Goal: Task Accomplishment & Management: Use online tool/utility

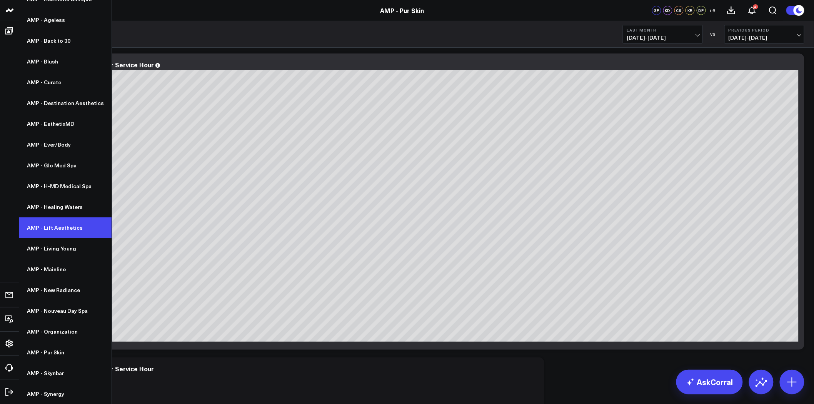
scroll to position [43, 0]
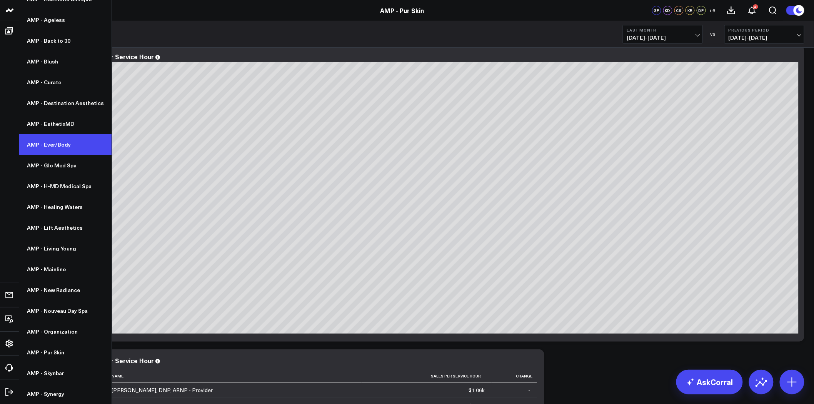
click at [66, 141] on link "AMP - Ever/Body" at bounding box center [65, 144] width 92 height 21
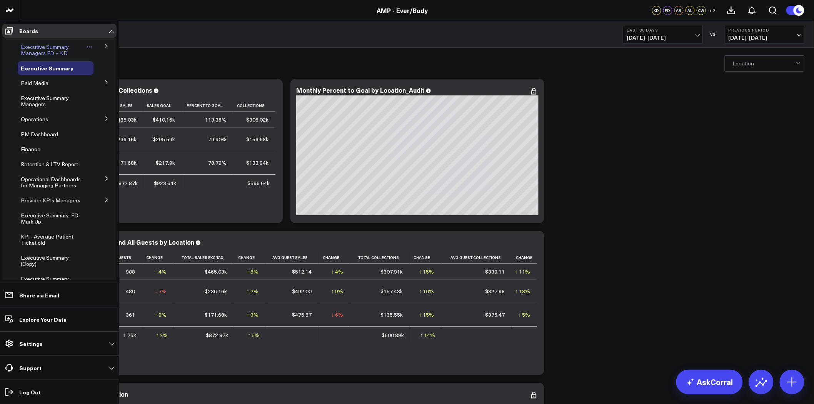
click at [60, 52] on span "Executive Summary Managers FD + KD" at bounding box center [45, 49] width 48 height 13
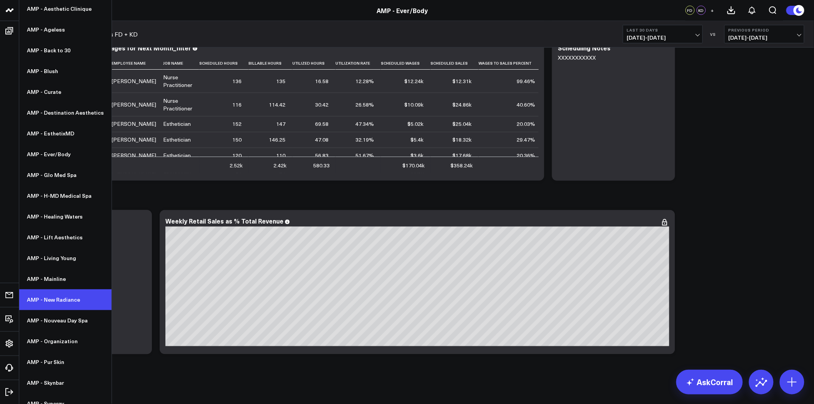
scroll to position [71, 0]
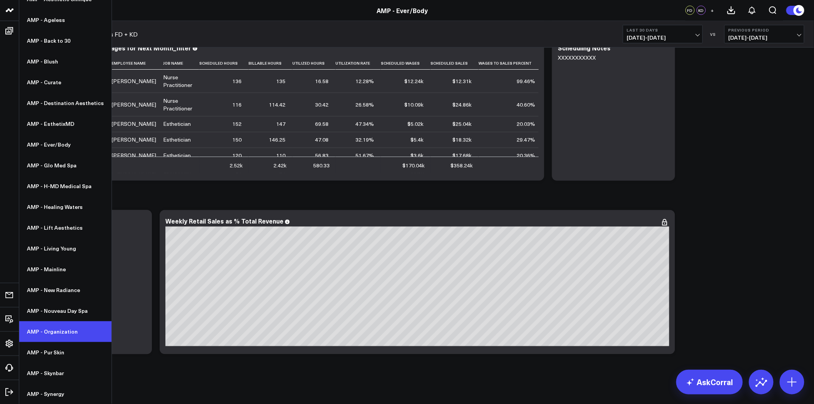
click at [68, 334] on link "AMP - Organization" at bounding box center [65, 331] width 92 height 21
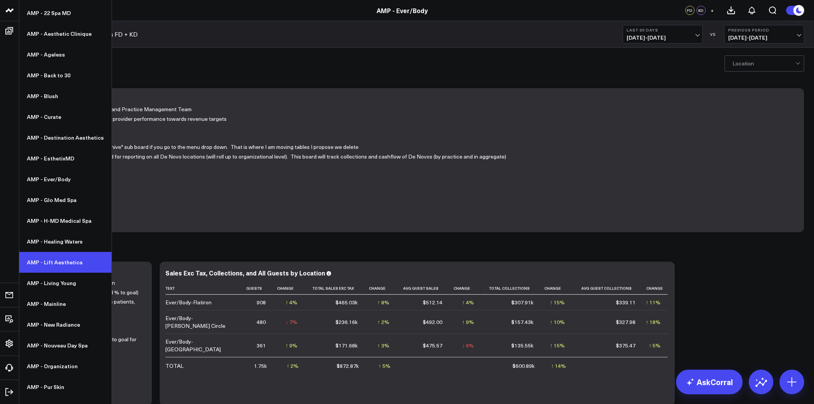
scroll to position [71, 0]
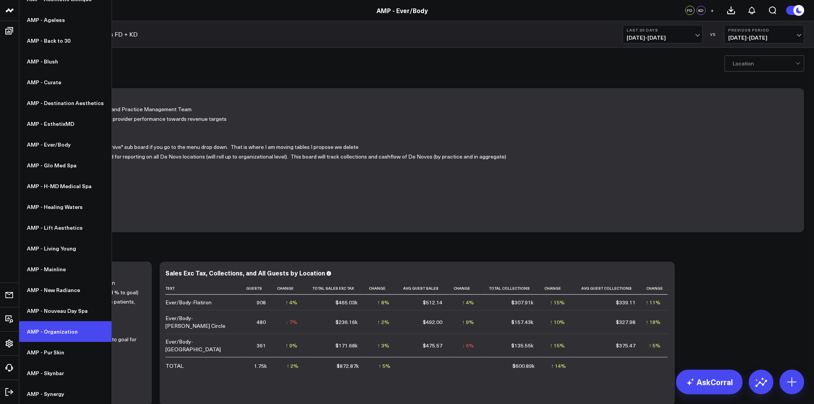
click at [65, 329] on link "AMP - Organization" at bounding box center [65, 331] width 92 height 21
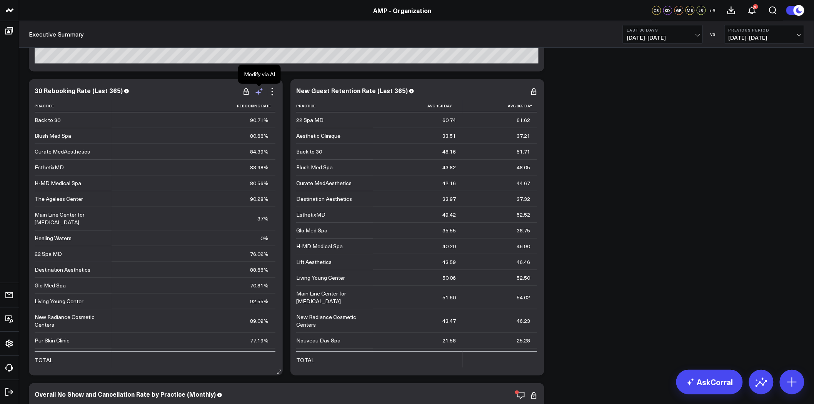
click at [261, 89] on icon at bounding box center [261, 89] width 3 height 3
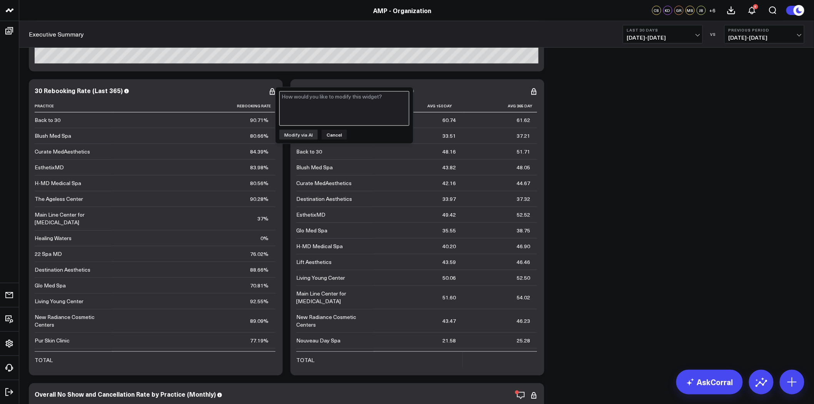
click at [296, 106] on textarea at bounding box center [344, 108] width 130 height 35
type textarea "add"
click at [330, 132] on button "Cancel" at bounding box center [334, 135] width 25 height 10
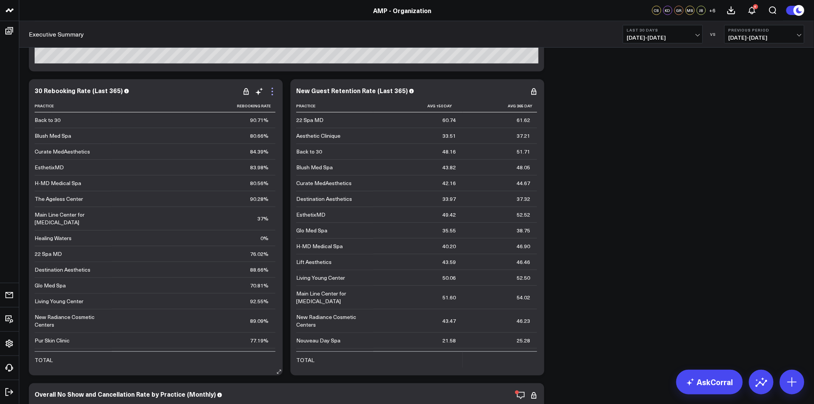
click at [272, 90] on icon at bounding box center [272, 91] width 9 height 9
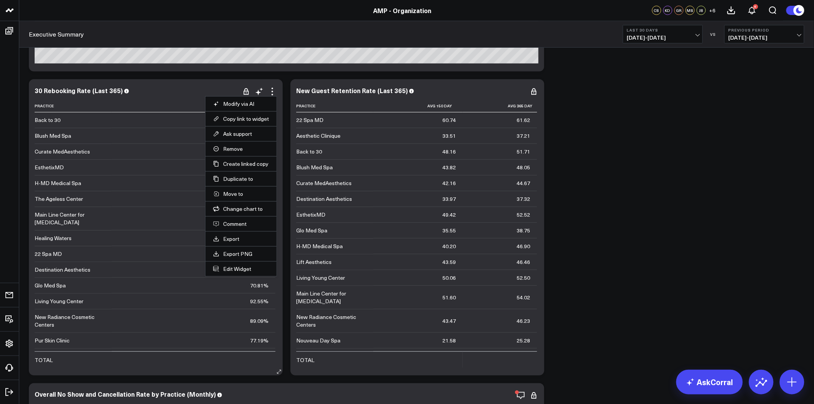
click at [247, 265] on li "Edit Widget" at bounding box center [241, 268] width 71 height 15
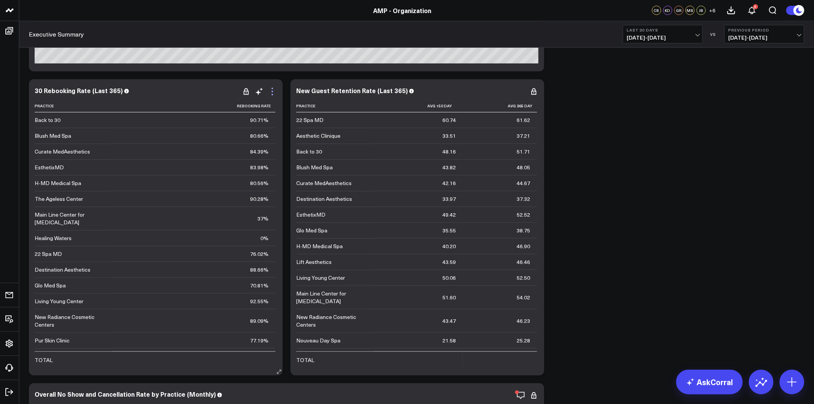
click at [270, 93] on icon at bounding box center [272, 91] width 9 height 9
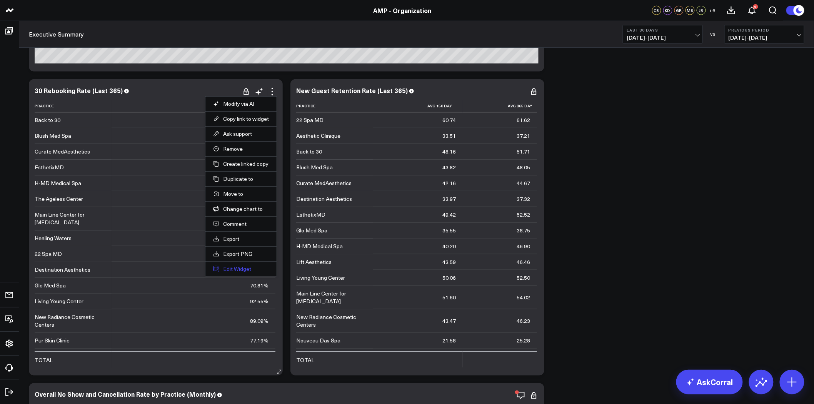
click at [237, 267] on button "Edit Widget" at bounding box center [241, 269] width 56 height 7
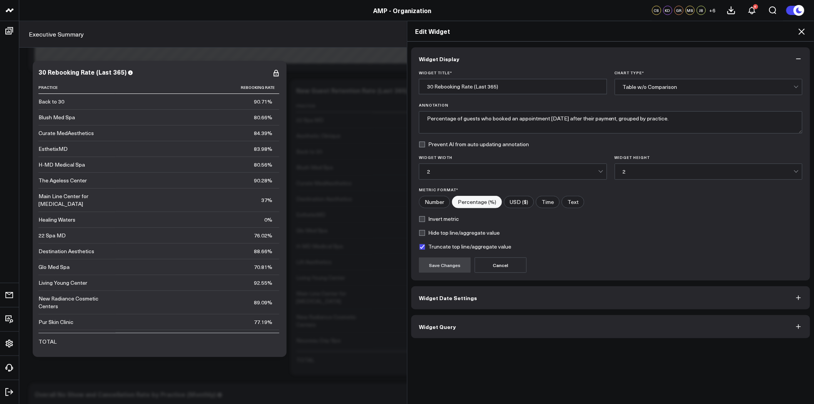
click at [483, 329] on button "Widget Query" at bounding box center [610, 326] width 399 height 23
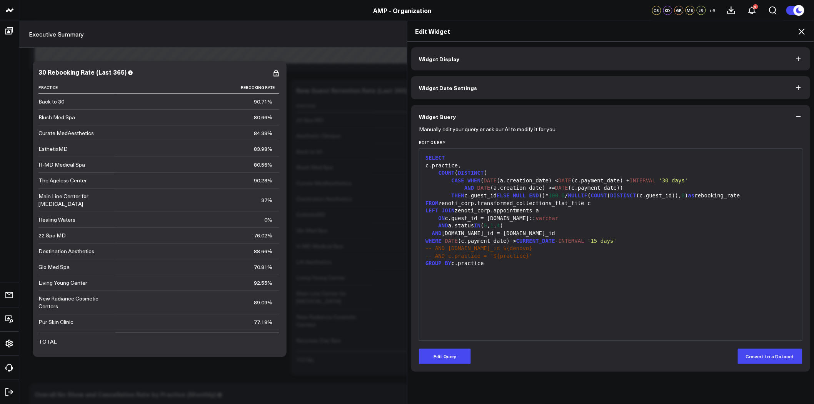
click at [802, 34] on icon at bounding box center [801, 31] width 9 height 9
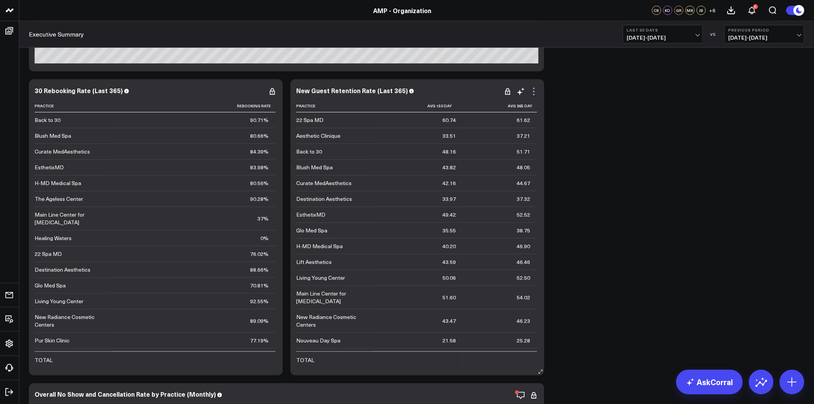
click at [533, 92] on icon at bounding box center [534, 91] width 9 height 9
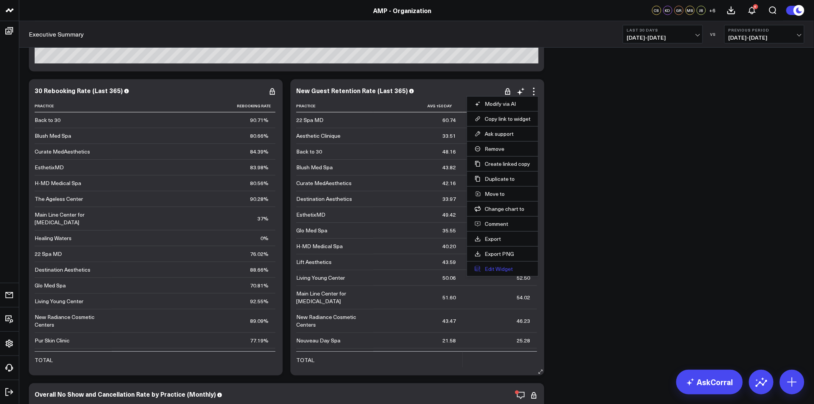
click at [499, 271] on button "Edit Widget" at bounding box center [503, 269] width 56 height 7
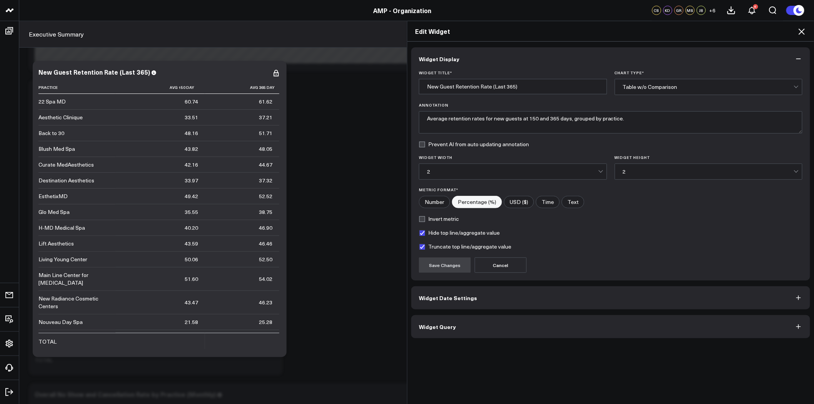
click at [500, 321] on button "Widget Query" at bounding box center [610, 326] width 399 height 23
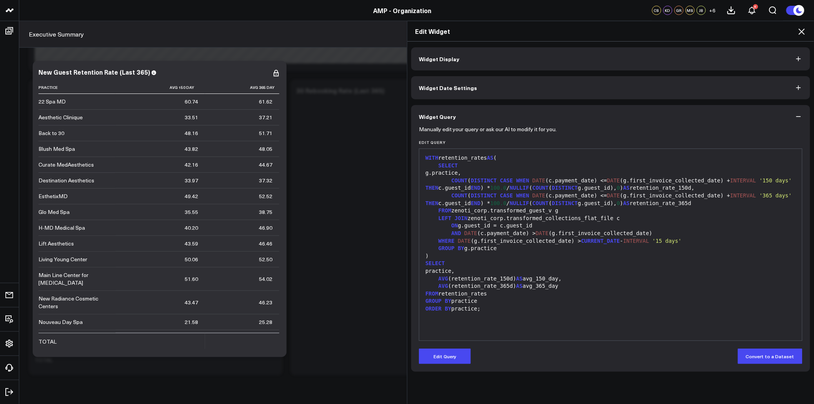
click at [801, 32] on icon at bounding box center [801, 31] width 9 height 9
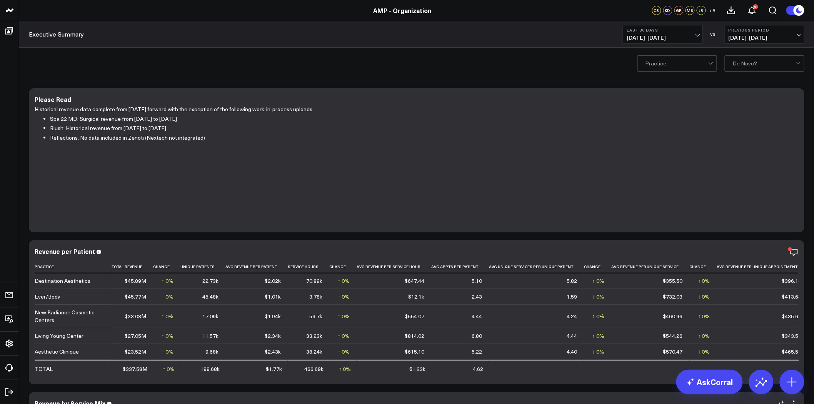
scroll to position [256, 0]
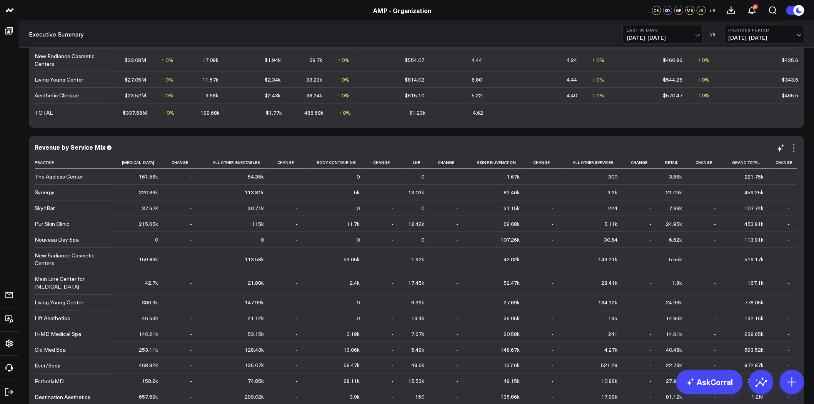
click at [793, 148] on icon at bounding box center [794, 148] width 9 height 9
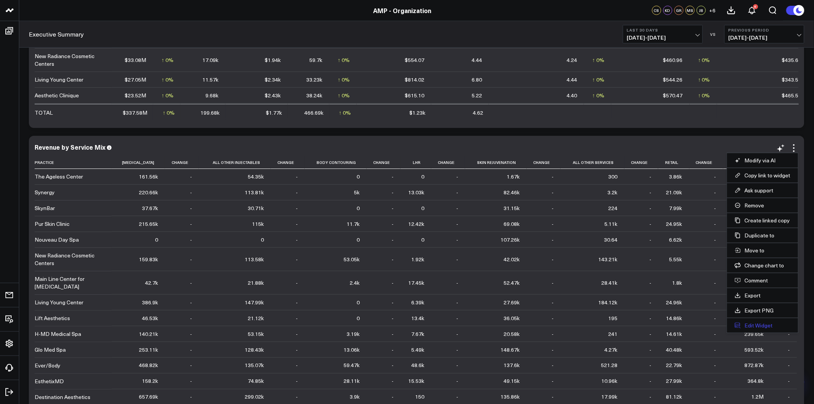
click at [765, 325] on button "Edit Widget" at bounding box center [763, 325] width 56 height 7
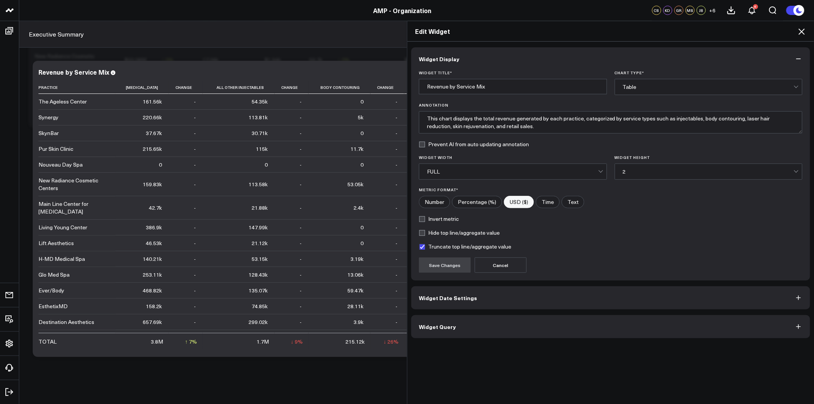
click at [511, 331] on button "Widget Query" at bounding box center [610, 326] width 399 height 23
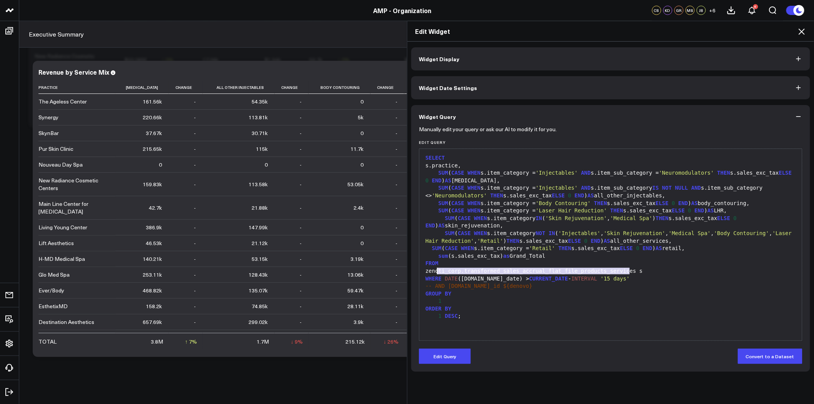
drag, startPoint x: 628, startPoint y: 272, endPoint x: 434, endPoint y: 272, distance: 193.6
click at [434, 272] on div "zenoti_corp.transformed_sales_accrual_flat_file_products_services s" at bounding box center [610, 271] width 375 height 8
copy div "zenoti_corp.transformed_sales_accrual_flat_file_products_services"
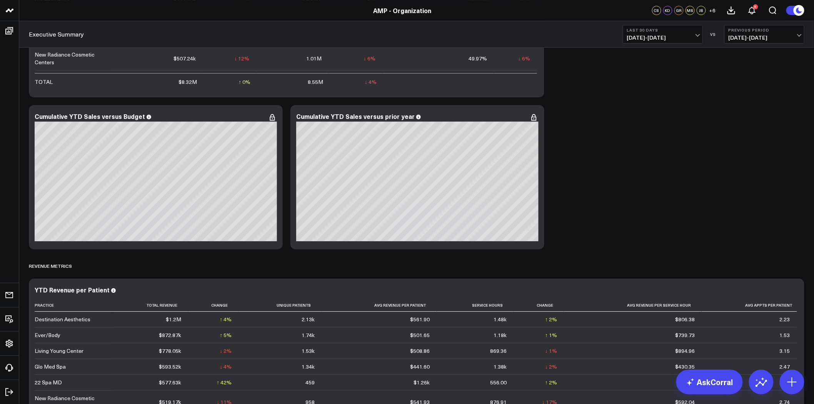
scroll to position [770, 0]
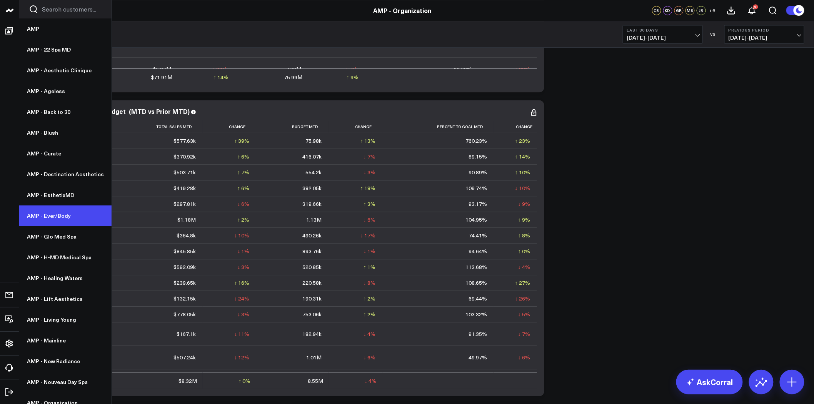
click at [60, 213] on link "AMP - Ever/Body" at bounding box center [65, 216] width 92 height 21
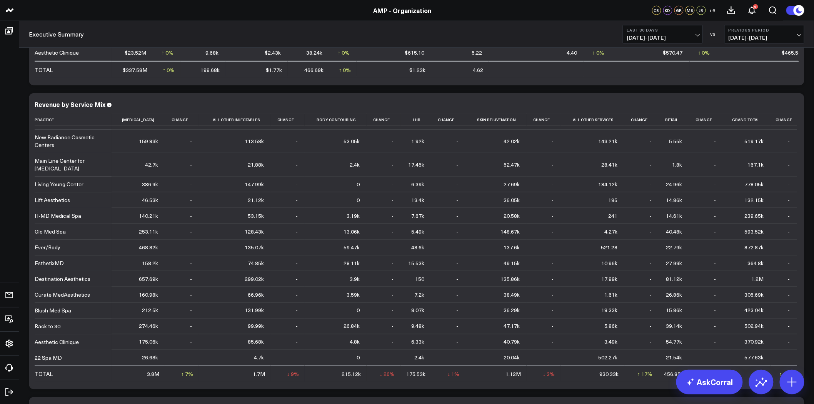
scroll to position [76, 0]
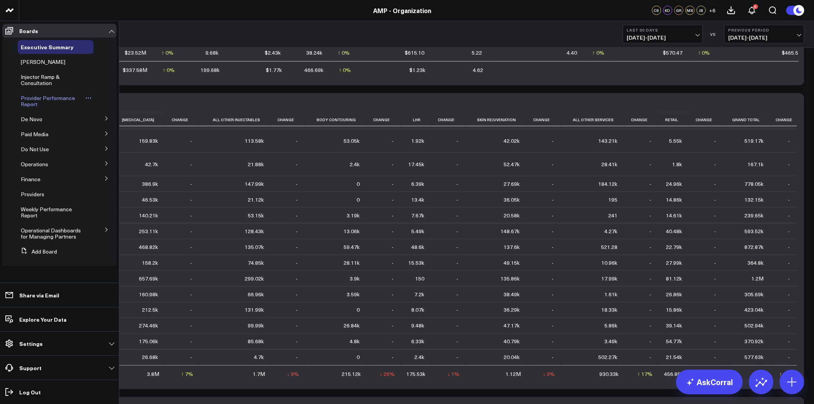
click at [41, 99] on span "Provider Performance Report" at bounding box center [48, 100] width 54 height 13
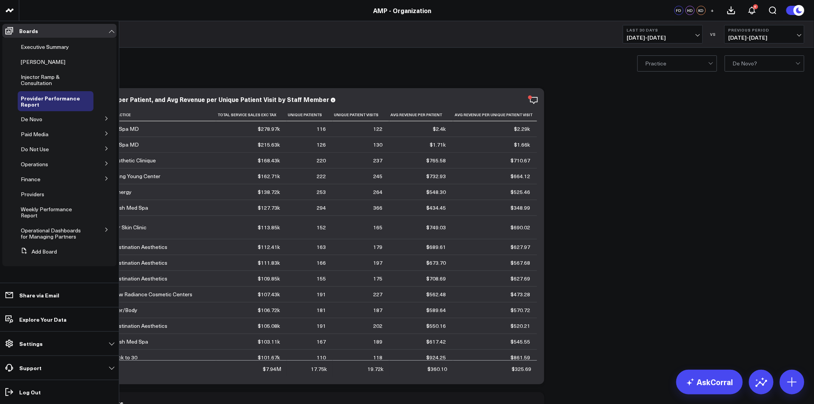
click at [45, 47] on span "Executive Summary" at bounding box center [45, 46] width 48 height 7
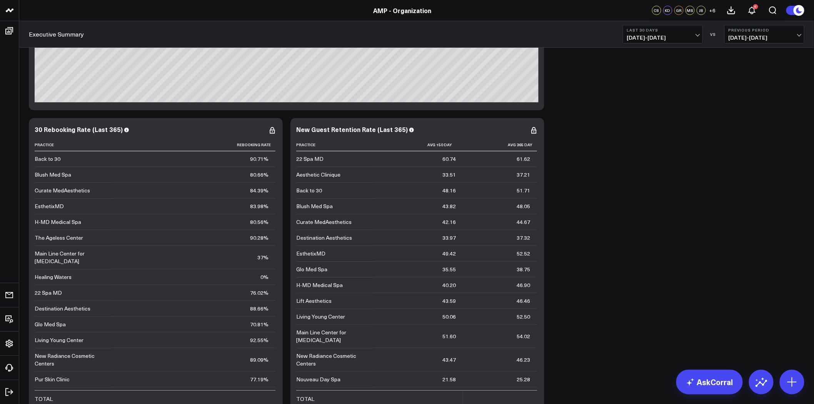
scroll to position [3884, 0]
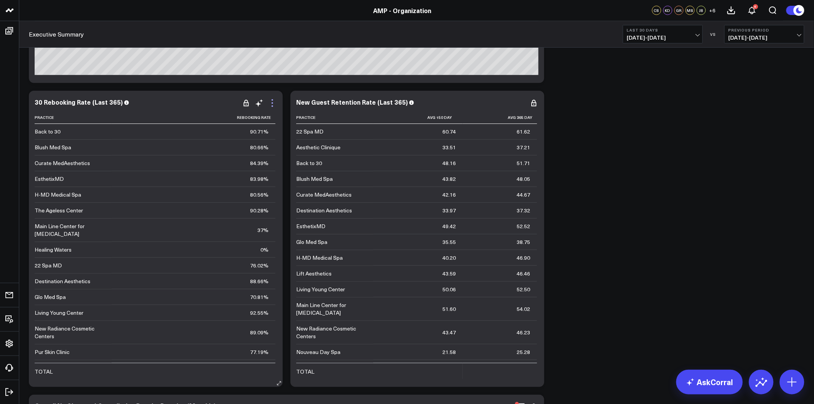
click at [274, 103] on icon at bounding box center [272, 103] width 9 height 9
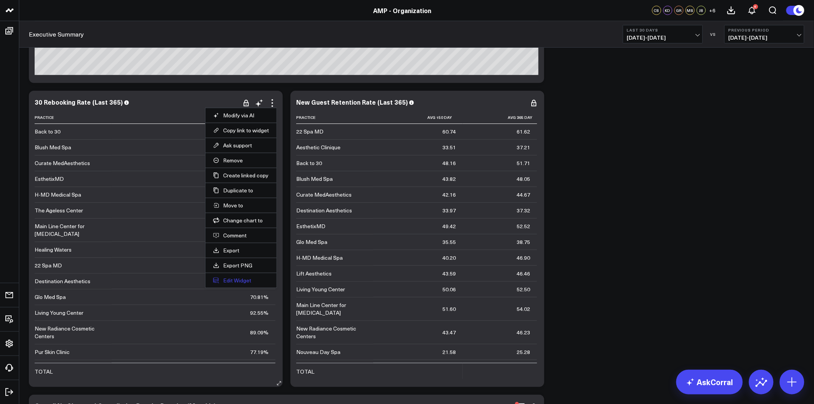
click at [242, 282] on button "Edit Widget" at bounding box center [241, 280] width 56 height 7
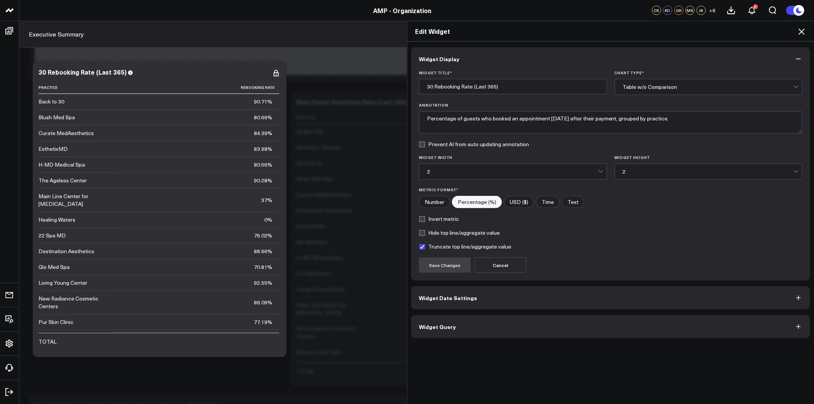
click at [476, 321] on button "Widget Query" at bounding box center [610, 326] width 399 height 23
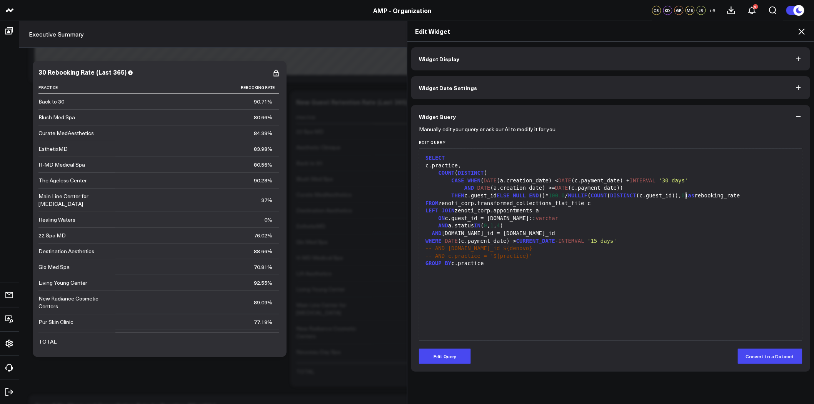
click at [682, 195] on div "THEN c.guest_id ELSE NULL END ))* 100.0 / NULLIF ( COUNT ( DISTINCT (c.guest_id…" at bounding box center [610, 196] width 375 height 8
click at [680, 197] on div "THEN c.guest_id ELSE NULL END ))* 100.0 / NULLIF ( COUNT ( DISTINCT (c.guest_id…" at bounding box center [610, 196] width 375 height 8
click at [460, 358] on button "Edit Query" at bounding box center [445, 356] width 52 height 15
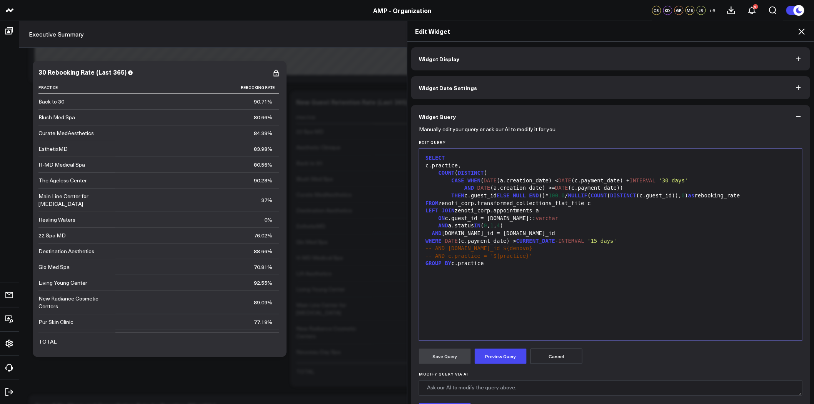
click at [680, 194] on div "THEN c.guest_id ELSE NULL END ))* 100.0 / NULLIF ( COUNT ( DISTINCT (c.guest_id…" at bounding box center [610, 196] width 375 height 8
click at [426, 202] on span "FROM" at bounding box center [432, 203] width 13 height 6
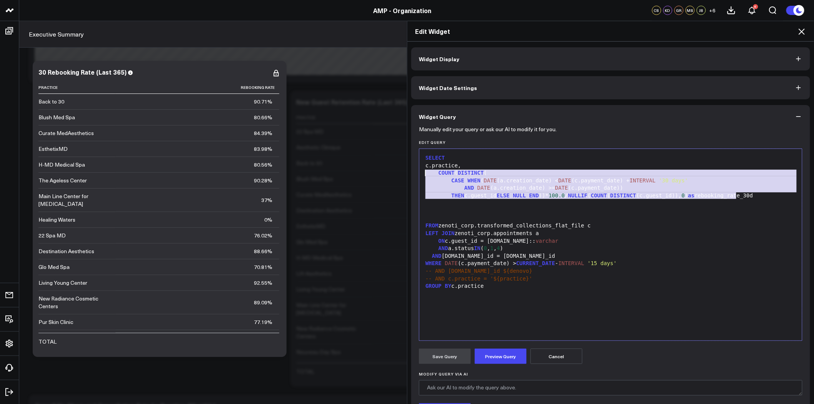
drag, startPoint x: 752, startPoint y: 195, endPoint x: 421, endPoint y: 175, distance: 331.9
click at [423, 175] on div "SELECT c.practice, COUNT ( DISTINCT ( CASE WHEN ( DATE (a.creation_date) < DATE…" at bounding box center [610, 245] width 375 height 184
copy div "COUNT ( DISTINCT ( CASE WHEN ( DATE (a.creation_date) < DATE (c.payment_date) +…"
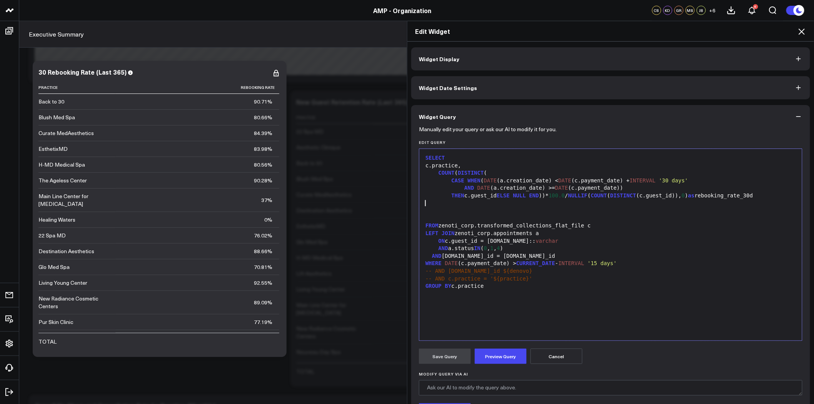
click at [441, 204] on div at bounding box center [610, 204] width 375 height 8
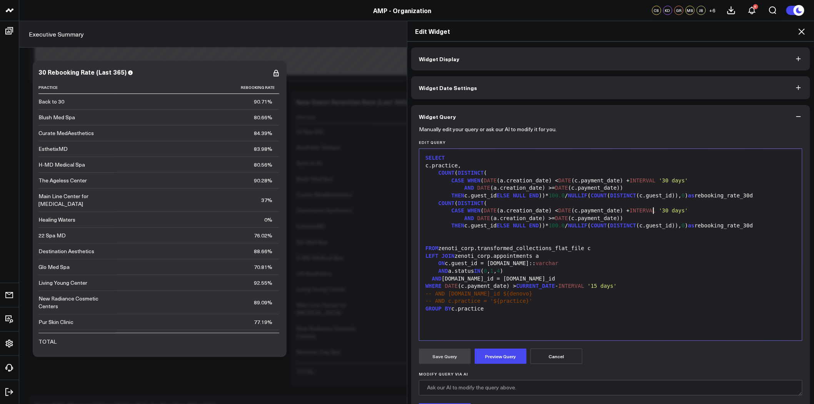
click at [659, 211] on span "'30 days'" at bounding box center [673, 210] width 29 height 6
click at [650, 251] on div "FROM zenoti_corp.transformed_collections_flat_file c" at bounding box center [610, 249] width 375 height 8
click at [730, 226] on div "THEN c.guest_id ELSE NULL END ))* 100.0 / NULLIF ( COUNT ( DISTINCT (c.guest_id…" at bounding box center [610, 226] width 375 height 8
click at [652, 258] on div "LEFT JOIN zenoti_corp.appointments a" at bounding box center [610, 256] width 375 height 8
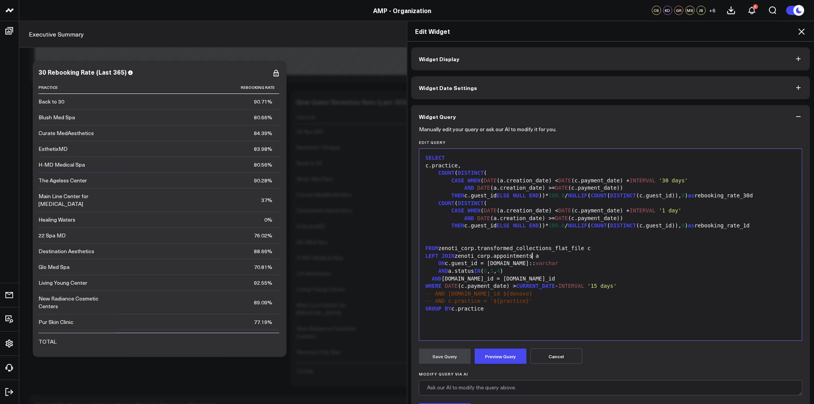
click at [485, 241] on div at bounding box center [610, 241] width 375 height 8
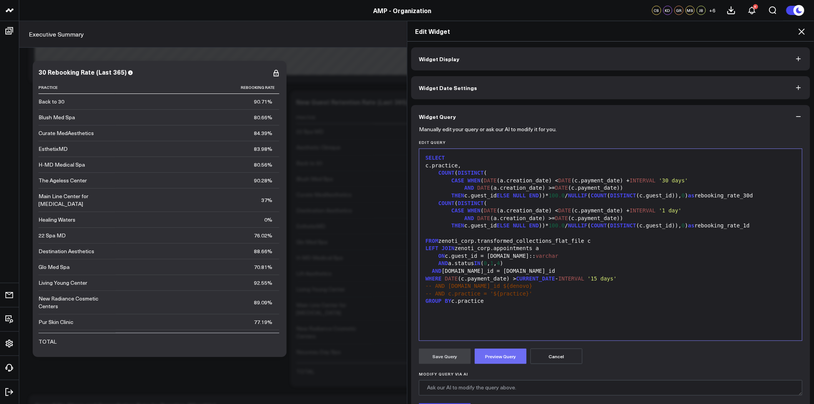
click at [501, 355] on button "Preview Query" at bounding box center [501, 356] width 52 height 15
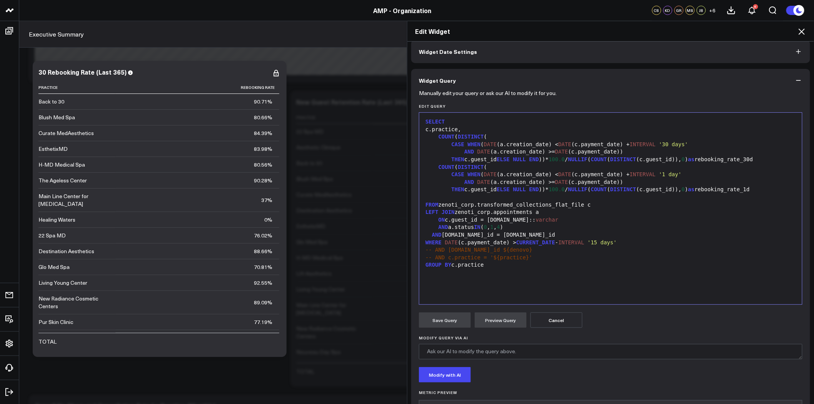
scroll to position [85, 0]
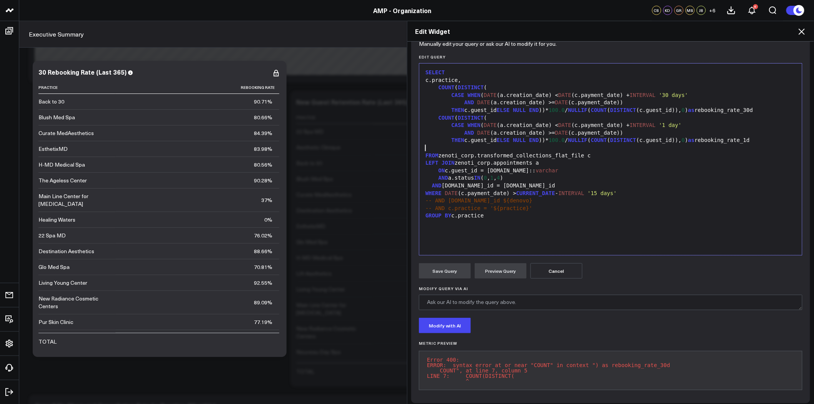
click at [603, 150] on div at bounding box center [610, 148] width 375 height 8
click at [746, 108] on div "THEN c.guest_id ELSE NULL END ))* 100.0 / NULLIF ( COUNT ( DISTINCT (c.guest_id…" at bounding box center [610, 111] width 375 height 8
click at [496, 271] on button "Preview Query" at bounding box center [501, 270] width 52 height 15
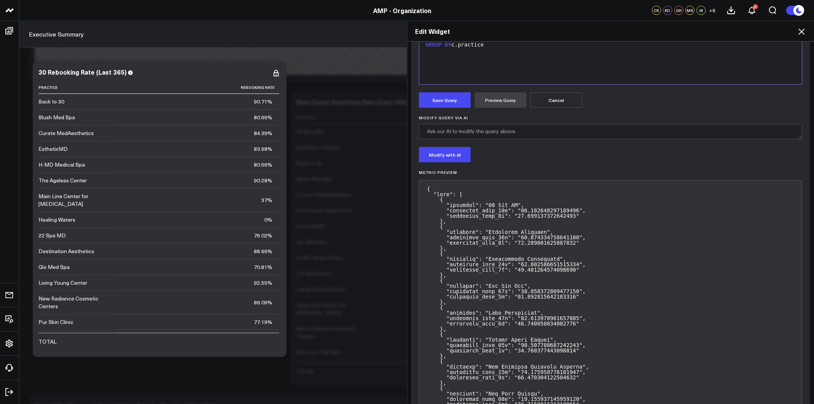
scroll to position [0, 0]
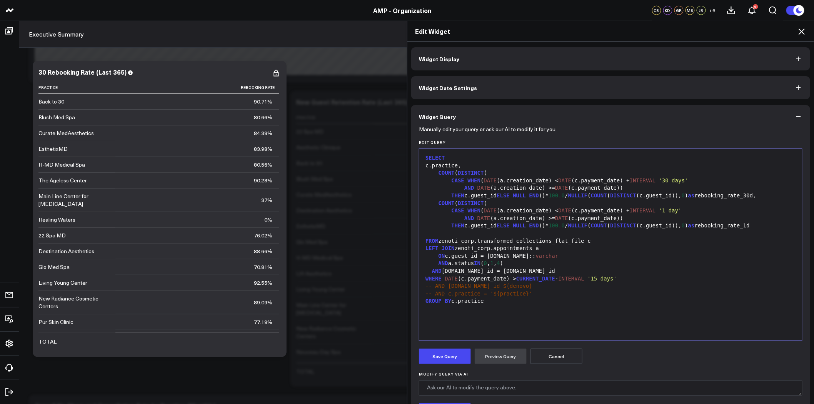
click at [459, 225] on div "THEN c.guest_id ELSE NULL END ))* 100.0 / NULLIF ( COUNT ( DISTINCT (c.guest_id…" at bounding box center [610, 226] width 375 height 8
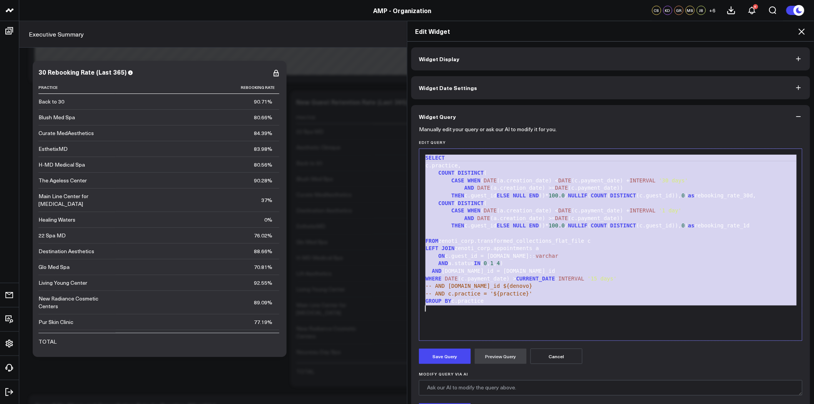
copy div "SELECT c.practice, COUNT ( DISTINCT ( CASE WHEN ( DATE (a.creation_date) < DATE…"
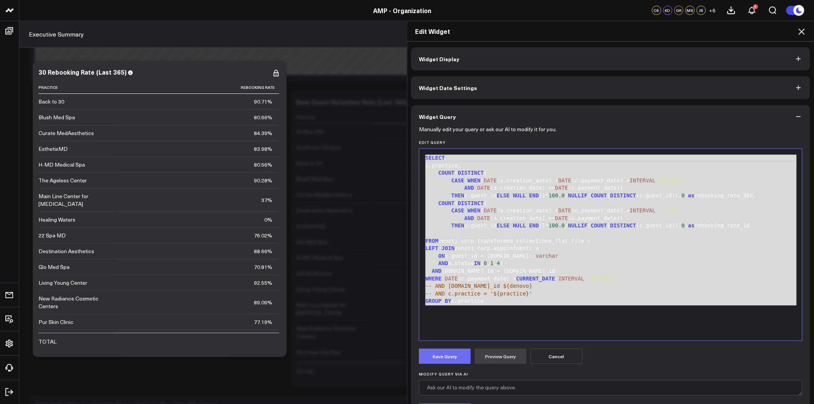
click at [446, 358] on button "Save Query" at bounding box center [445, 356] width 52 height 15
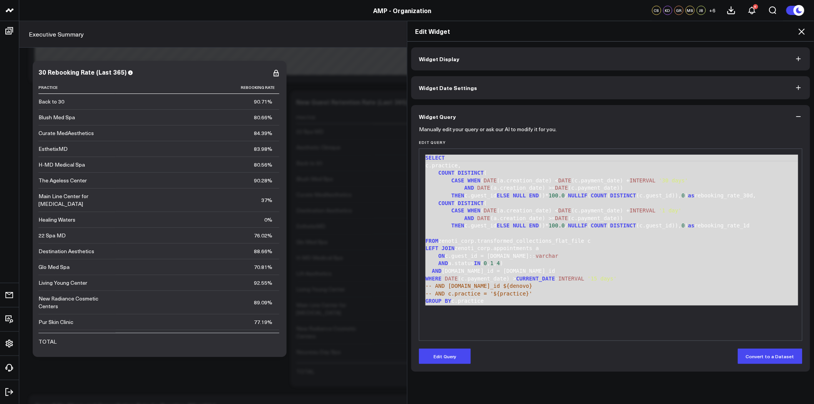
click at [628, 283] on div "-- AND c.center_id ${denovo}" at bounding box center [610, 286] width 375 height 8
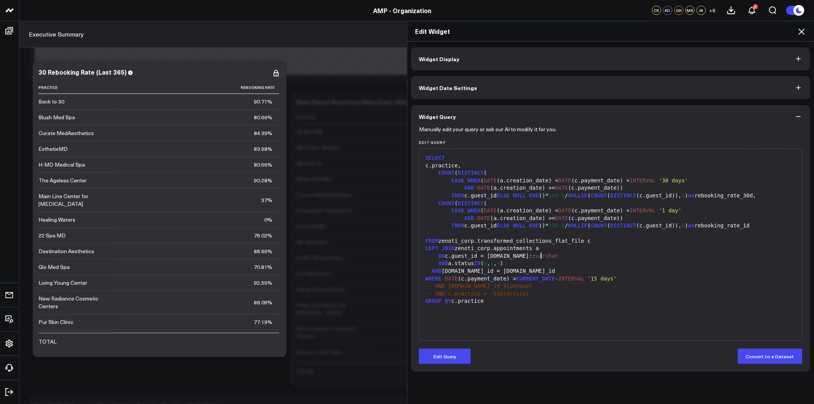
click at [620, 256] on div "ON c.guest_id = a.guest.id:: varchar" at bounding box center [610, 256] width 375 height 8
click at [805, 32] on icon at bounding box center [801, 31] width 9 height 9
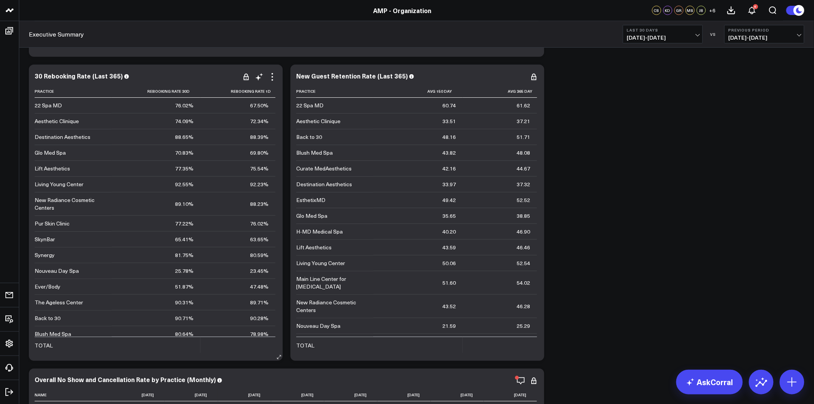
scroll to position [3903, 0]
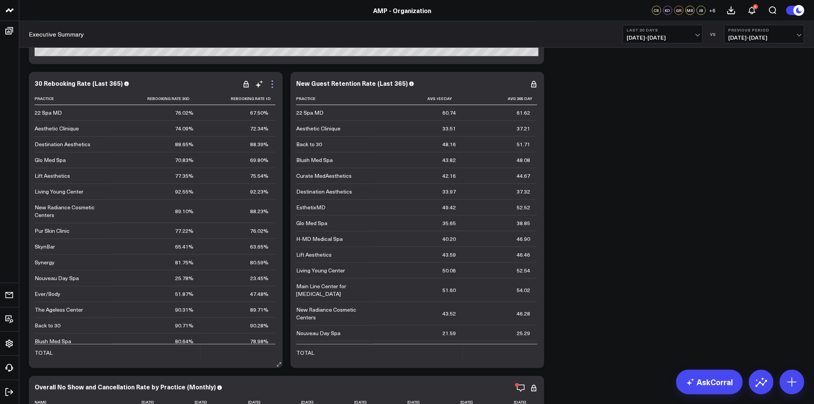
click at [272, 86] on icon at bounding box center [272, 84] width 9 height 9
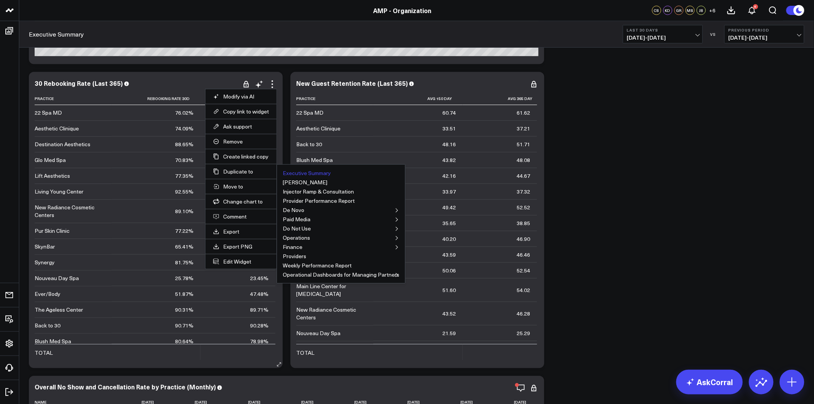
click at [302, 172] on button "Executive Summary" at bounding box center [307, 172] width 48 height 5
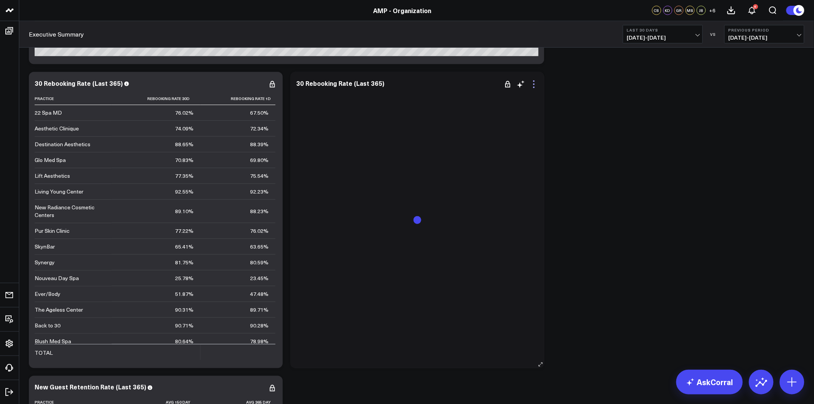
click at [533, 85] on icon at bounding box center [534, 84] width 9 height 9
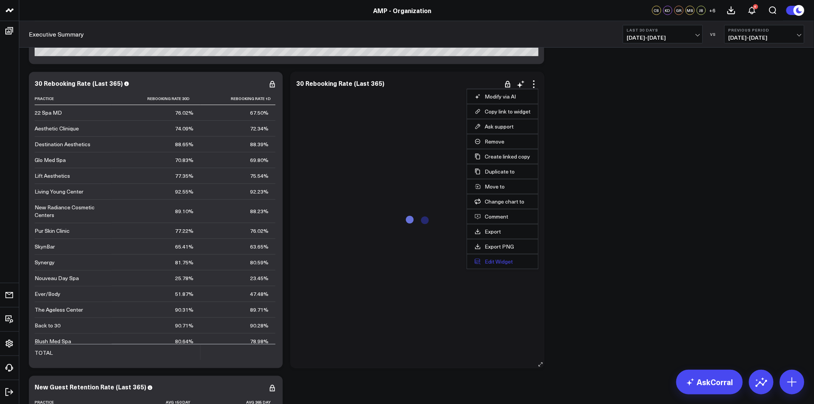
click at [506, 260] on button "Edit Widget" at bounding box center [503, 261] width 56 height 7
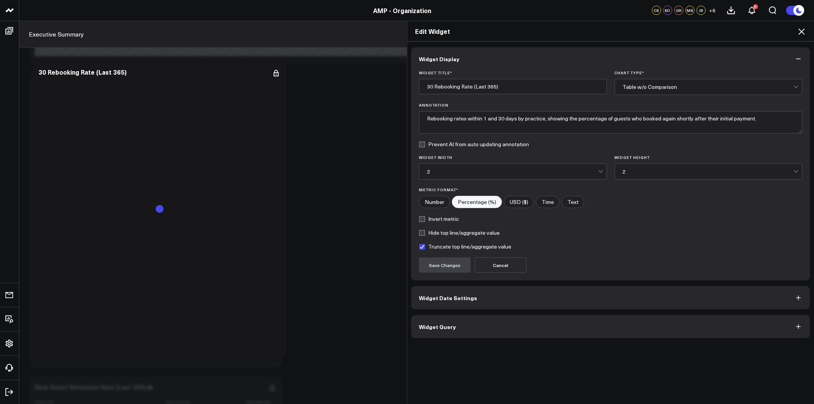
click at [499, 326] on button "Widget Query" at bounding box center [610, 326] width 399 height 23
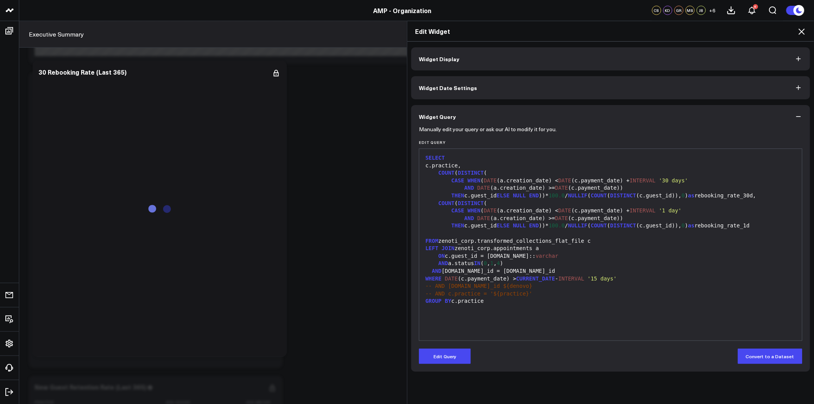
click at [451, 348] on form "Manually edit your query or ask our AI to modify it for you. Edit Query 99 1 2 …" at bounding box center [611, 246] width 384 height 236
click at [455, 357] on button "Edit Query" at bounding box center [445, 356] width 52 height 15
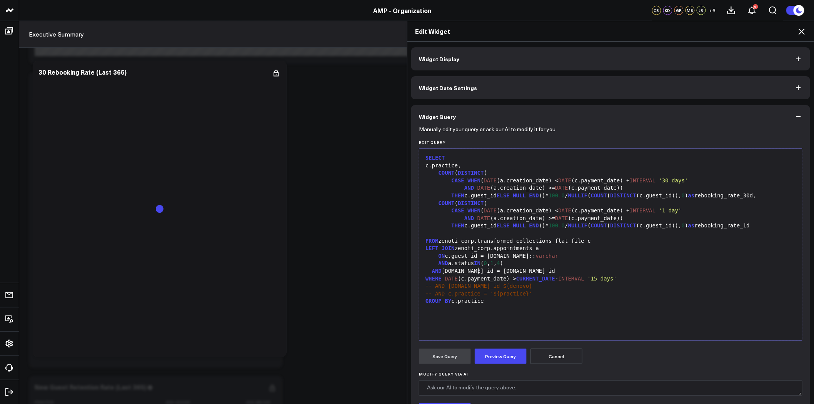
click at [475, 269] on div "AND c.center_id = a.center_id" at bounding box center [610, 271] width 375 height 8
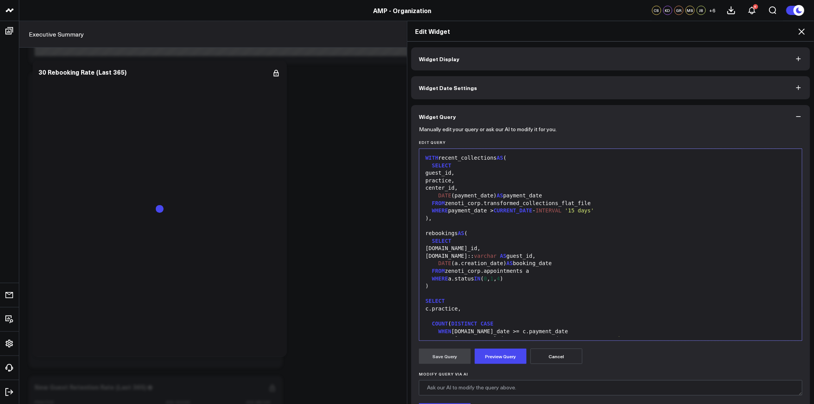
scroll to position [120, 0]
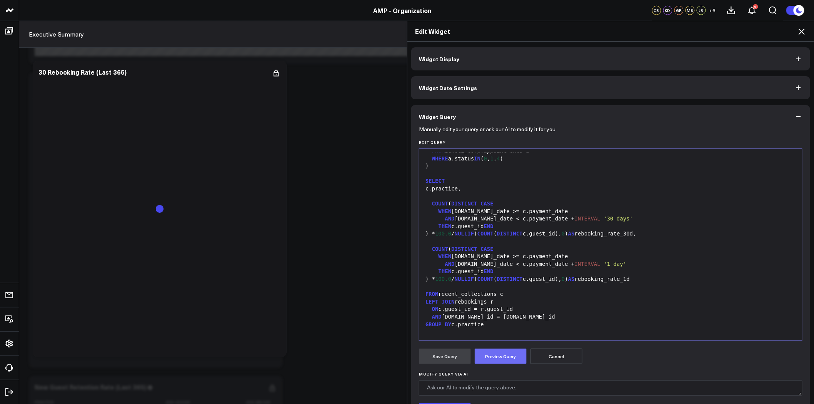
click at [506, 356] on button "Preview Query" at bounding box center [501, 356] width 52 height 15
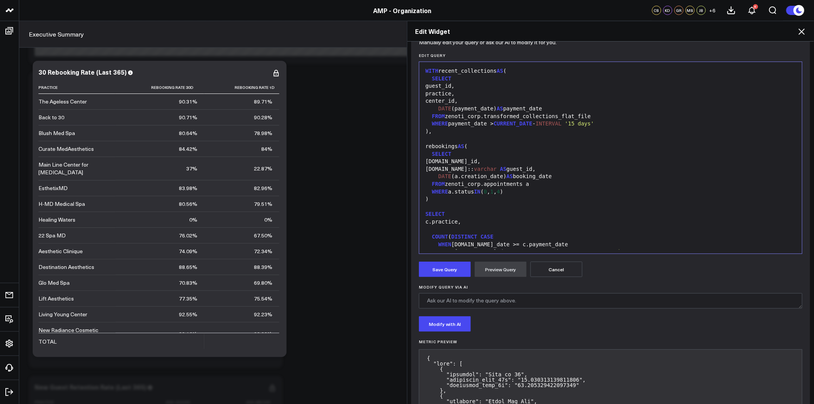
scroll to position [68, 0]
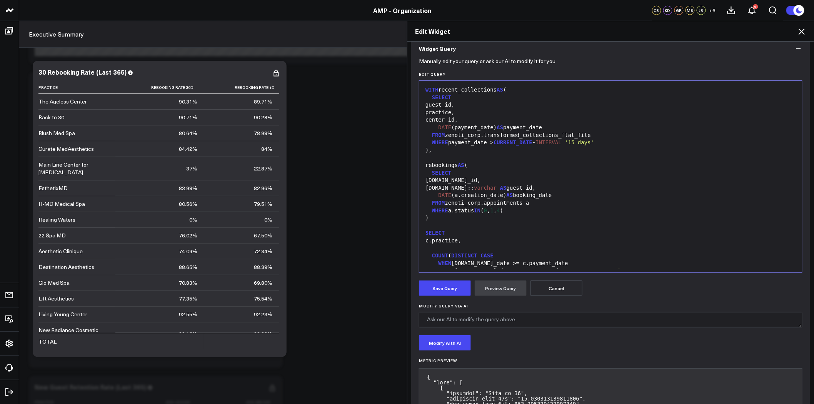
click at [598, 158] on div at bounding box center [610, 158] width 375 height 8
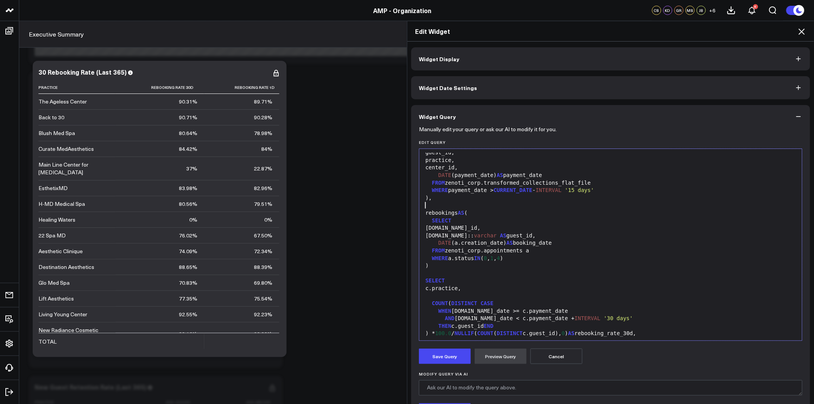
scroll to position [0, 0]
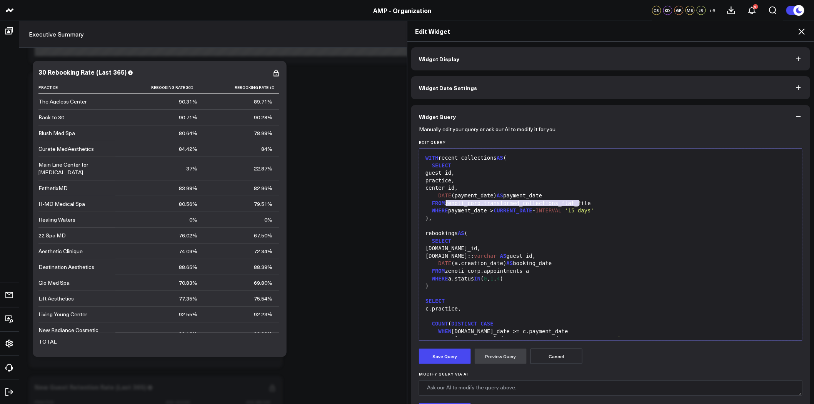
drag, startPoint x: 581, startPoint y: 202, endPoint x: 444, endPoint y: 204, distance: 137.0
click at [444, 204] on div "FROM zenoti_corp.transformed_collections_flat_file" at bounding box center [610, 204] width 375 height 8
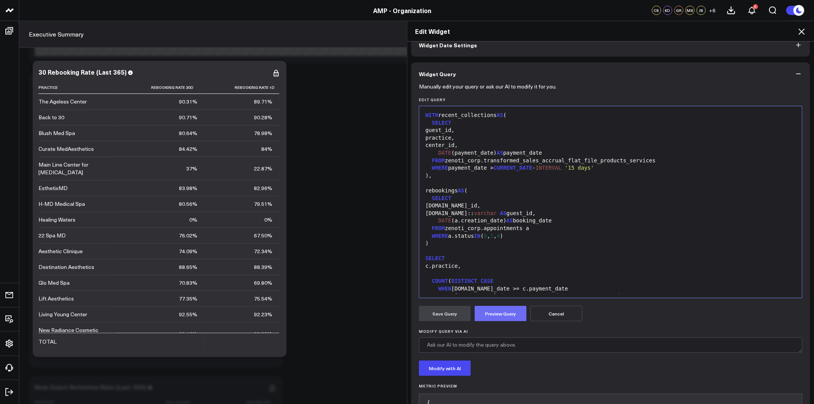
click at [496, 312] on button "Preview Query" at bounding box center [501, 313] width 52 height 15
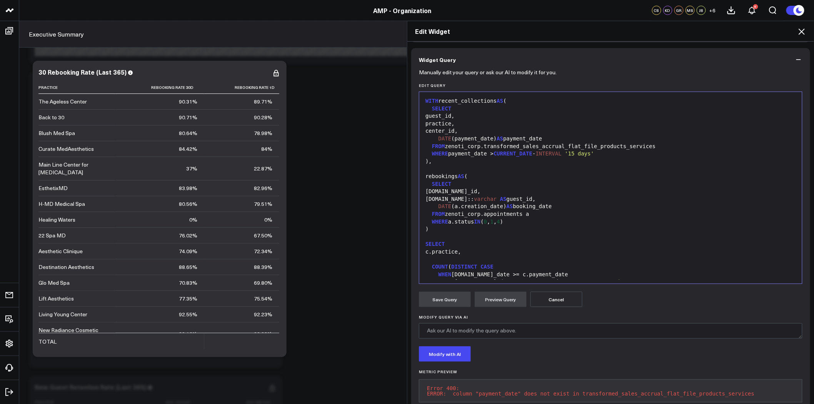
scroll to position [37, 0]
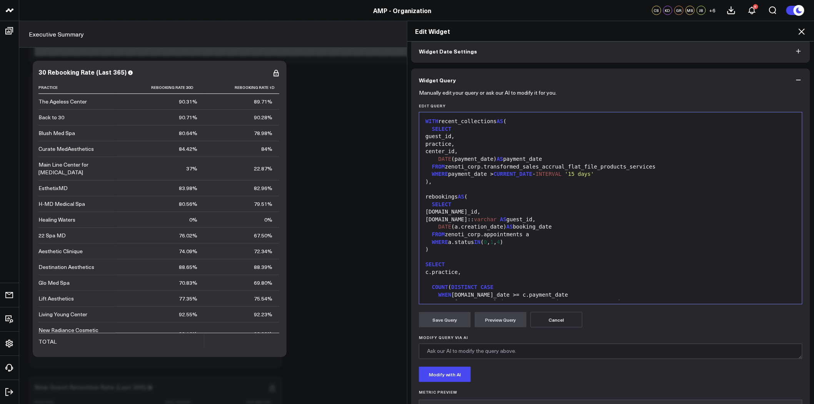
click at [565, 318] on button "Cancel" at bounding box center [557, 319] width 52 height 15
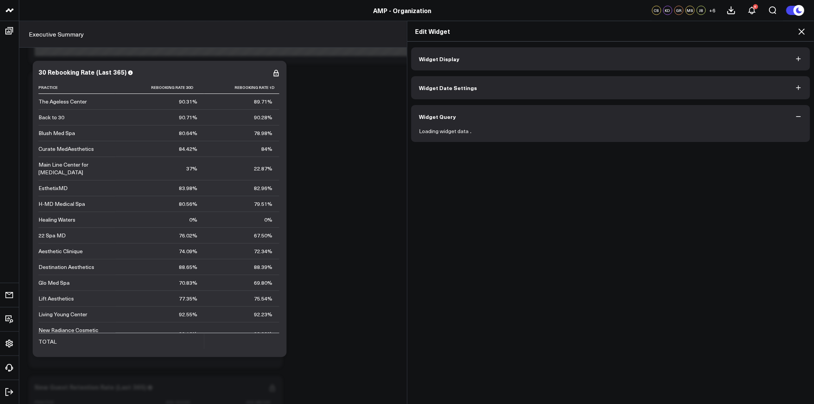
scroll to position [0, 0]
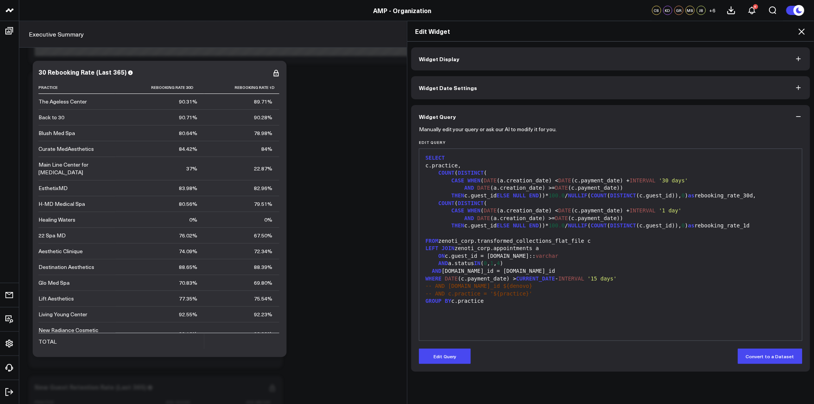
click at [513, 226] on span "NULL" at bounding box center [519, 225] width 13 height 6
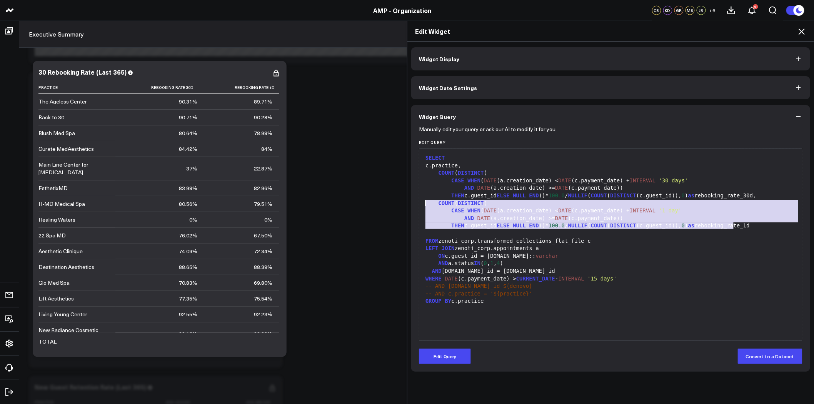
drag, startPoint x: 476, startPoint y: 220, endPoint x: 418, endPoint y: 203, distance: 59.8
click at [419, 203] on div "99 1 2 3 4 5 6 7 8 9 10 11 12 13 14 15 16 17 18 19 20 21 › ⌄ SELECT c.practice,…" at bounding box center [611, 245] width 384 height 192
click at [455, 353] on button "Edit Query" at bounding box center [445, 356] width 52 height 15
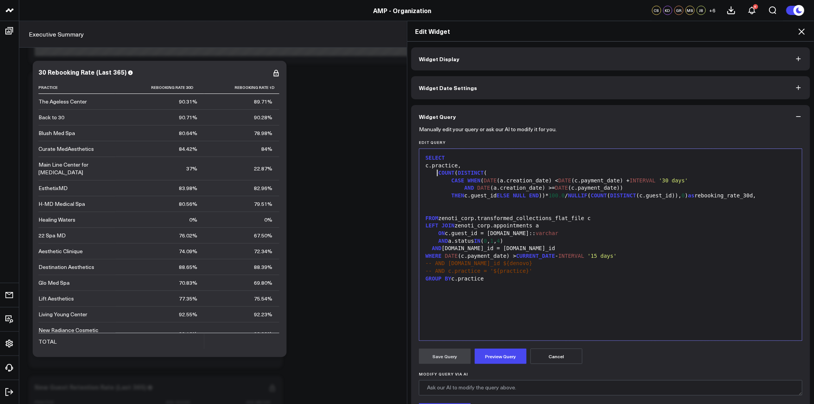
click at [439, 172] on span "COUNT" at bounding box center [447, 173] width 16 height 6
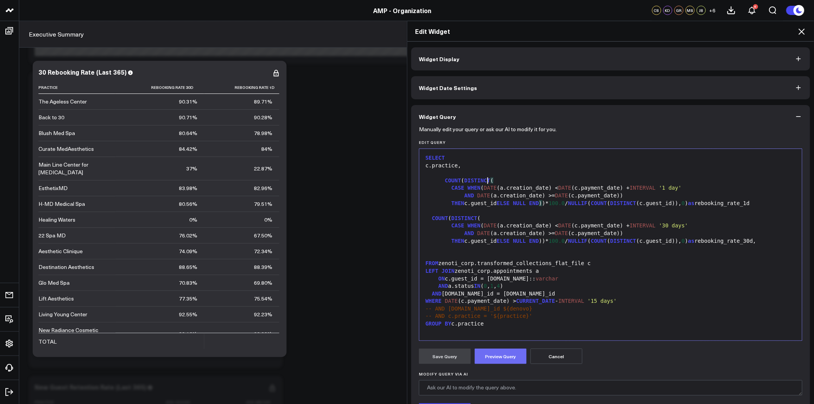
click at [507, 359] on button "Preview Query" at bounding box center [501, 356] width 52 height 15
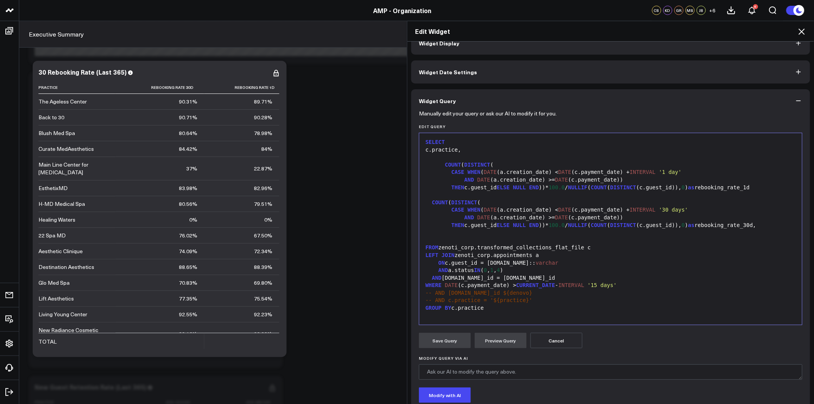
scroll to position [15, 0]
click at [741, 225] on div "THEN c.guest_id ELSE NULL END ))* 100.0 / NULLIF ( COUNT ( DISTINCT (c.guest_id…" at bounding box center [610, 226] width 375 height 8
click at [735, 187] on div "THEN c.guest_id ELSE NULL END ))* 100.0 / NULLIF ( COUNT ( DISTINCT (c.guest_id…" at bounding box center [610, 188] width 375 height 8
click at [513, 339] on button "Preview Query" at bounding box center [501, 340] width 52 height 15
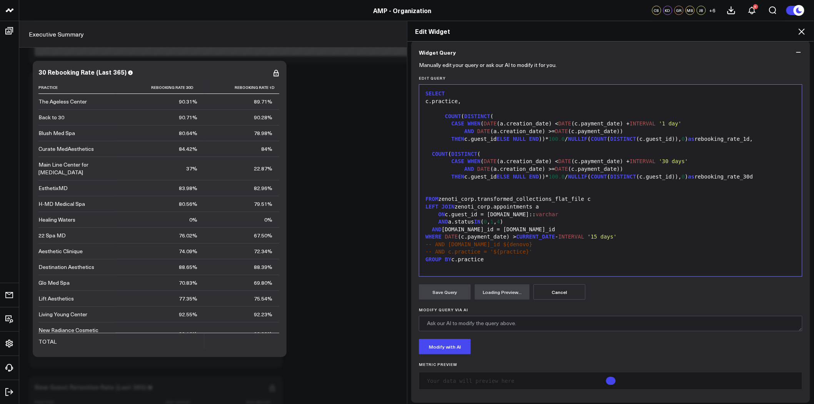
scroll to position [68, 0]
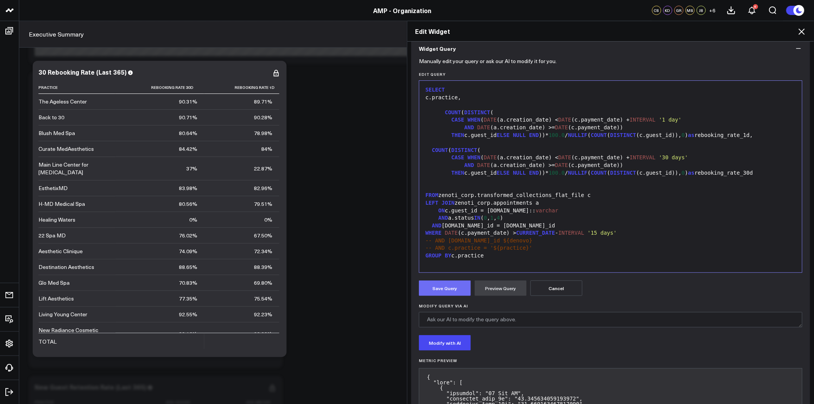
click at [447, 288] on button "Save Query" at bounding box center [445, 288] width 52 height 15
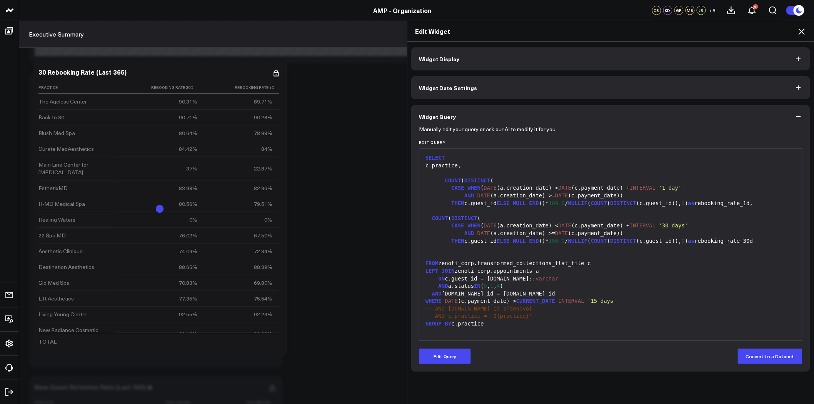
scroll to position [0, 0]
click at [752, 58] on button "Widget Display" at bounding box center [610, 58] width 399 height 23
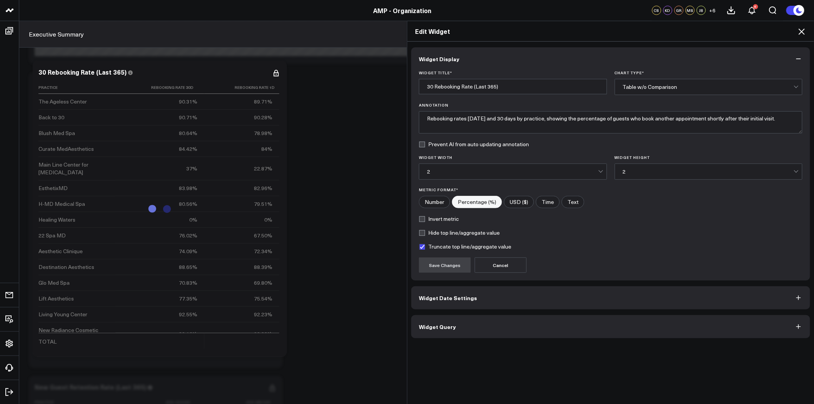
click at [801, 33] on icon at bounding box center [801, 31] width 9 height 9
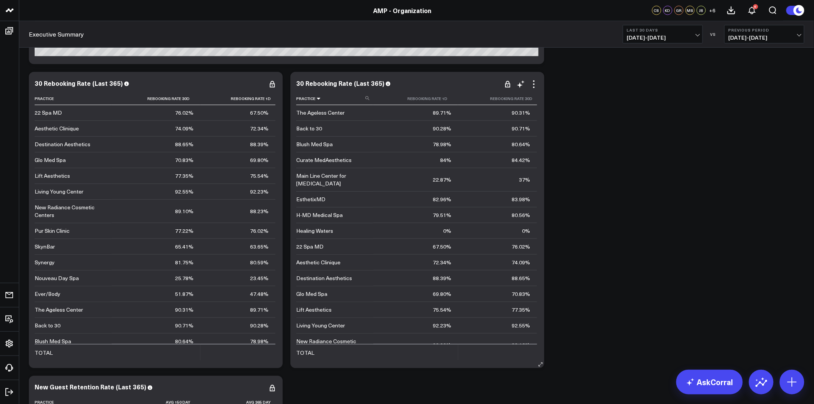
click at [318, 99] on icon at bounding box center [319, 98] width 6 height 5
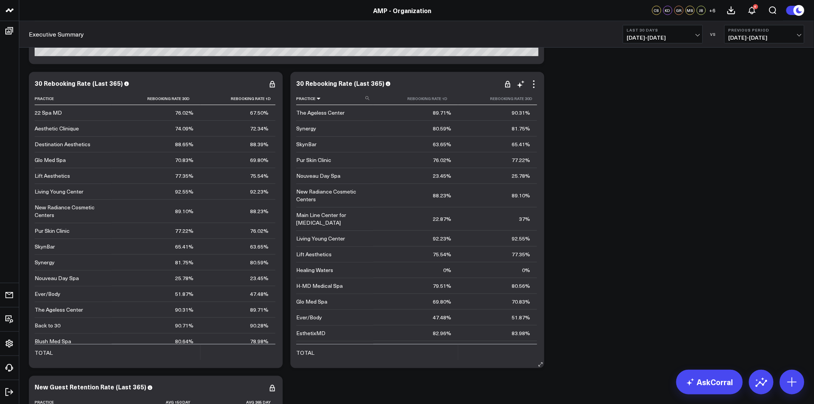
click at [317, 98] on icon at bounding box center [319, 98] width 6 height 5
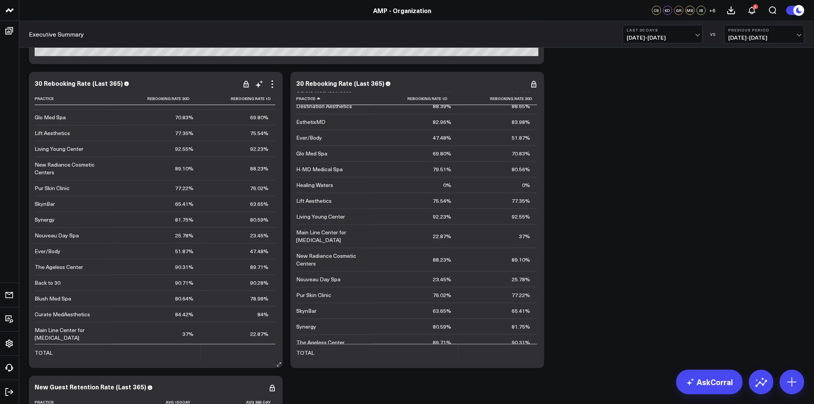
scroll to position [85, 0]
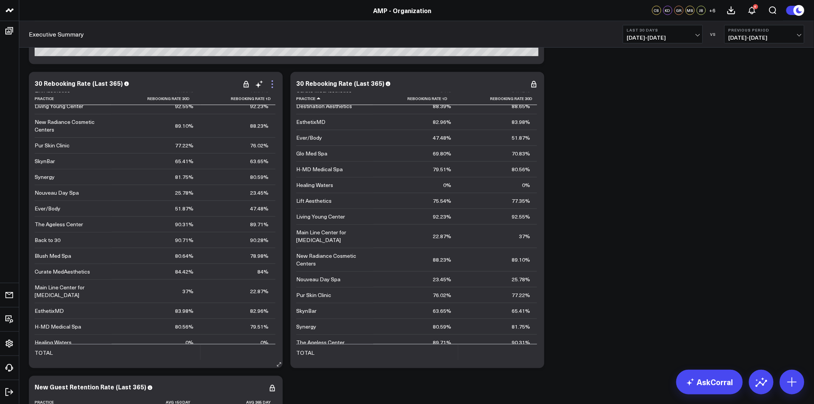
click at [272, 83] on icon at bounding box center [272, 84] width 9 height 9
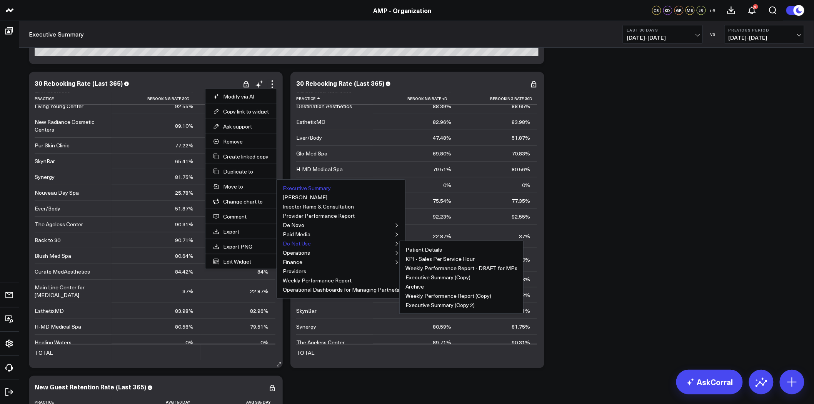
click at [302, 244] on button "Do Not Use" at bounding box center [297, 243] width 28 height 5
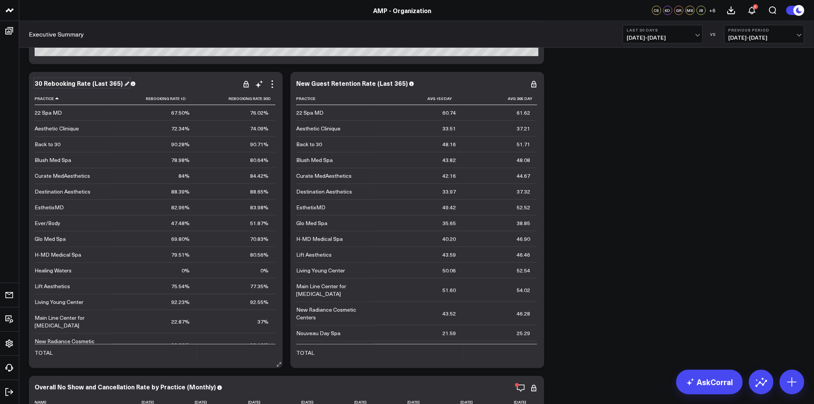
click at [90, 85] on div "30 Rebooking Rate (Last 365)" at bounding box center [82, 83] width 95 height 8
click at [271, 83] on icon at bounding box center [272, 84] width 9 height 9
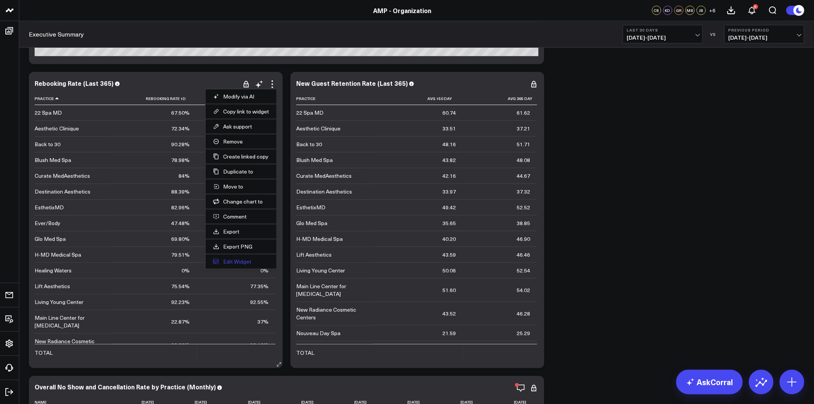
click at [238, 261] on button "Edit Widget" at bounding box center [241, 261] width 56 height 7
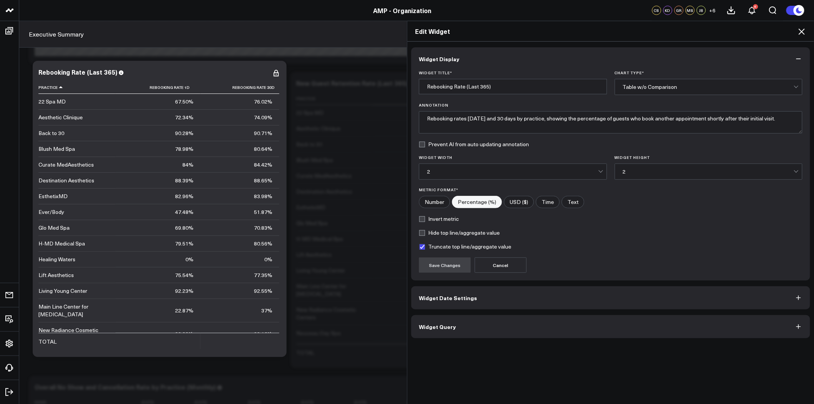
click at [490, 299] on button "Widget Date Settings" at bounding box center [610, 297] width 399 height 23
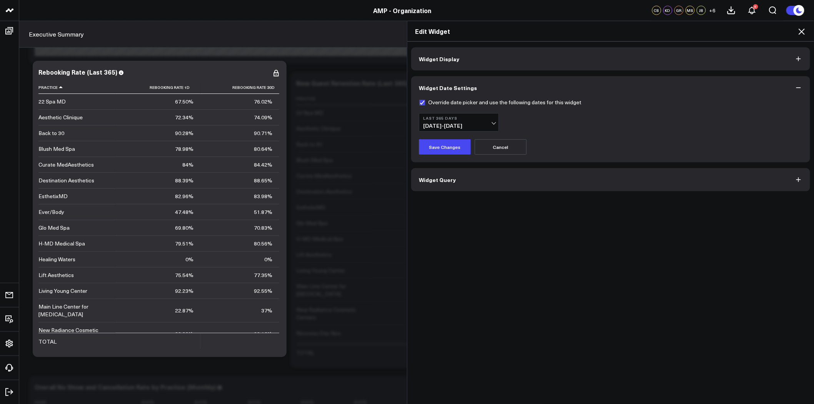
click at [489, 120] on b "Last 365 Days" at bounding box center [459, 118] width 72 height 5
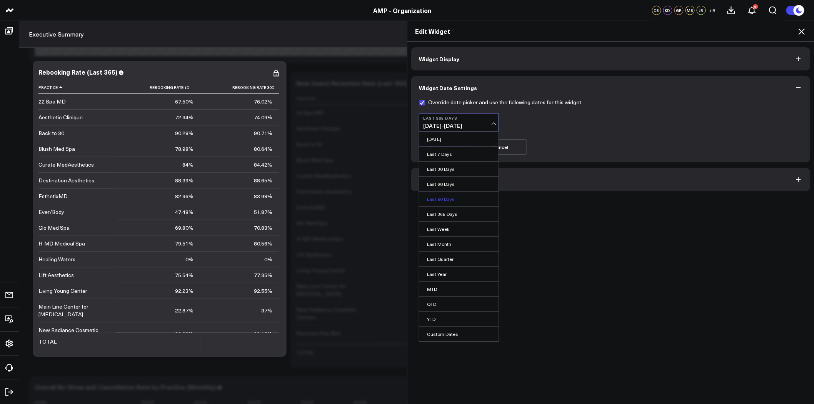
click at [447, 200] on link "Last 90 Days" at bounding box center [458, 199] width 79 height 15
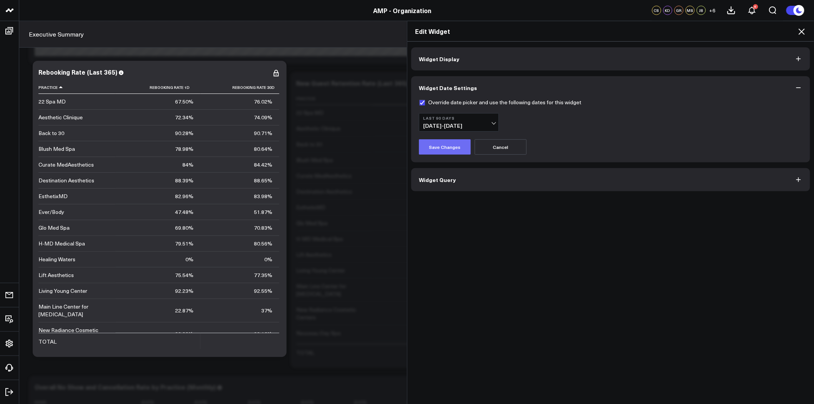
click at [444, 147] on button "Save Changes" at bounding box center [445, 146] width 52 height 15
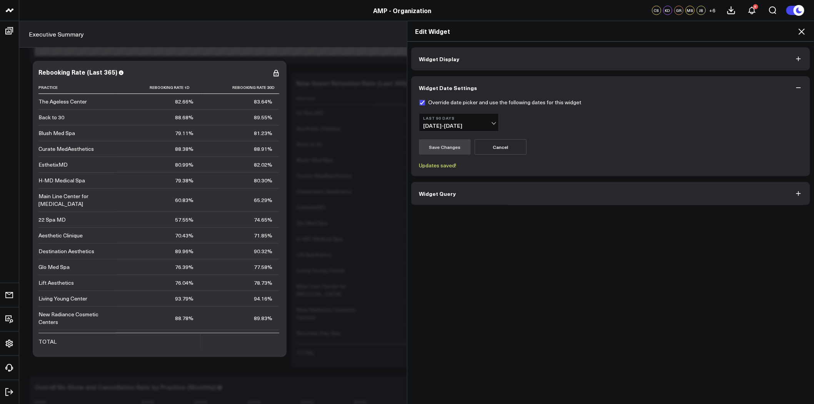
click at [463, 120] on b "Last 90 Days" at bounding box center [459, 118] width 72 height 5
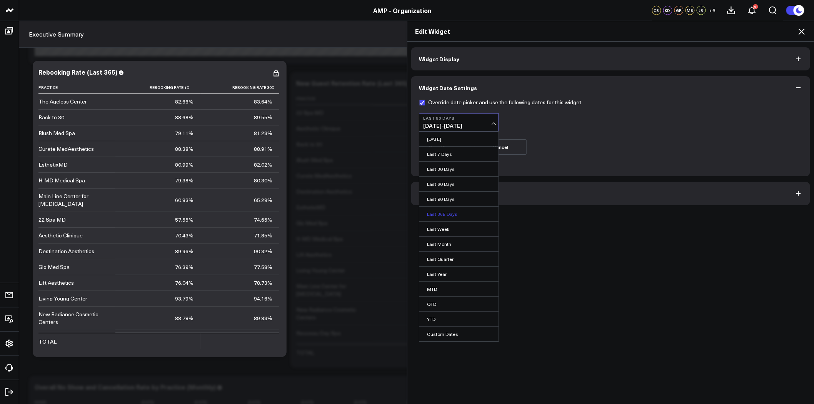
click at [446, 212] on link "Last 365 Days" at bounding box center [458, 214] width 79 height 15
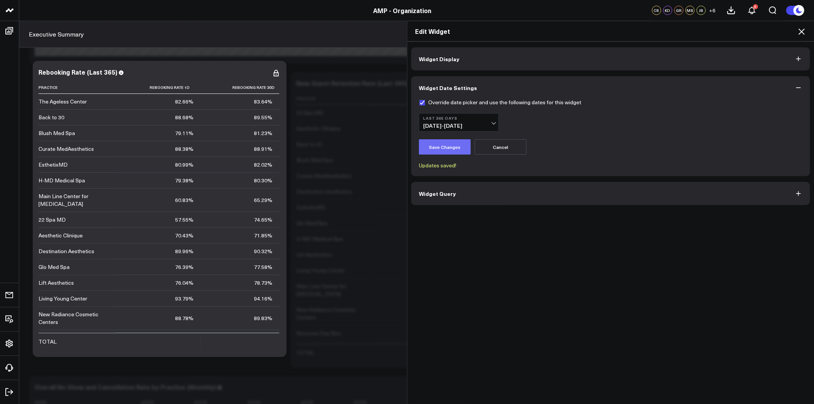
click at [436, 144] on button "Save Changes" at bounding box center [445, 146] width 52 height 15
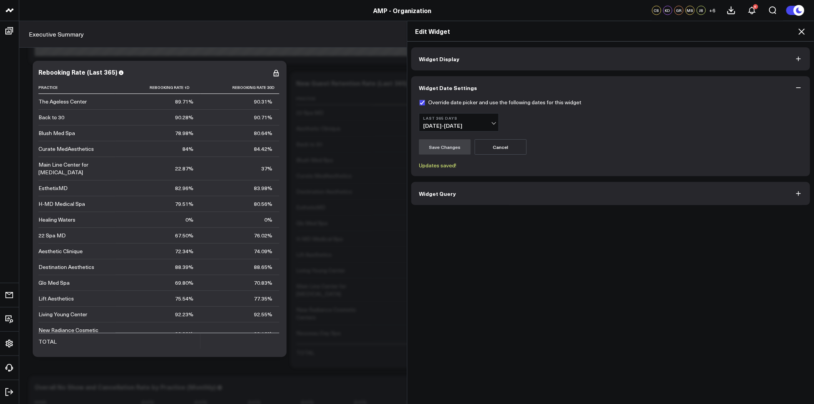
click at [802, 29] on icon at bounding box center [801, 31] width 9 height 9
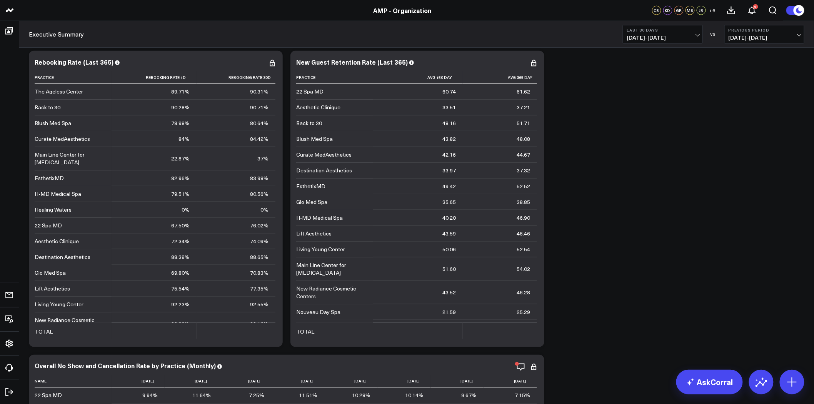
scroll to position [3903, 0]
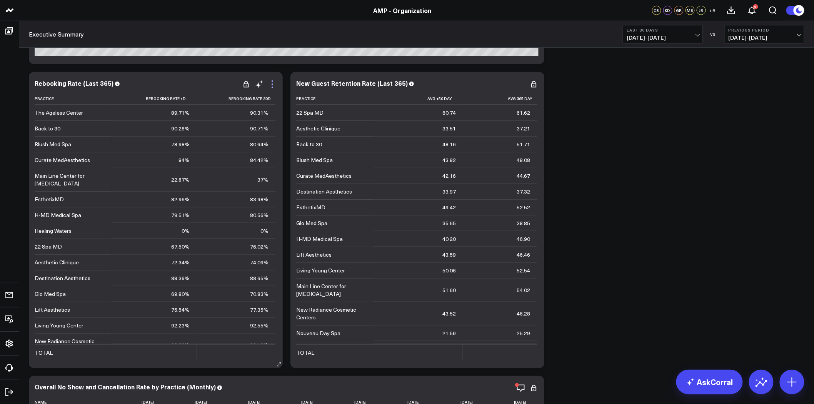
click at [271, 85] on icon at bounding box center [272, 84] width 9 height 9
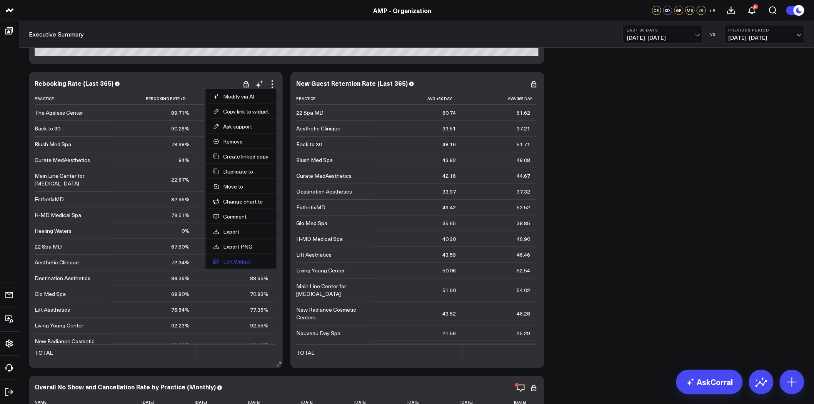
click at [244, 262] on button "Edit Widget" at bounding box center [241, 261] width 56 height 7
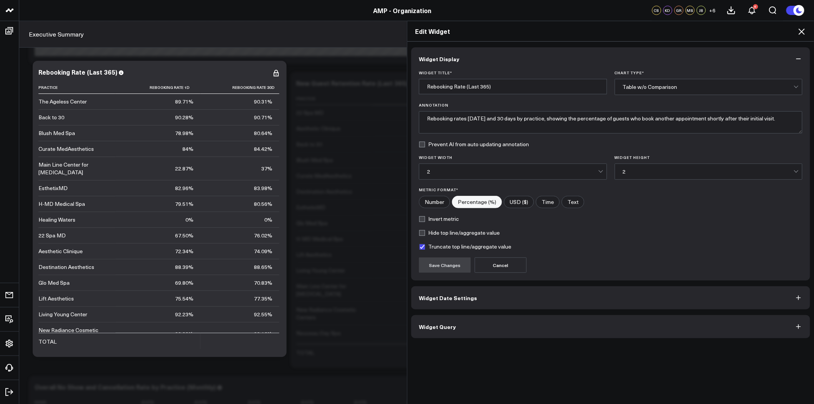
click at [456, 303] on button "Widget Date Settings" at bounding box center [610, 297] width 399 height 23
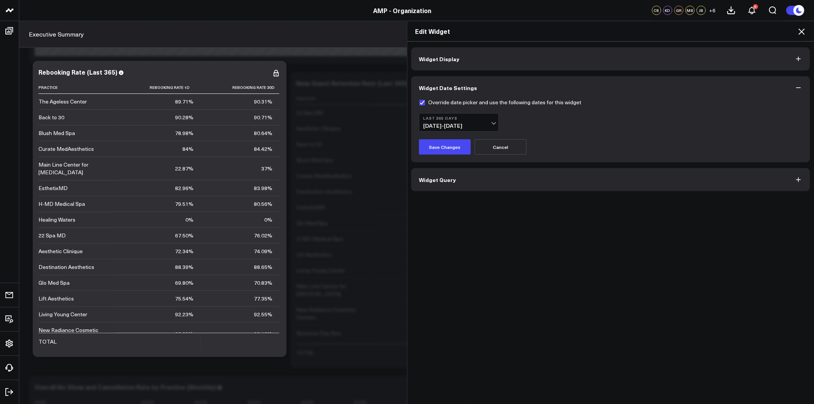
click at [491, 123] on span "08/31/24 - 08/30/25" at bounding box center [459, 126] width 72 height 6
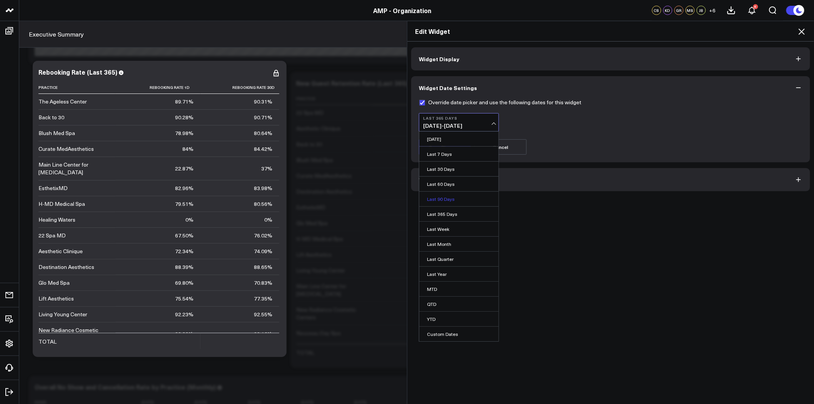
click at [462, 198] on link "Last 90 Days" at bounding box center [458, 199] width 79 height 15
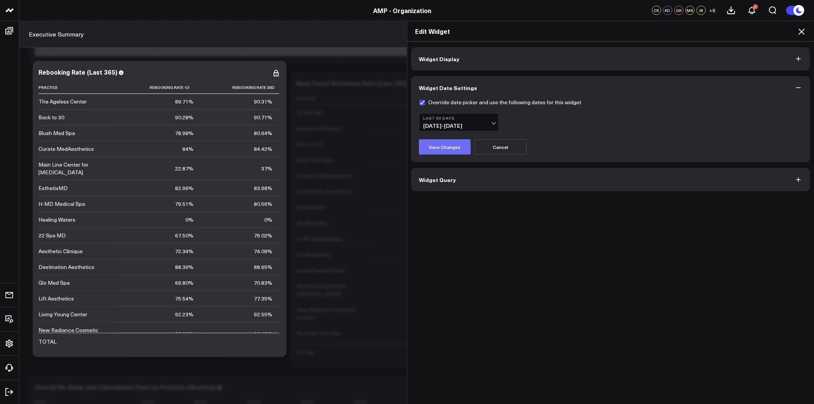
click at [455, 149] on button "Save Changes" at bounding box center [445, 146] width 52 height 15
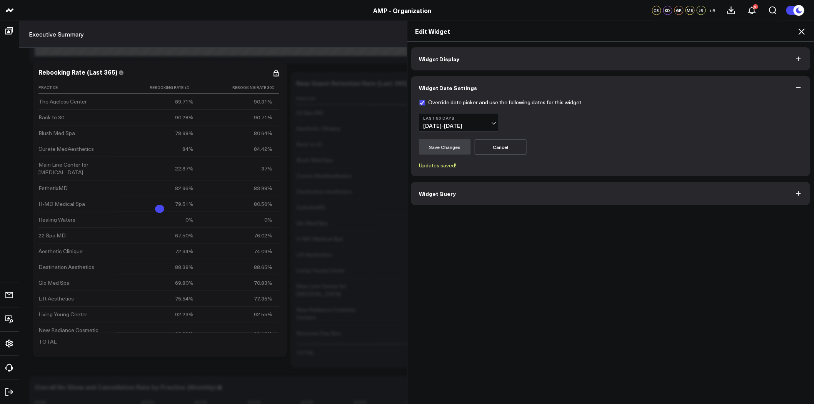
click at [473, 58] on button "Widget Display" at bounding box center [610, 58] width 399 height 23
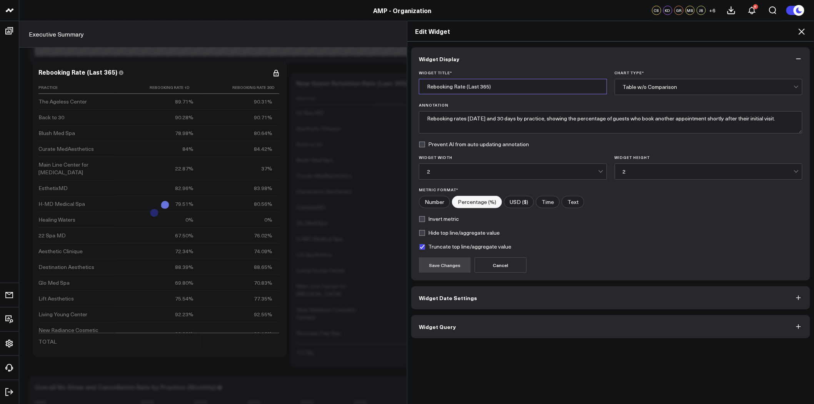
drag, startPoint x: 491, startPoint y: 89, endPoint x: 476, endPoint y: 85, distance: 14.9
click at [476, 85] on input "Rebooking Rate (Last 365)" at bounding box center [513, 86] width 188 height 15
type input "Rebooking Rate (Last 90 days)"
click at [454, 266] on button "Save Changes" at bounding box center [445, 264] width 52 height 15
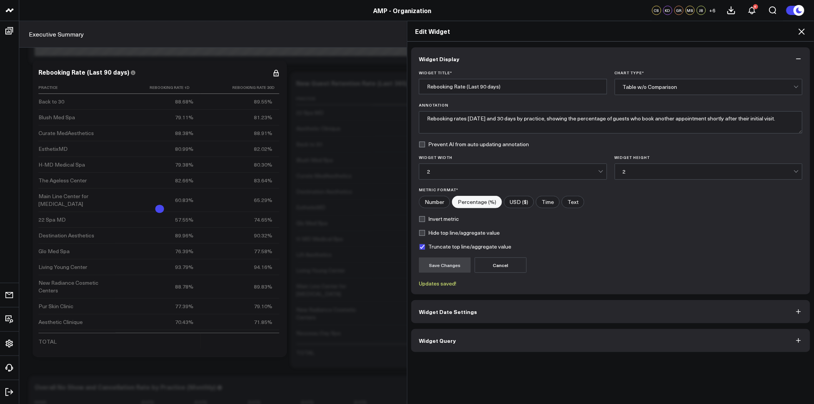
click at [804, 28] on icon at bounding box center [801, 31] width 9 height 9
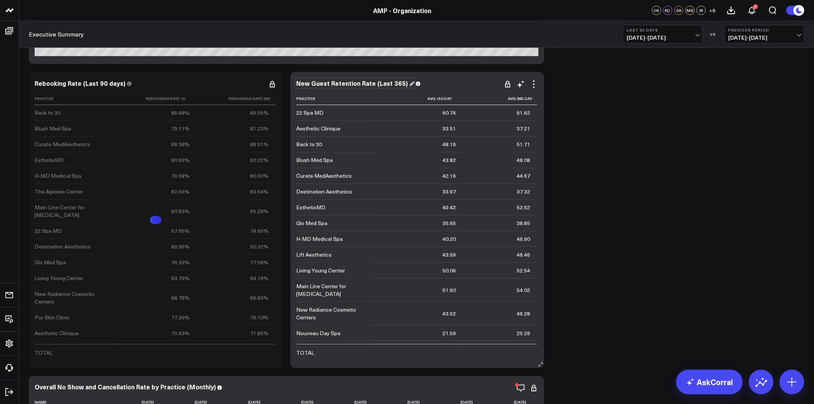
click at [399, 84] on div "New Guest Retention Rate (Last 365)" at bounding box center [355, 83] width 118 height 8
click at [399, 82] on div "New Guest Retention Rate (Last 365)" at bounding box center [355, 83] width 118 height 8
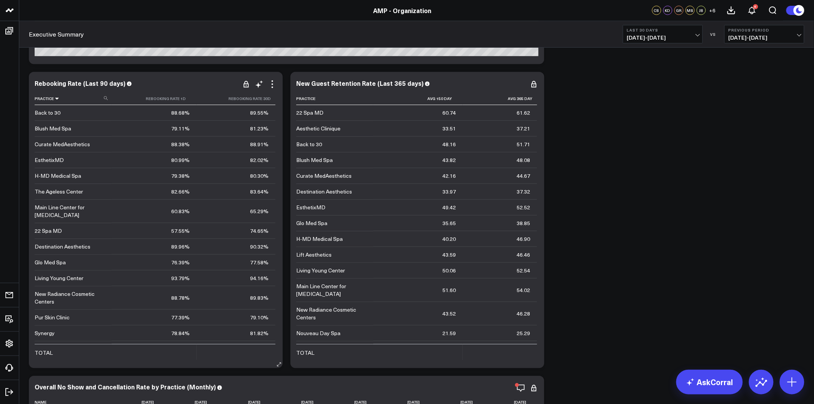
click at [56, 99] on icon at bounding box center [57, 98] width 6 height 5
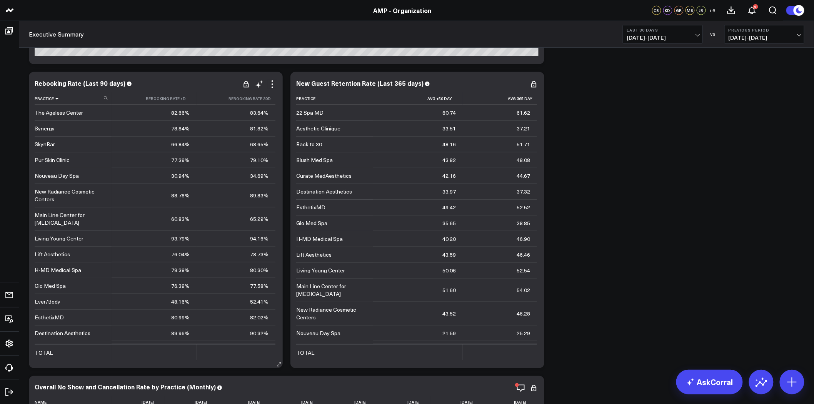
click at [56, 99] on icon at bounding box center [57, 98] width 6 height 5
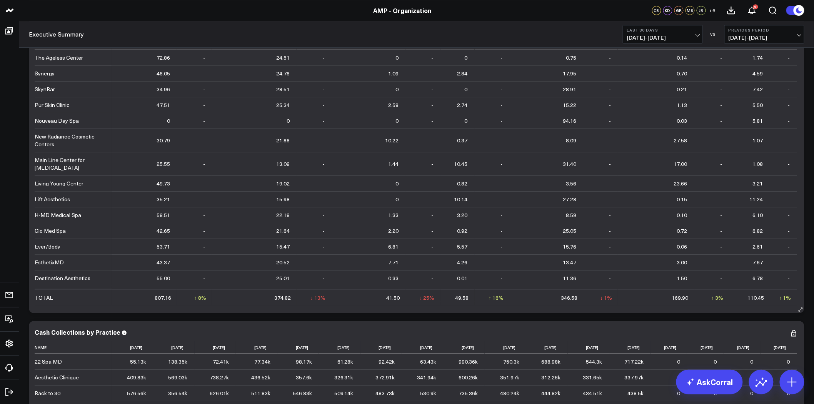
scroll to position [812, 0]
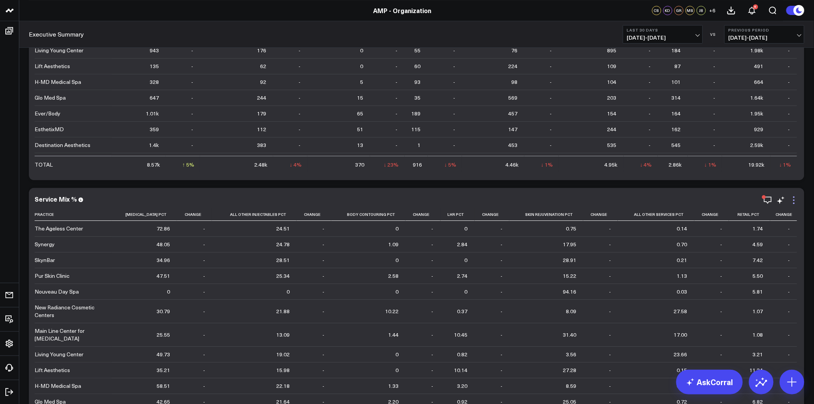
click at [793, 198] on icon at bounding box center [794, 200] width 9 height 9
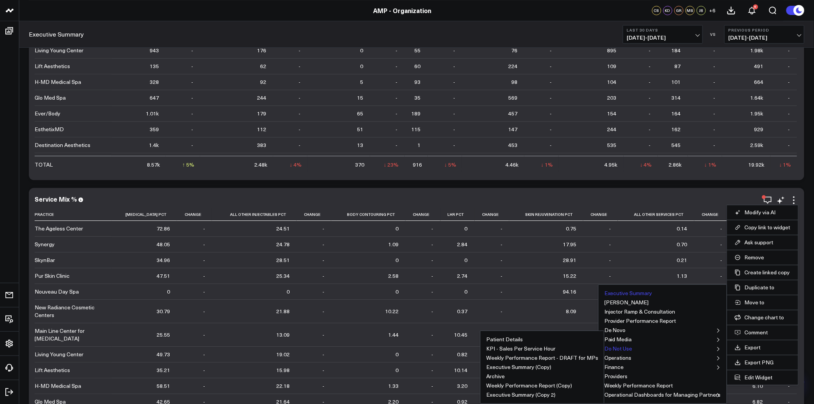
click at [628, 349] on button "Do Not Use" at bounding box center [619, 348] width 28 height 5
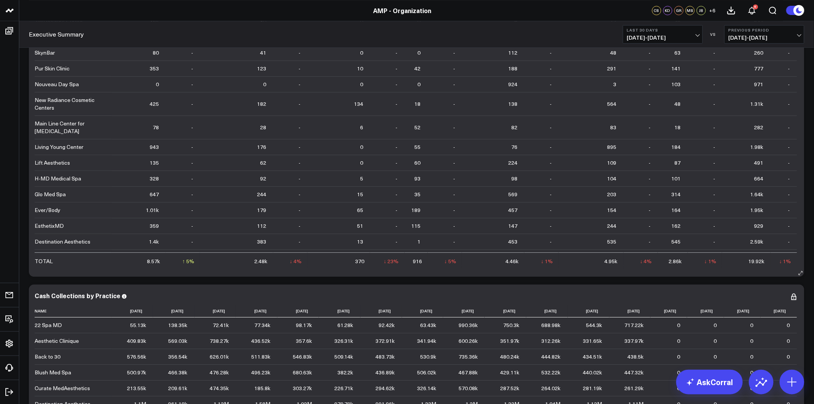
scroll to position [556, 0]
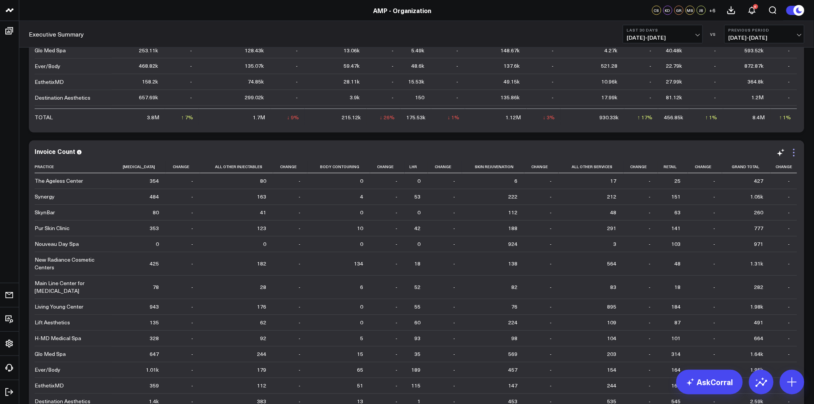
click at [794, 154] on icon at bounding box center [794, 152] width 9 height 9
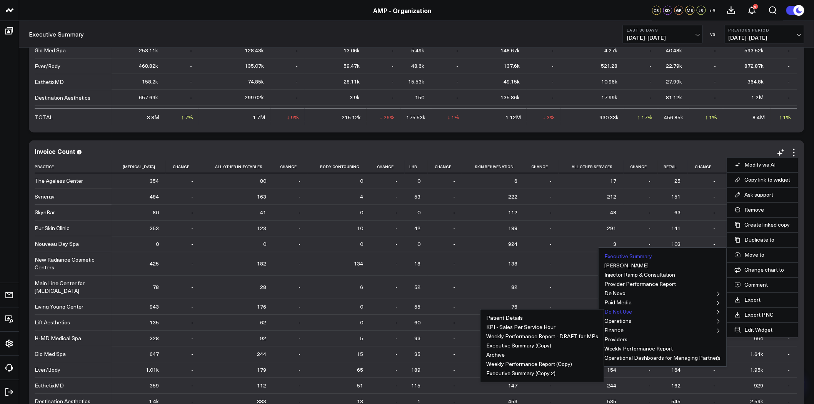
click at [624, 312] on button "Do Not Use" at bounding box center [619, 311] width 28 height 5
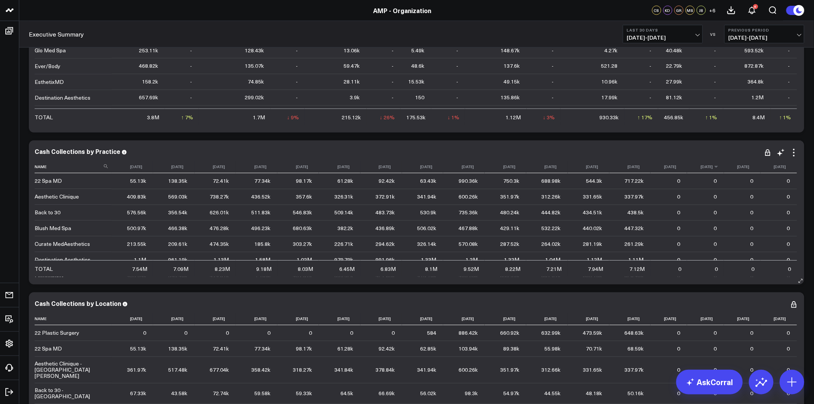
scroll to position [299, 0]
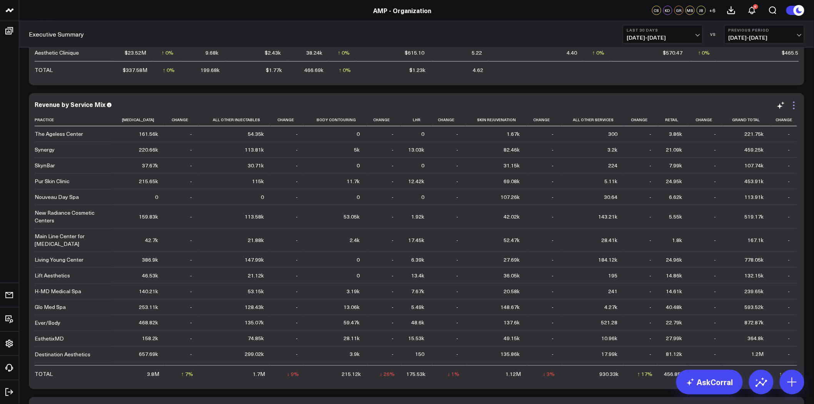
click at [794, 102] on icon at bounding box center [795, 103] width 2 height 2
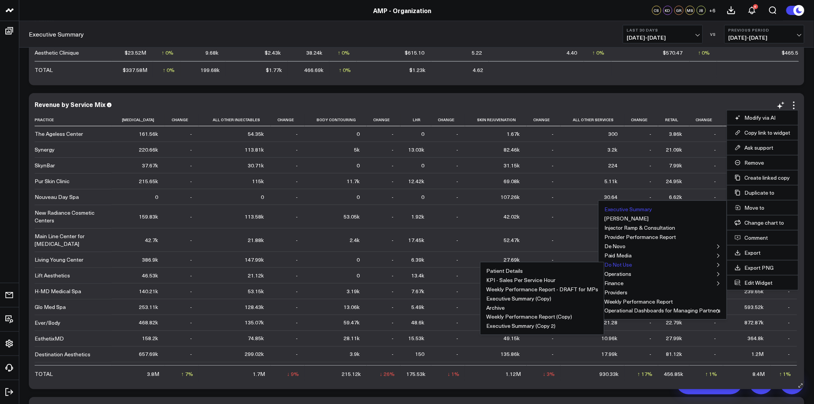
click at [628, 264] on button "Do Not Use" at bounding box center [619, 264] width 28 height 5
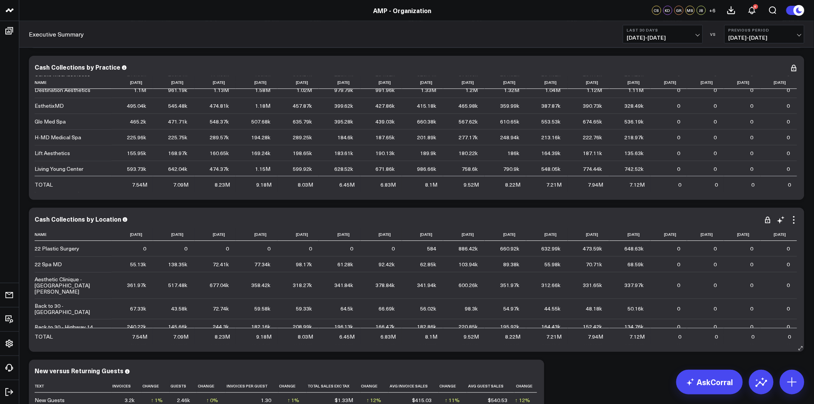
scroll to position [342, 0]
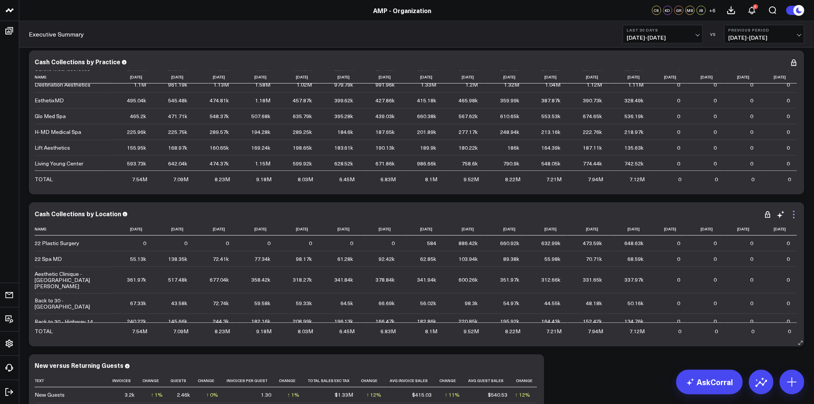
click at [793, 214] on icon at bounding box center [794, 214] width 9 height 9
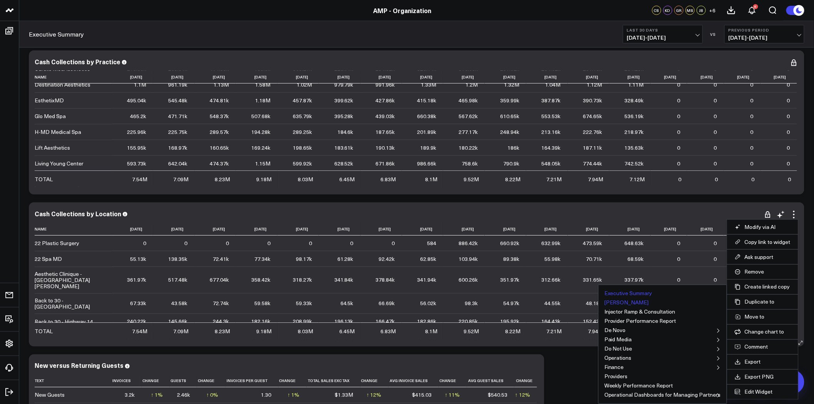
click at [636, 304] on button "Leon Dashboard" at bounding box center [627, 302] width 45 height 5
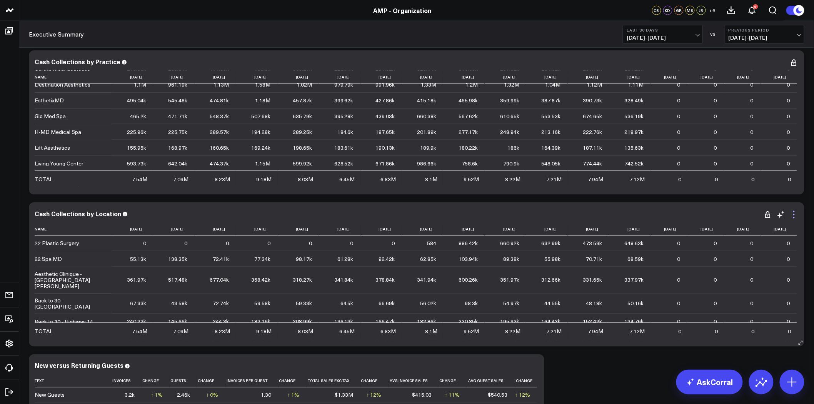
click at [797, 216] on icon at bounding box center [794, 214] width 9 height 9
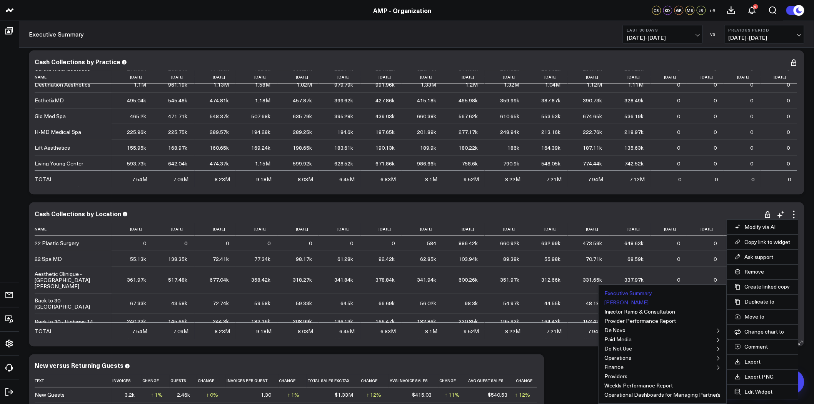
click at [637, 303] on button "Leon Dashboard" at bounding box center [627, 302] width 45 height 5
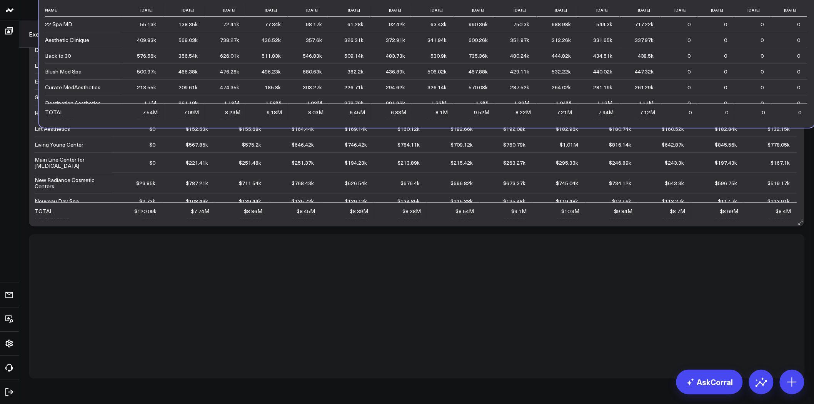
scroll to position [5125, 0]
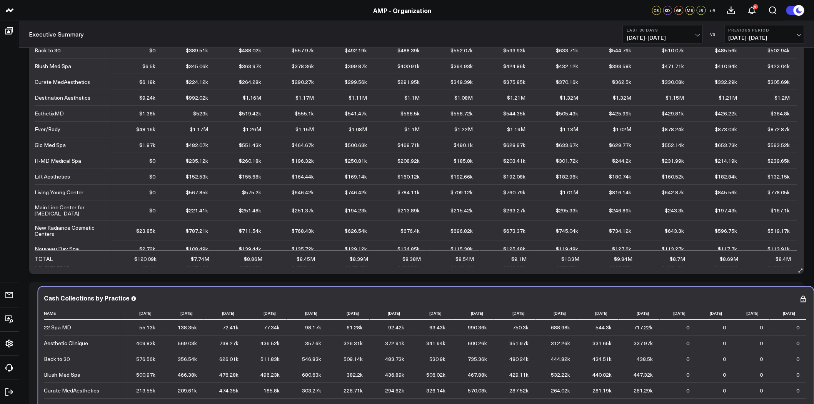
drag, startPoint x: 444, startPoint y: 171, endPoint x: 453, endPoint y: 254, distance: 83.3
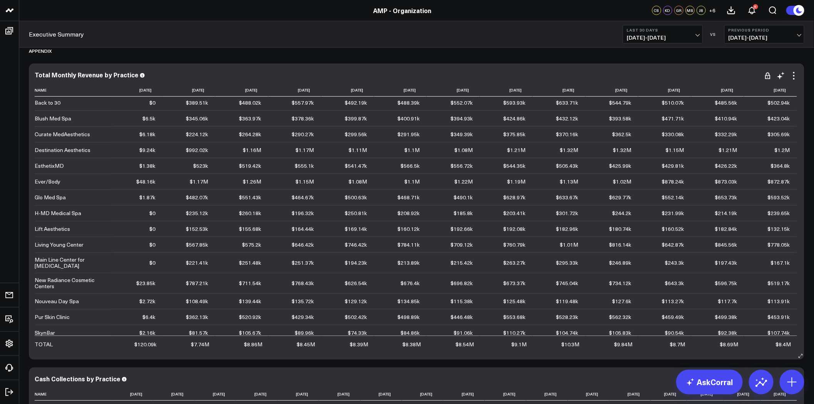
scroll to position [85, 0]
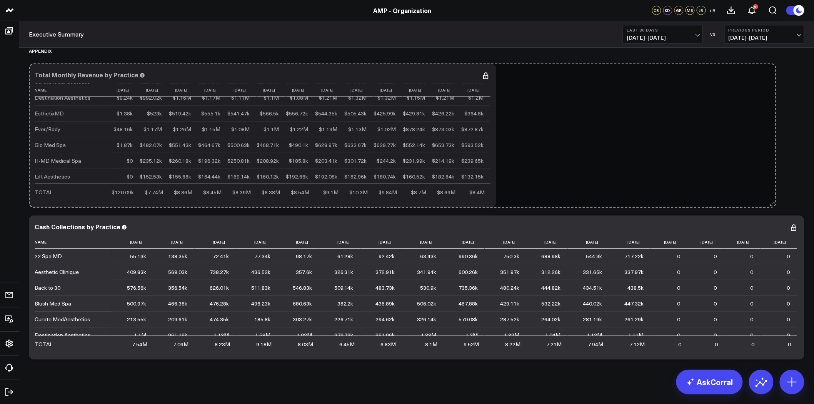
drag, startPoint x: 799, startPoint y: 356, endPoint x: 771, endPoint y: 179, distance: 179.3
drag, startPoint x: 521, startPoint y: 202, endPoint x: 806, endPoint y: 182, distance: 285.9
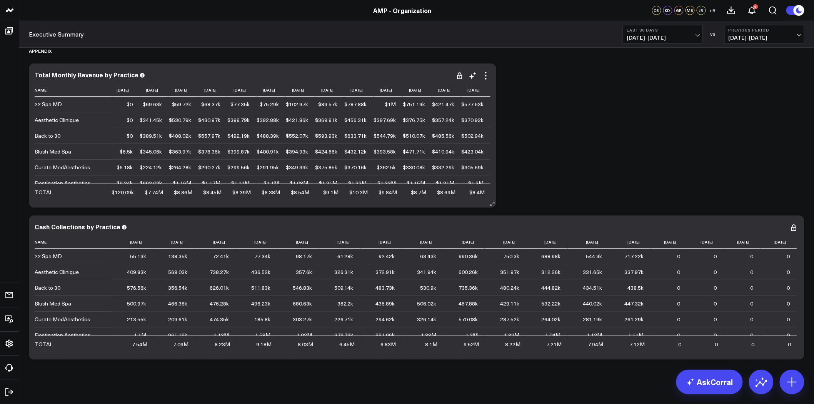
scroll to position [4997, 0]
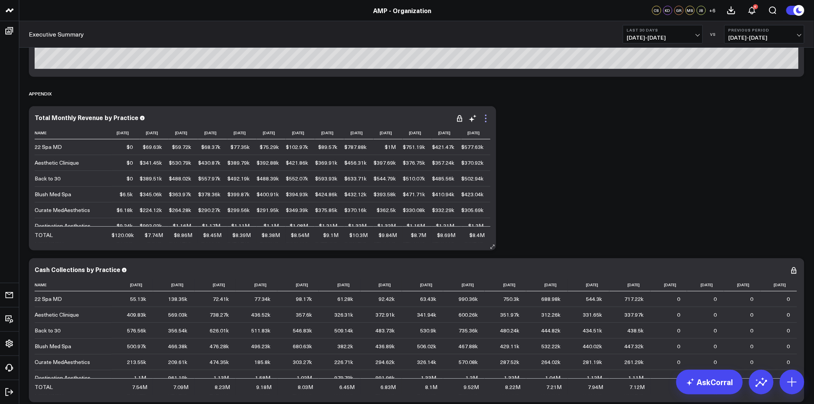
click at [491, 117] on icon at bounding box center [485, 118] width 9 height 9
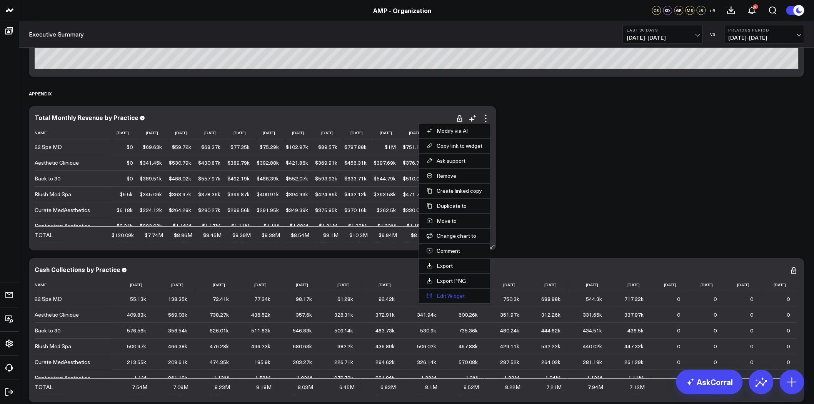
click at [483, 297] on button "Edit Widget" at bounding box center [455, 295] width 56 height 7
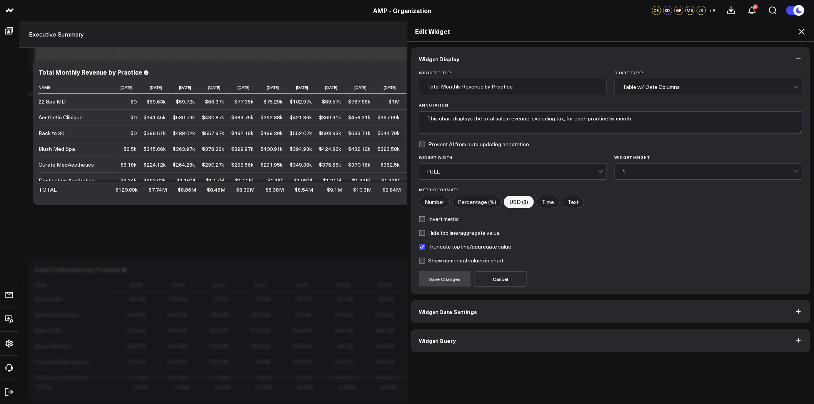
click at [499, 351] on button "Widget Query" at bounding box center [610, 340] width 399 height 23
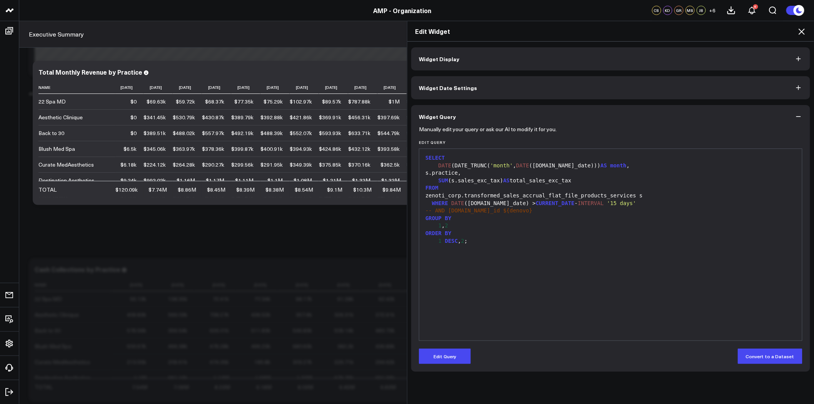
click at [801, 28] on icon at bounding box center [801, 31] width 9 height 9
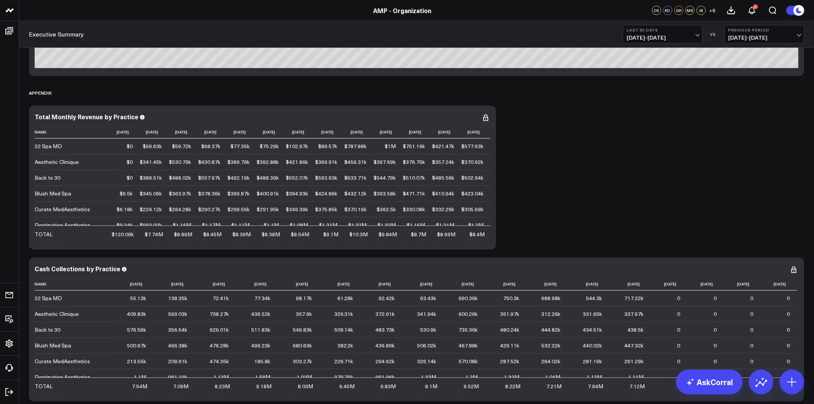
scroll to position [5040, 0]
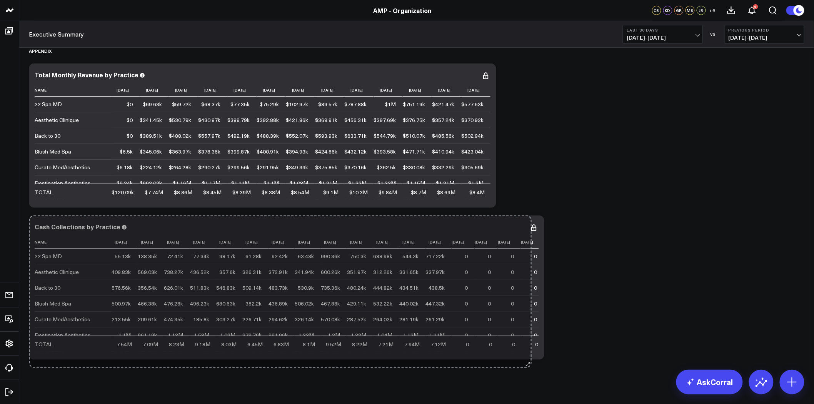
drag, startPoint x: 801, startPoint y: 356, endPoint x: 530, endPoint y: 363, distance: 271.4
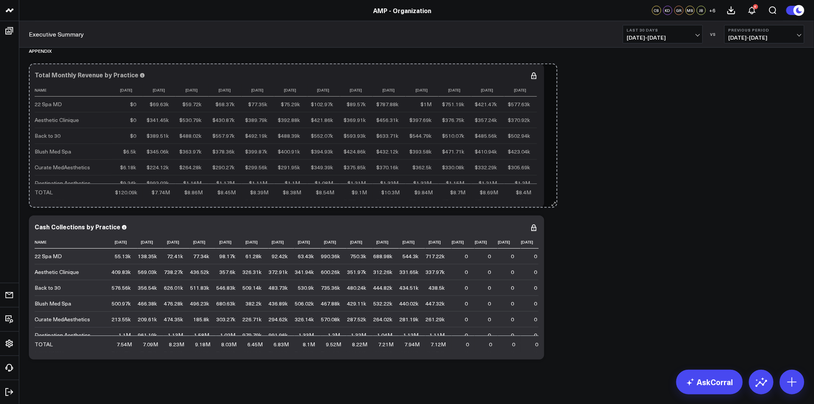
drag, startPoint x: 527, startPoint y: 204, endPoint x: 546, endPoint y: 205, distance: 18.5
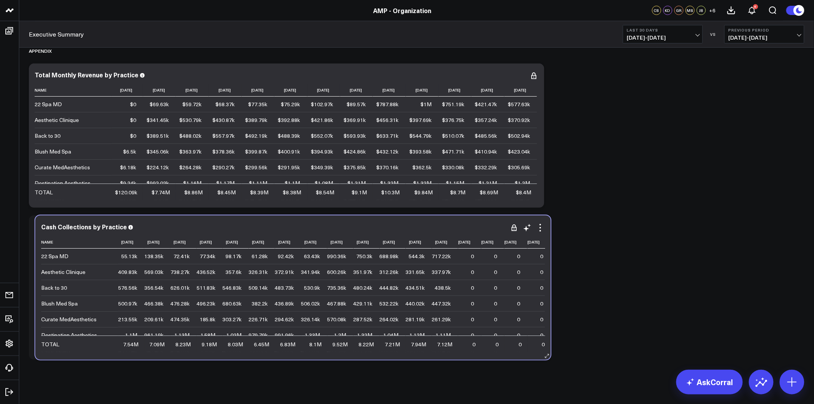
drag, startPoint x: 405, startPoint y: 353, endPoint x: 411, endPoint y: 353, distance: 6.2
click at [411, 353] on div "Cash Collections by Practice Name 2024-08-01 2024-09-01 2024-10-01 2024-11-01 2…" at bounding box center [293, 288] width 516 height 144
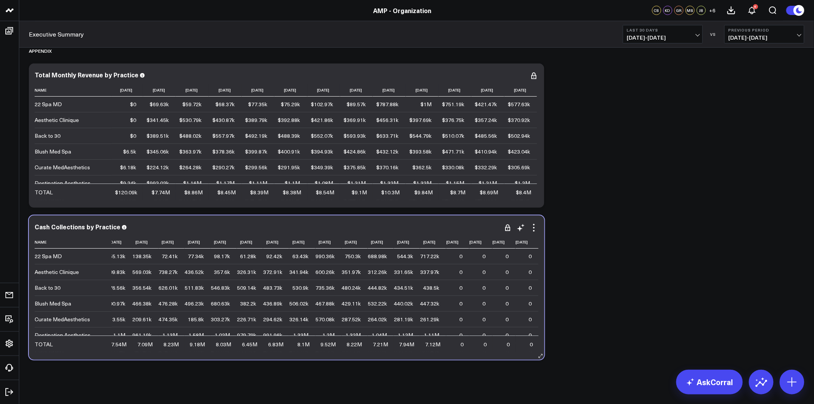
scroll to position [0, 90]
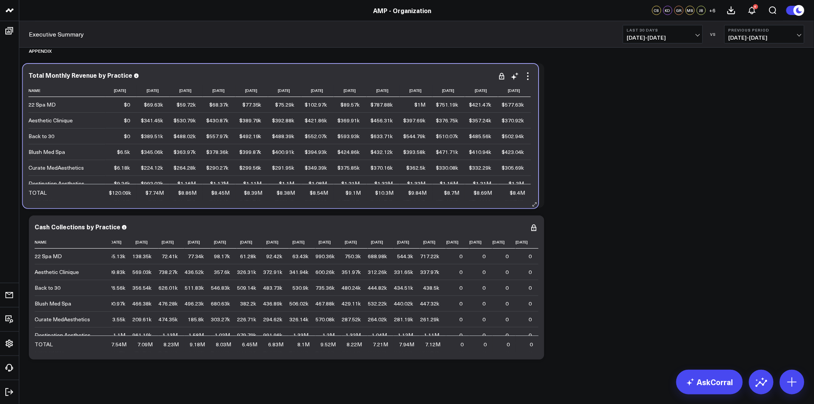
drag, startPoint x: 219, startPoint y: 177, endPoint x: 213, endPoint y: 177, distance: 5.8
click at [213, 177] on td "$1.17M" at bounding box center [219, 183] width 33 height 16
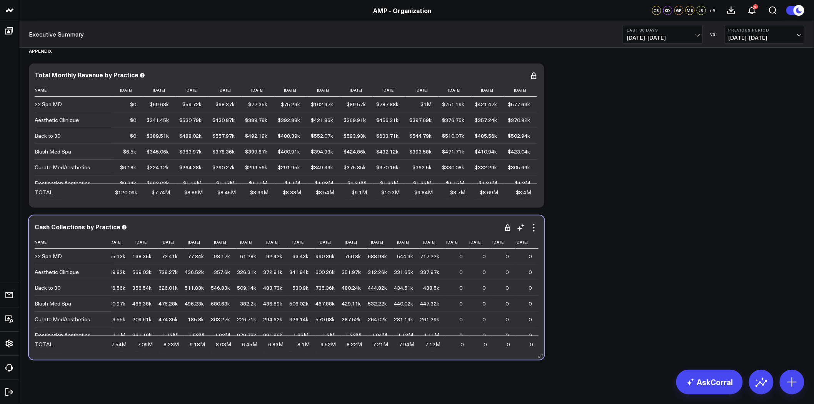
scroll to position [0, 0]
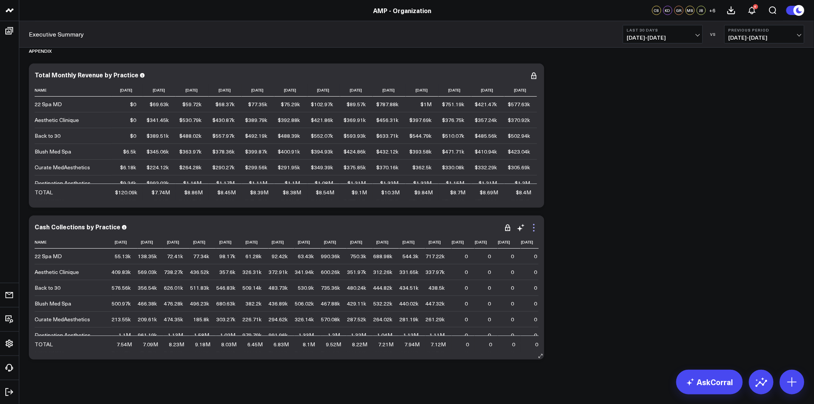
click at [534, 228] on icon at bounding box center [534, 227] width 9 height 9
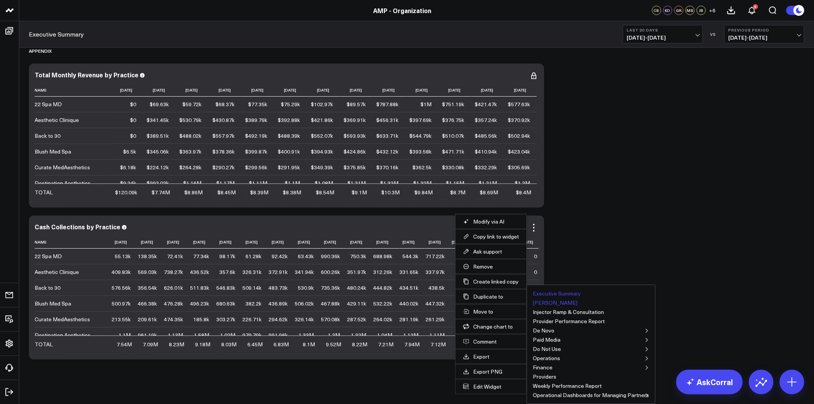
click at [558, 303] on button "Leon Dashboard" at bounding box center [555, 302] width 45 height 5
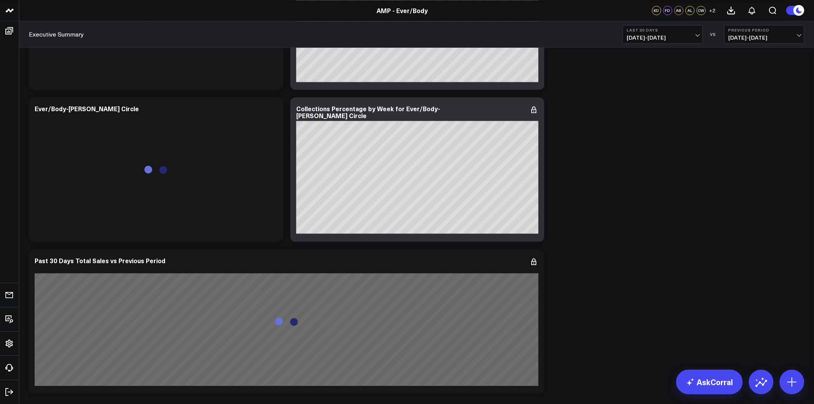
scroll to position [727, 0]
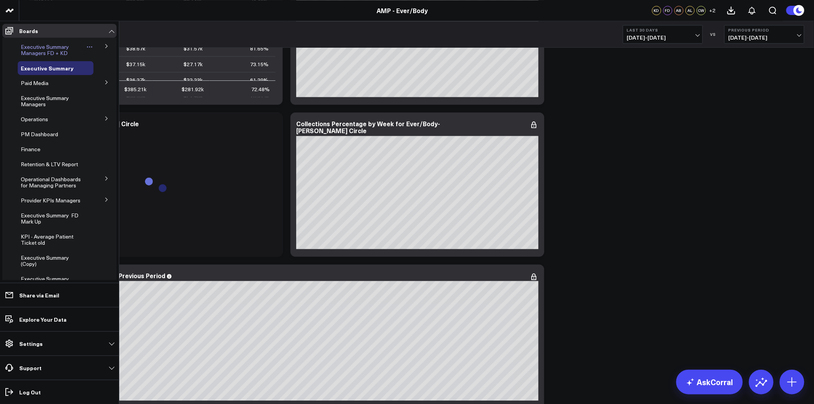
click at [39, 48] on span "Executive Summary Managers FD + KD" at bounding box center [45, 49] width 48 height 13
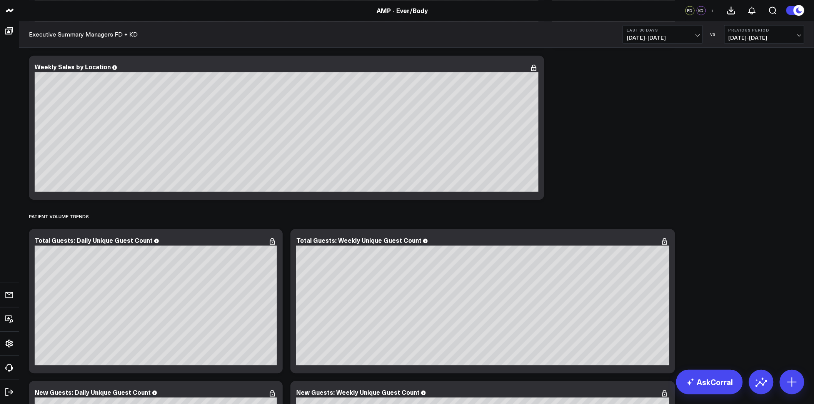
scroll to position [556, 0]
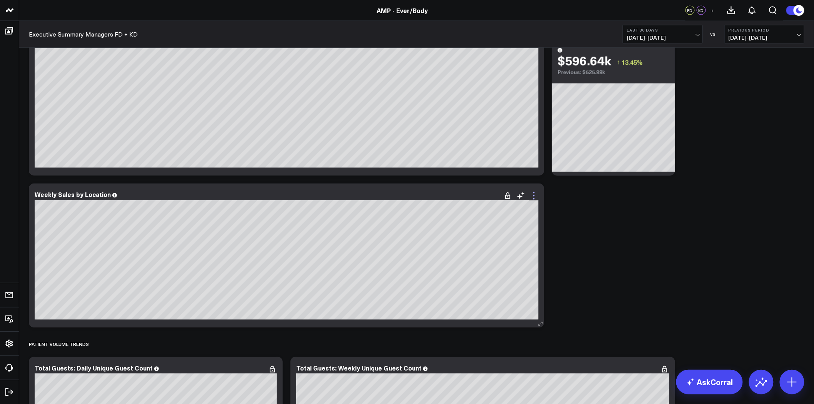
click at [534, 194] on icon at bounding box center [534, 195] width 9 height 9
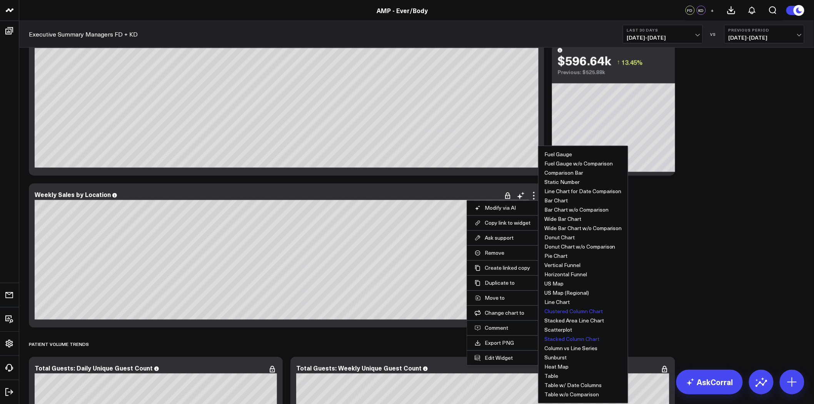
click at [571, 314] on button "Clustered Column Chart" at bounding box center [574, 311] width 58 height 5
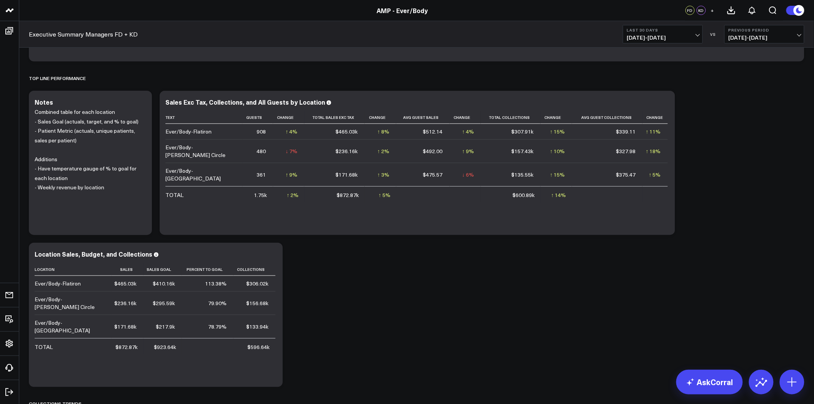
scroll to position [299, 0]
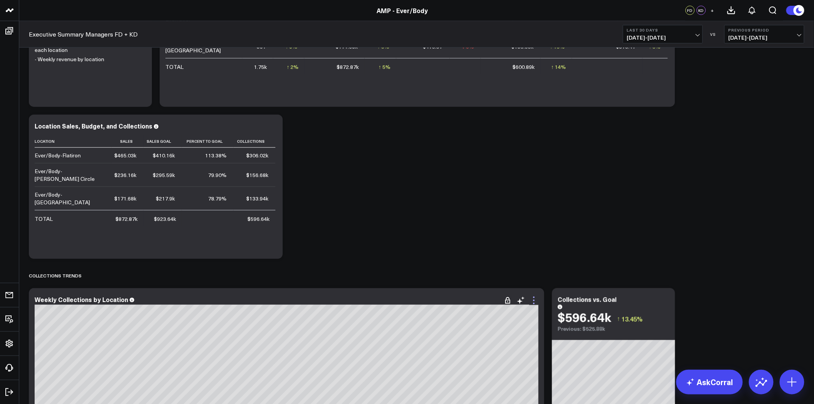
click at [533, 301] on icon at bounding box center [534, 300] width 9 height 9
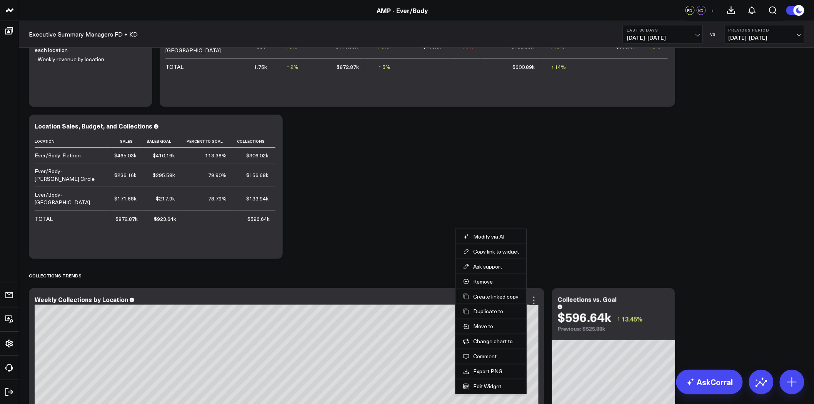
scroll to position [342, 0]
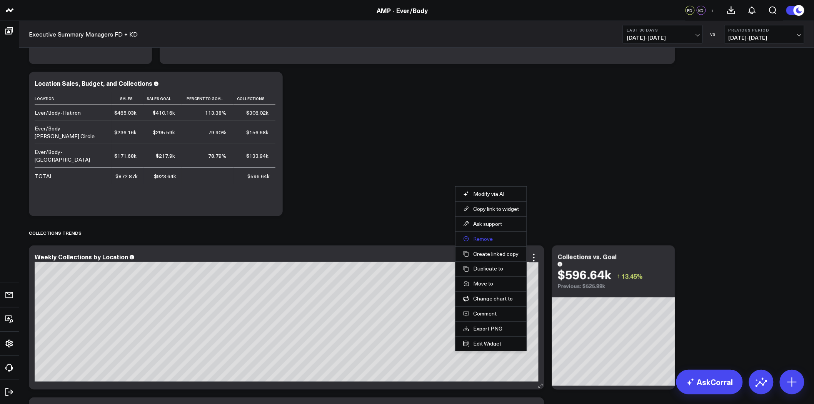
click at [485, 237] on button "Remove" at bounding box center [491, 239] width 56 height 7
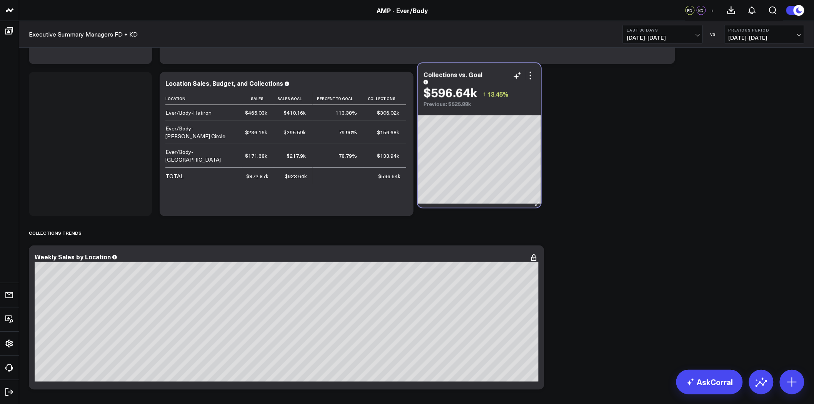
drag, startPoint x: 110, startPoint y: 254, endPoint x: 500, endPoint y: 72, distance: 429.7
click at [500, 72] on div "Collections vs. Goal" at bounding box center [480, 77] width 112 height 12
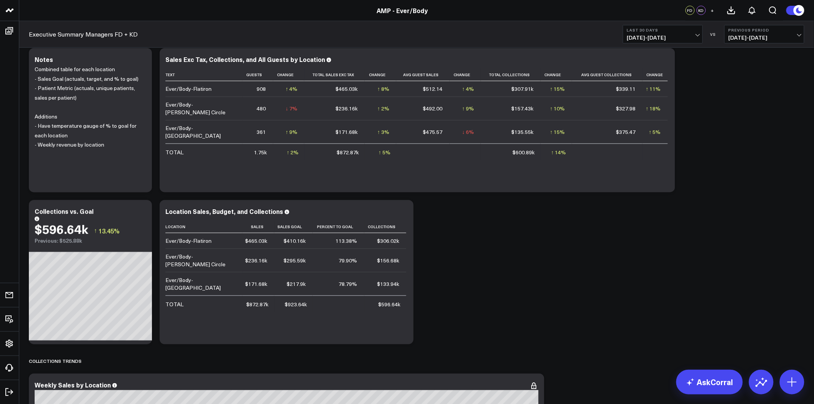
scroll to position [256, 0]
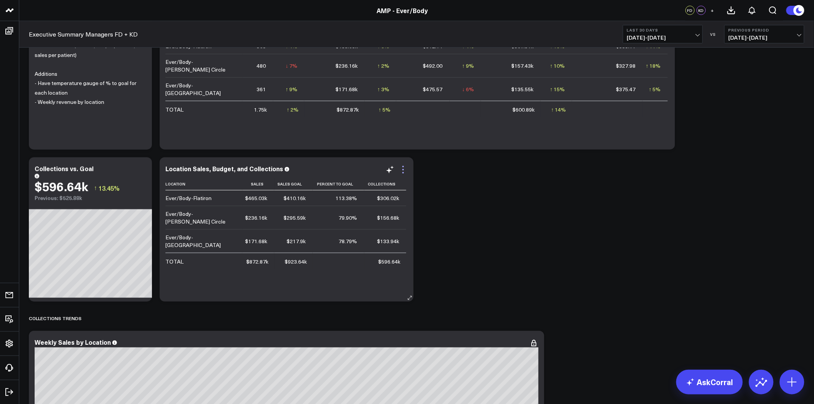
click at [402, 171] on icon at bounding box center [403, 169] width 9 height 9
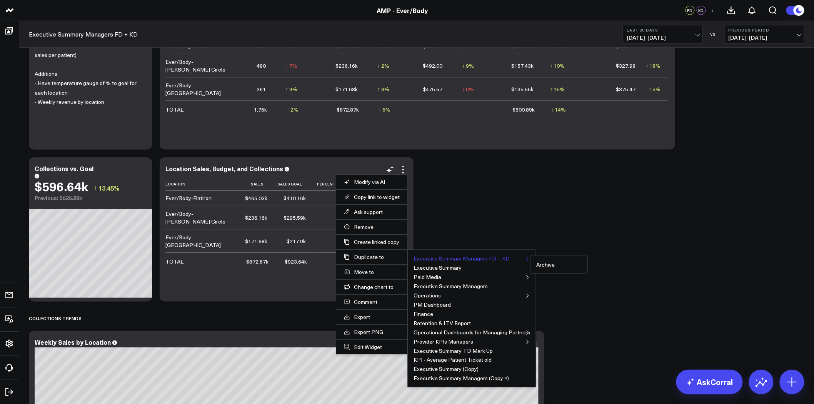
click at [440, 257] on button "Executive Summary Managers FD + KD" at bounding box center [462, 258] width 96 height 5
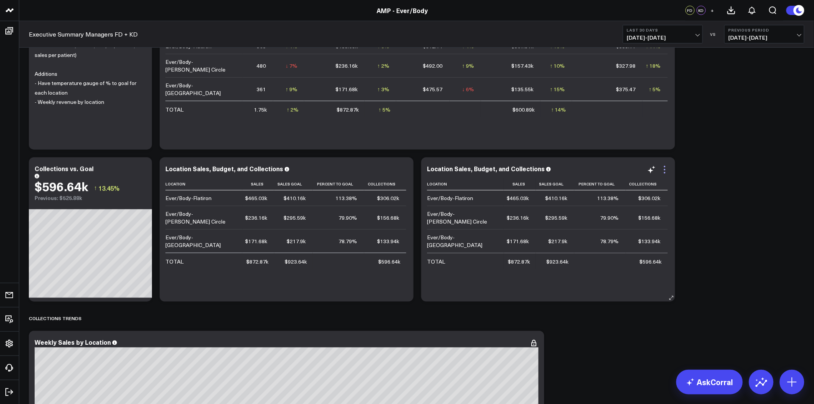
click at [665, 168] on icon at bounding box center [664, 169] width 9 height 9
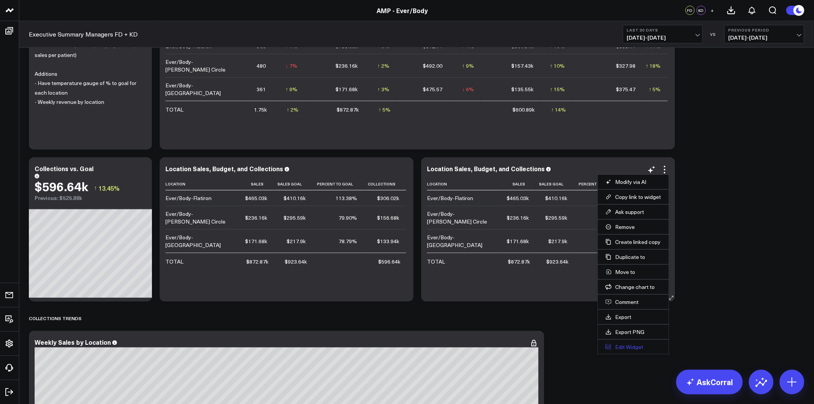
click at [641, 348] on button "Edit Widget" at bounding box center [634, 347] width 56 height 7
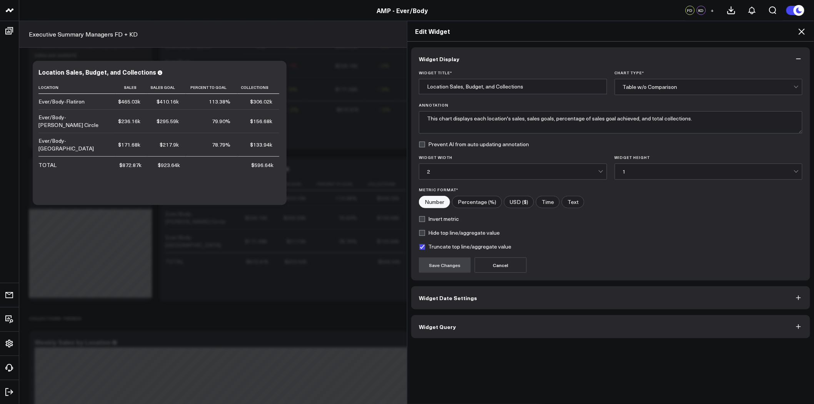
click at [550, 320] on button "Widget Query" at bounding box center [610, 326] width 399 height 23
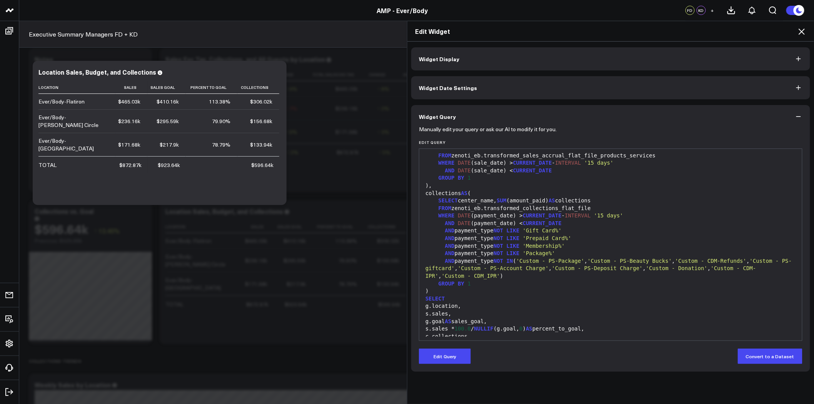
scroll to position [43, 0]
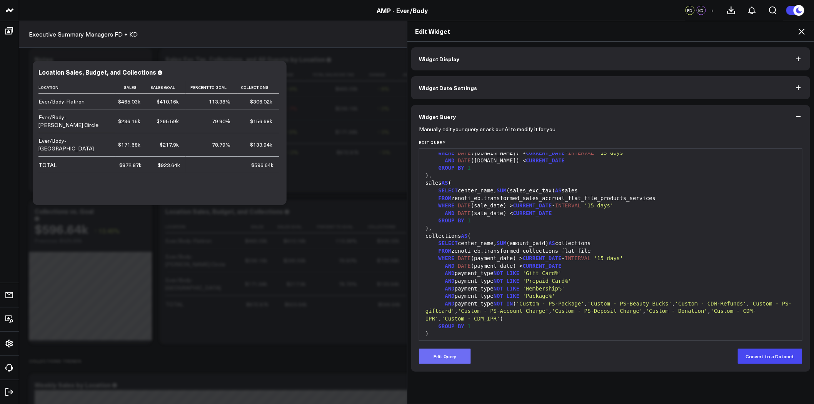
click at [455, 354] on button "Edit Query" at bounding box center [445, 356] width 52 height 15
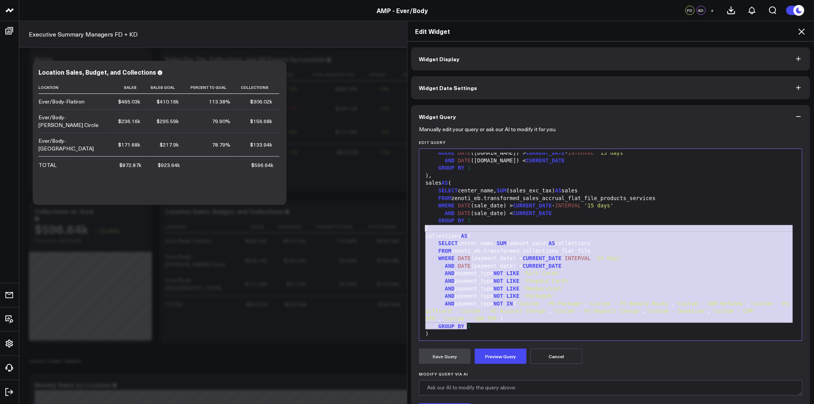
drag, startPoint x: 465, startPoint y: 328, endPoint x: 423, endPoint y: 229, distance: 107.3
click at [423, 229] on div "WITH goals AS ( SELECT location , SUM (g.goal / DATEDIFF( day , DATE_TRUNC( 'mo…" at bounding box center [610, 262] width 375 height 305
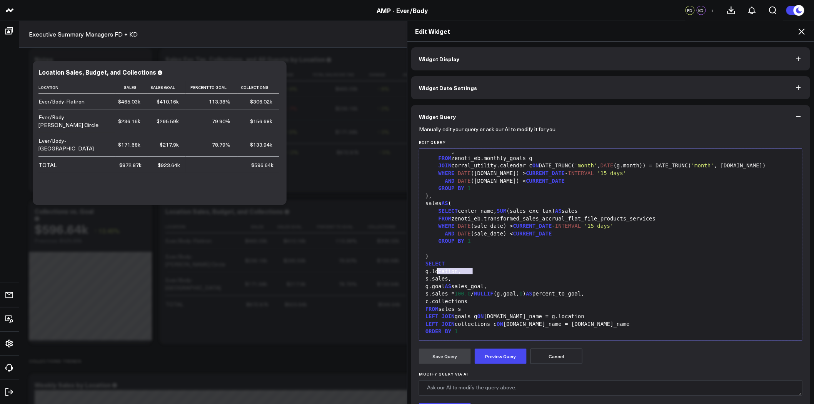
drag, startPoint x: 471, startPoint y: 270, endPoint x: 435, endPoint y: 270, distance: 35.8
click at [435, 270] on div "g.location," at bounding box center [610, 272] width 375 height 8
drag, startPoint x: 482, startPoint y: 301, endPoint x: 435, endPoint y: 301, distance: 47.0
click at [435, 301] on div "c.collections" at bounding box center [610, 302] width 375 height 8
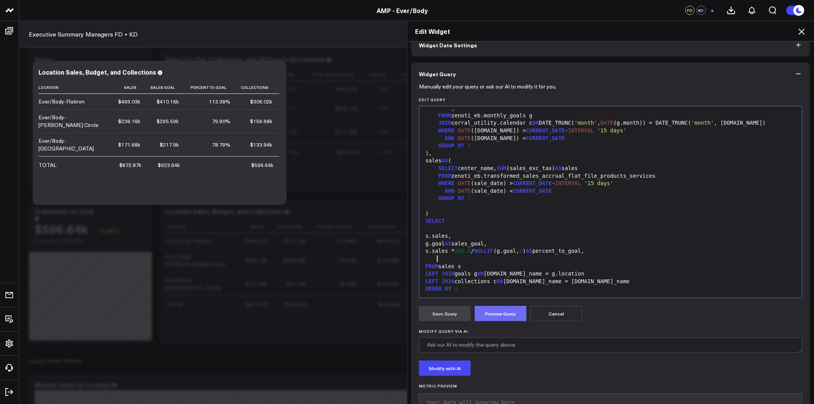
click at [506, 316] on button "Preview Query" at bounding box center [501, 313] width 52 height 15
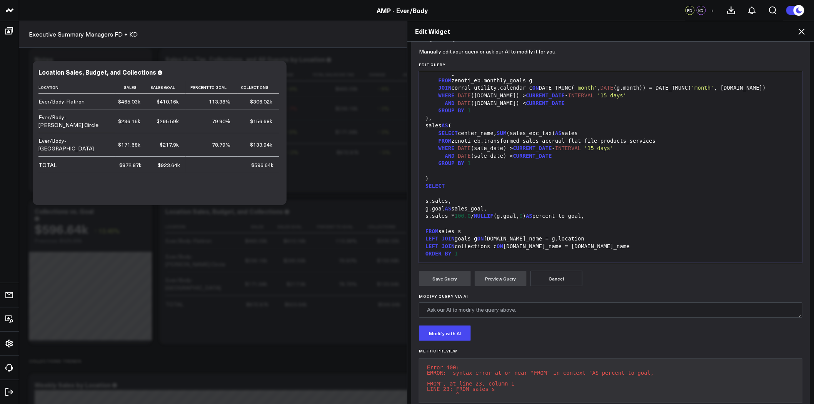
scroll to position [58, 0]
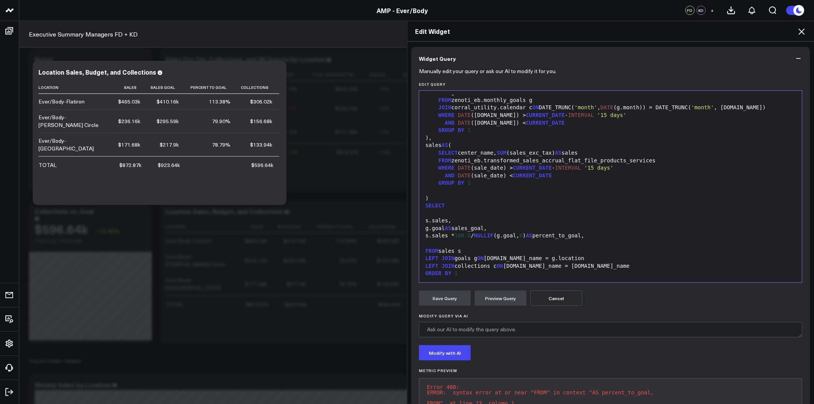
click at [636, 159] on div "FROM zenoti_eb.transformed_sales_accrual_flat_file_products_services" at bounding box center [610, 161] width 375 height 8
click at [593, 205] on div "SELECT" at bounding box center [610, 206] width 375 height 8
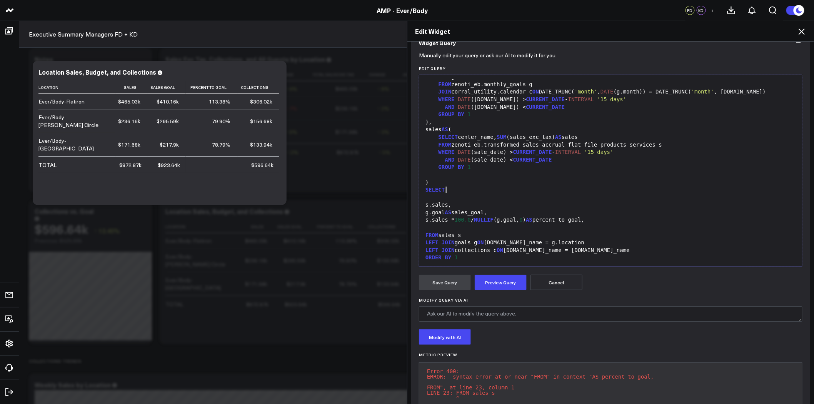
scroll to position [101, 0]
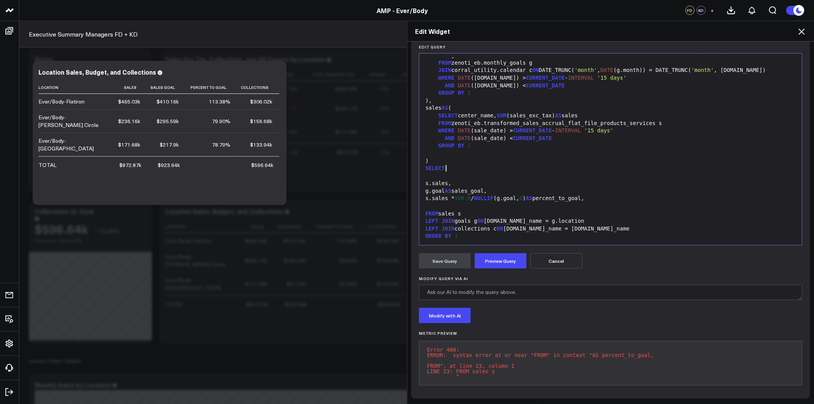
click at [598, 195] on div "s.sales * 100.0 / NULLIF (g.goal, 0 ) AS percent_to_goal," at bounding box center [610, 199] width 375 height 8
click at [500, 258] on button "Preview Query" at bounding box center [501, 260] width 52 height 15
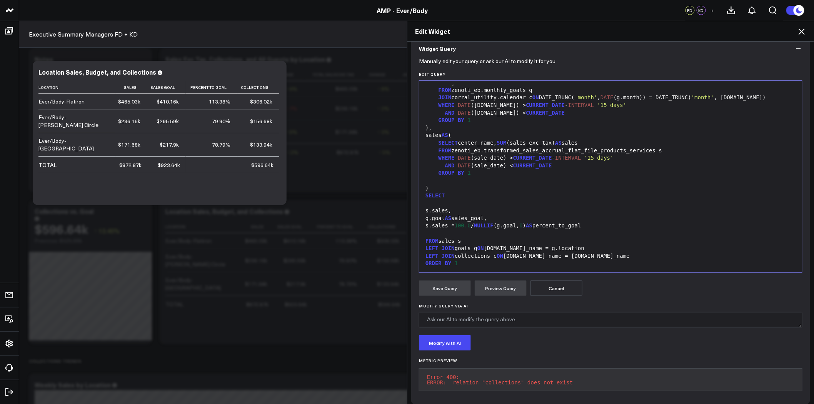
scroll to position [79, 0]
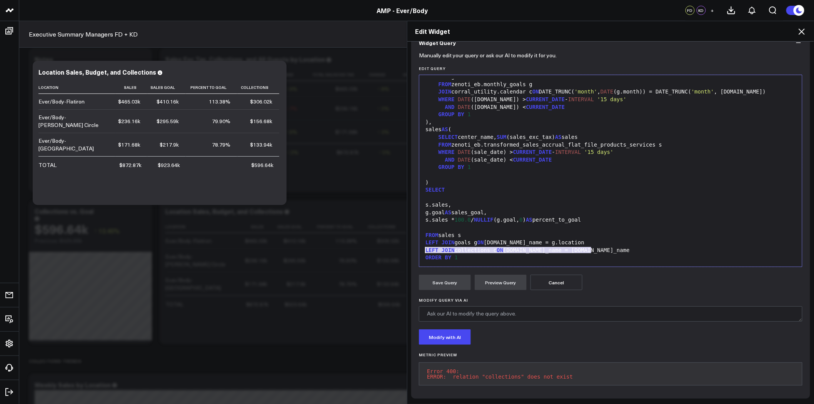
drag, startPoint x: 597, startPoint y: 243, endPoint x: 421, endPoint y: 244, distance: 175.9
click at [423, 247] on div "LEFT JOIN collections c ON [DOMAIN_NAME]_name = [DOMAIN_NAME]_name" at bounding box center [610, 251] width 375 height 8
click at [489, 275] on button "Preview Query" at bounding box center [501, 282] width 52 height 15
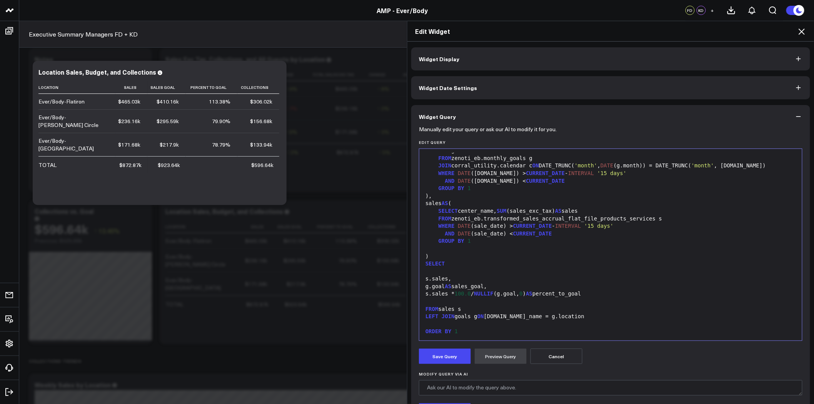
scroll to position [0, 0]
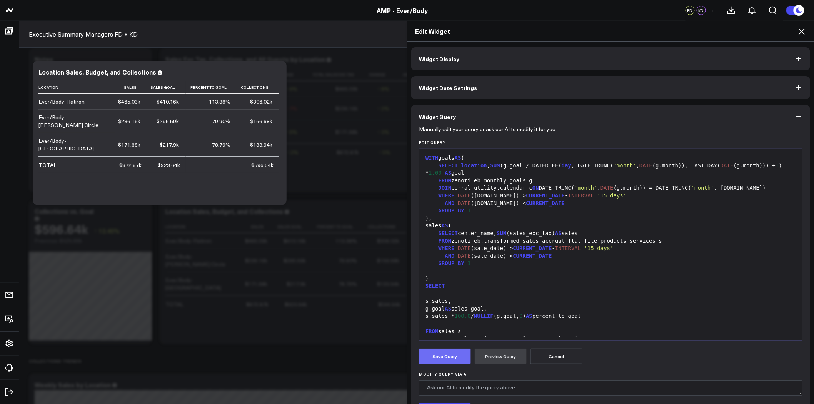
click at [453, 353] on button "Save Query" at bounding box center [445, 356] width 52 height 15
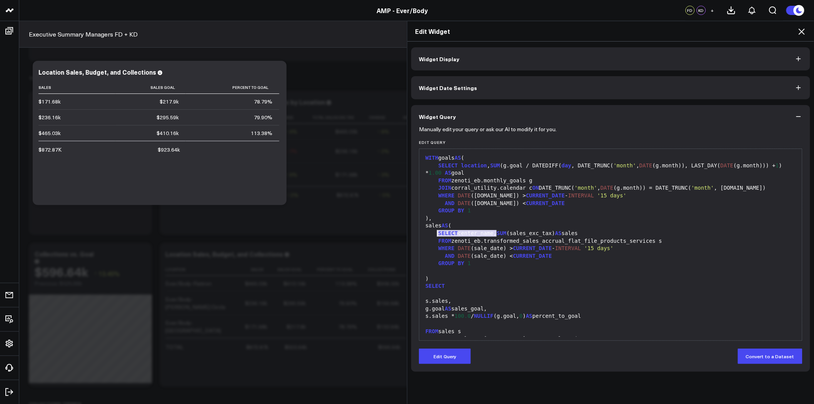
drag, startPoint x: 493, startPoint y: 232, endPoint x: 434, endPoint y: 235, distance: 59.3
click at [434, 235] on div "SELECT center_name, SUM (sales_exc_tax) AS sales" at bounding box center [610, 234] width 375 height 8
click at [452, 356] on button "Edit Query" at bounding box center [445, 356] width 52 height 15
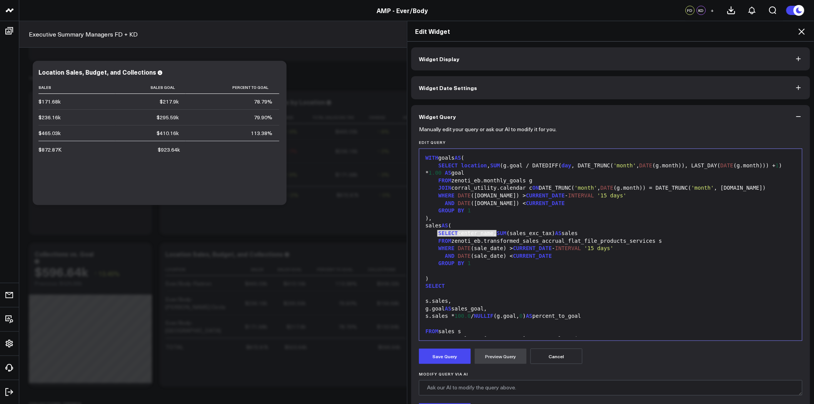
click at [490, 235] on div "SELECT center_name, SUM (sales_exc_tax) AS sales" at bounding box center [610, 234] width 375 height 8
drag, startPoint x: 493, startPoint y: 233, endPoint x: 434, endPoint y: 230, distance: 59.0
click at [434, 230] on div "SELECT center_name, SUM (sales_exc_tax) AS sales" at bounding box center [610, 234] width 375 height 8
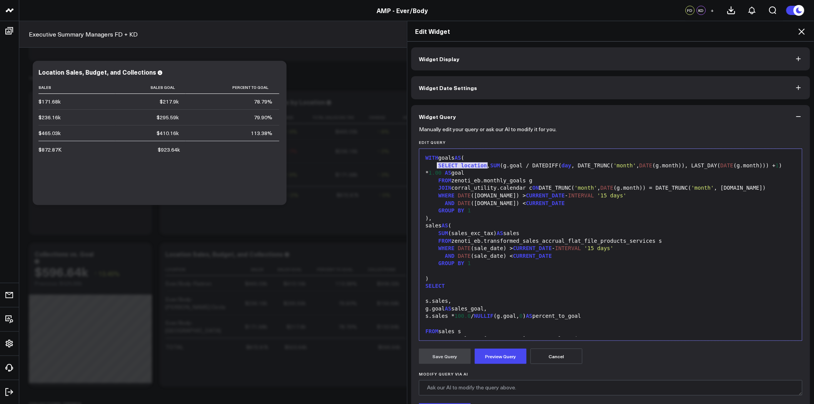
drag, startPoint x: 484, startPoint y: 166, endPoint x: 434, endPoint y: 163, distance: 50.1
click at [434, 163] on div "SELECT location , SUM (g.goal / DATEDIFF( day , DATE_TRUNC( 'month' , DATE (g.m…" at bounding box center [610, 169] width 375 height 15
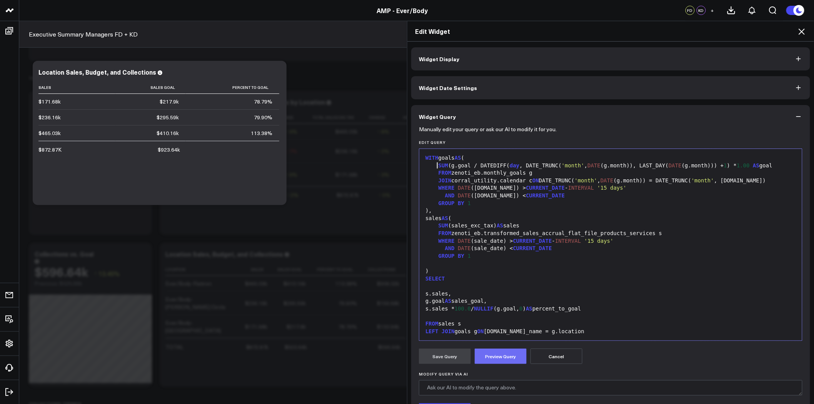
click at [507, 357] on button "Preview Query" at bounding box center [501, 356] width 52 height 15
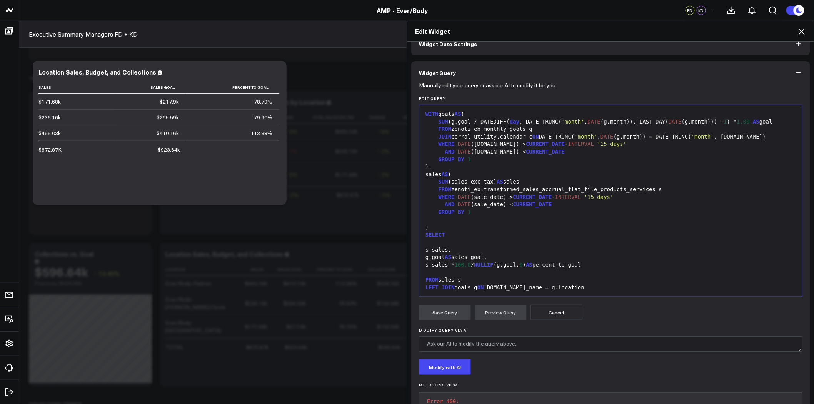
scroll to position [43, 0]
click at [759, 124] on div "SUM (g.goal / DATEDIFF( day , DATE_TRUNC( 'month' , DATE (g.month)), LAST_DAY( …" at bounding box center [610, 123] width 375 height 8
click at [501, 309] on button "Preview Query" at bounding box center [501, 313] width 52 height 15
click at [544, 214] on div "GROUP BY 1" at bounding box center [610, 214] width 375 height 8
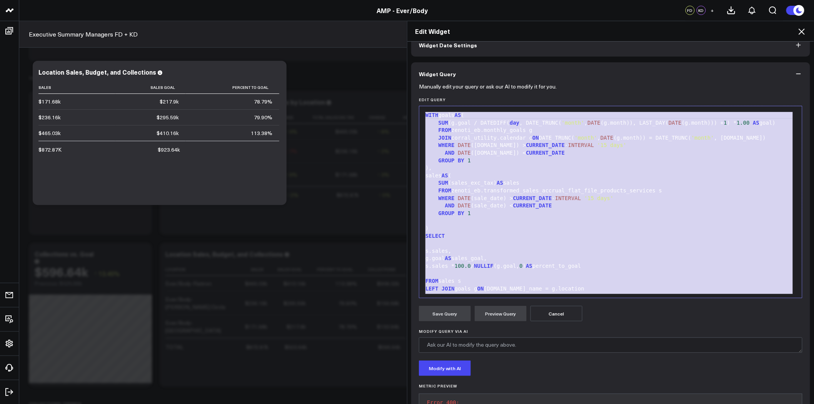
copy div "WITH goals AS ( SUM (g.goal / DATEDIFF( day , DATE_TRUNC( 'month' , DATE (g.mon…"
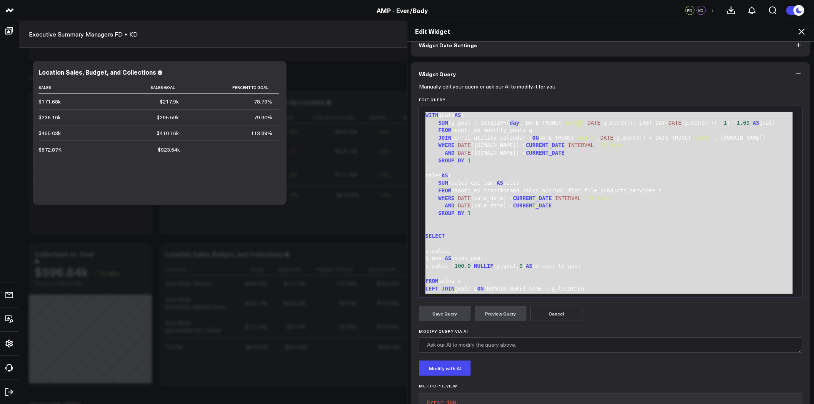
scroll to position [15, 0]
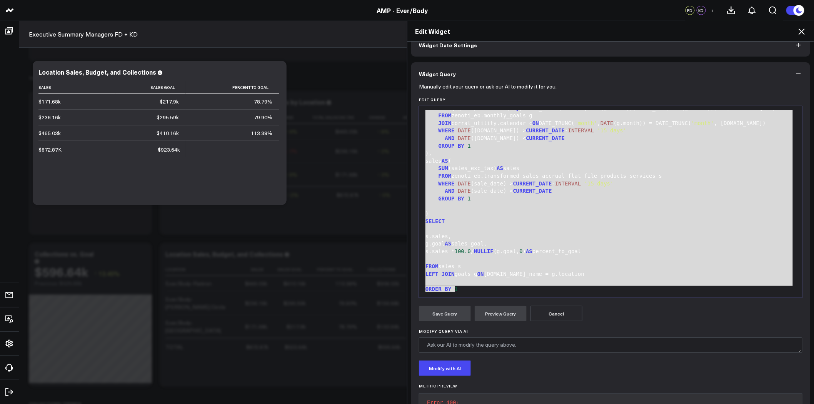
click at [545, 217] on div ")" at bounding box center [610, 214] width 375 height 8
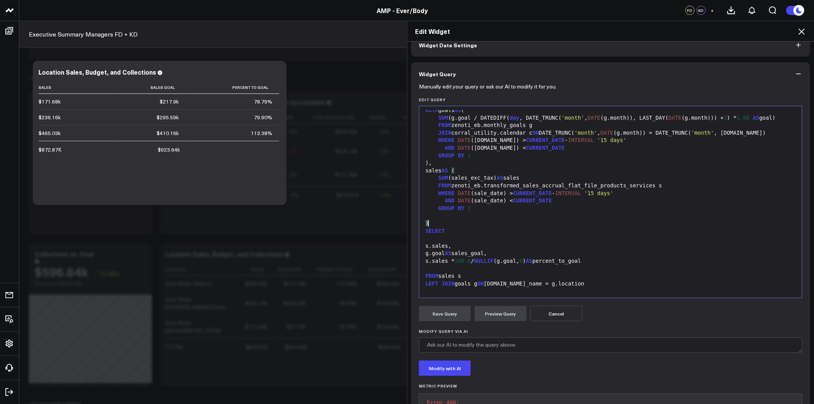
scroll to position [0, 0]
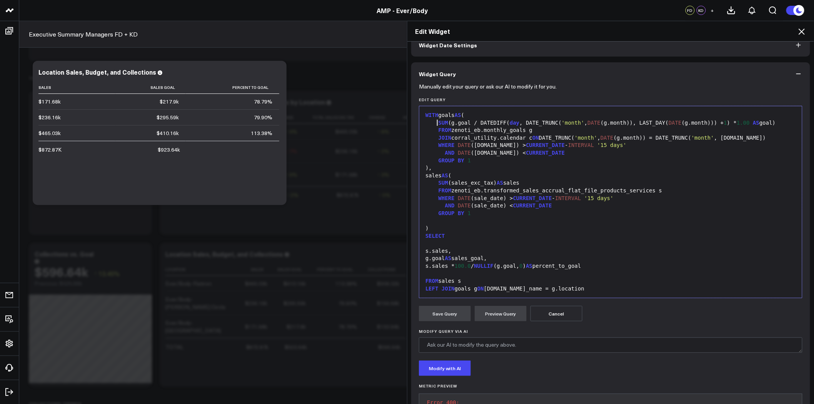
click at [439, 121] on span "SUM" at bounding box center [444, 123] width 10 height 6
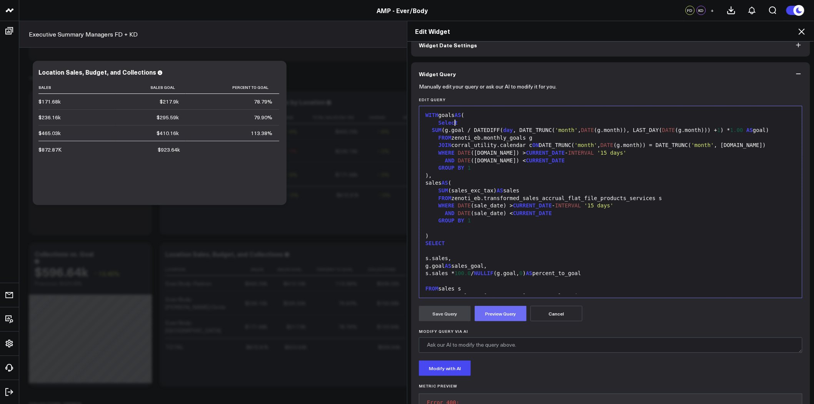
click at [500, 314] on button "Preview Query" at bounding box center [501, 313] width 52 height 15
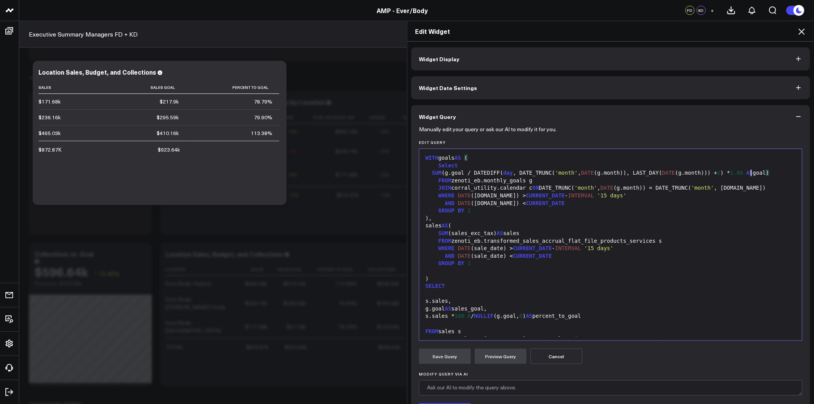
click at [749, 174] on div "SUM (g.goal / DATEDIFF( day , DATE_TRUNC( 'month' , DATE (g.month)), LAST_DAY( …" at bounding box center [610, 173] width 375 height 8
click at [512, 355] on button "Preview Query" at bounding box center [501, 356] width 52 height 15
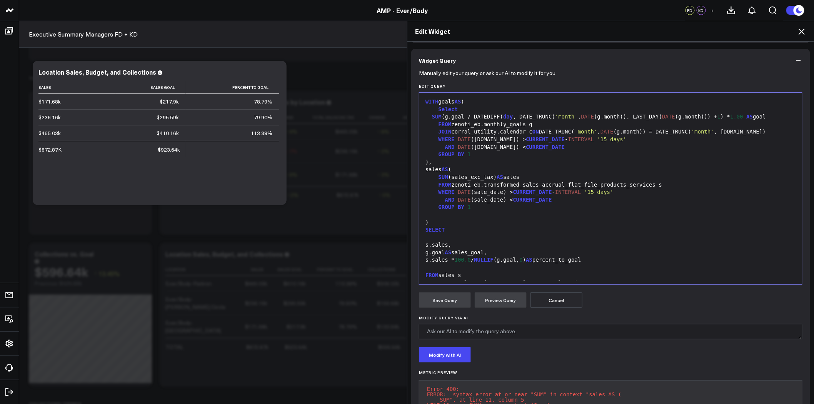
scroll to position [43, 0]
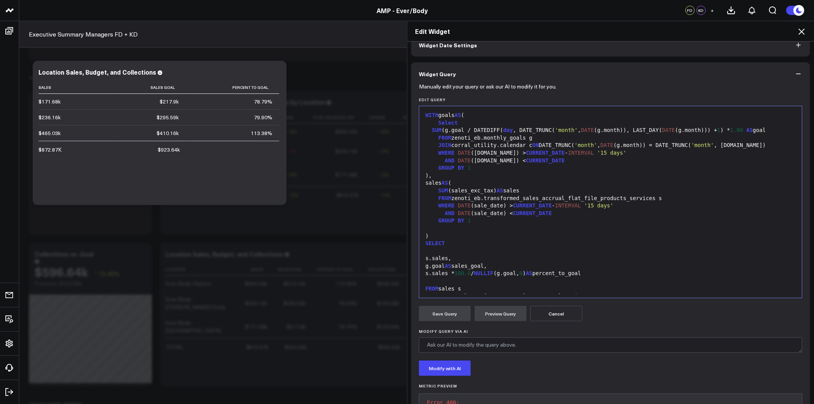
click at [439, 189] on span "SUM" at bounding box center [444, 190] width 10 height 6
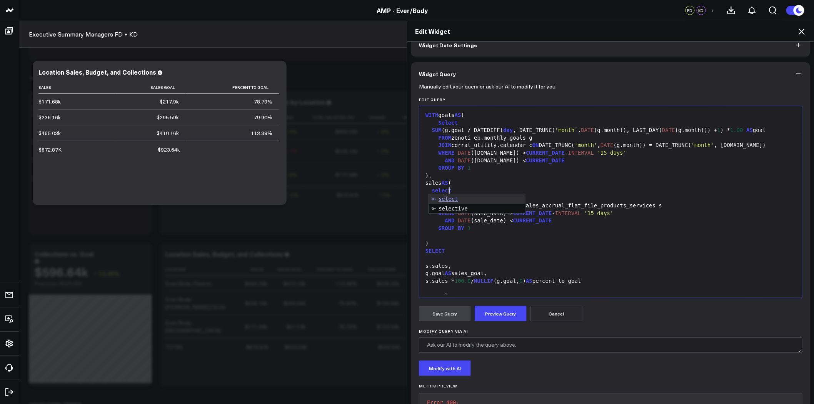
click at [556, 179] on div "sales AS (" at bounding box center [610, 183] width 375 height 8
click at [495, 312] on button "Preview Query" at bounding box center [501, 313] width 52 height 15
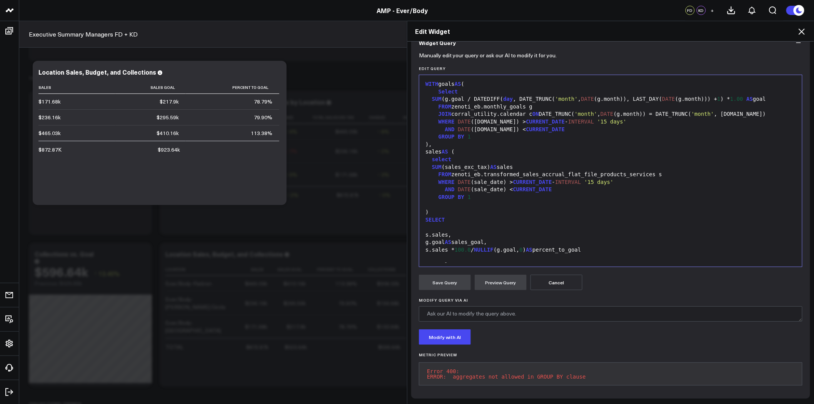
scroll to position [30, 0]
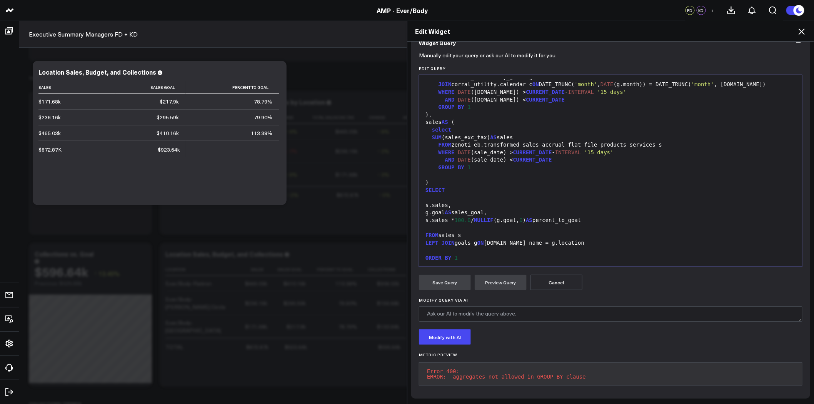
click at [426, 240] on span "LEFT" at bounding box center [432, 243] width 13 height 6
click at [495, 277] on button "Preview Query" at bounding box center [501, 282] width 52 height 15
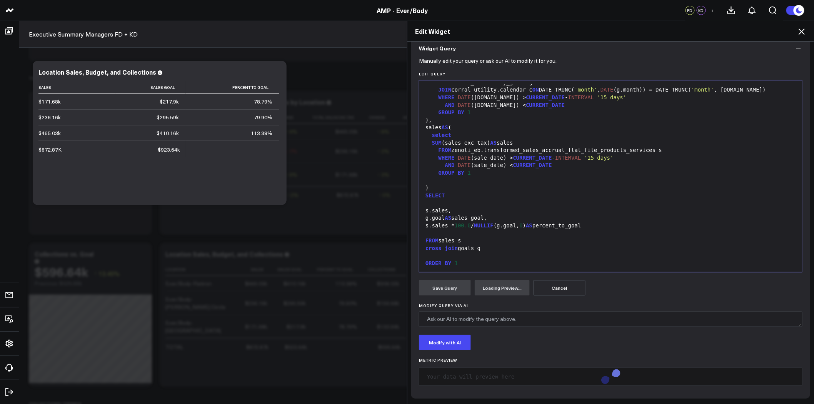
scroll to position [79, 0]
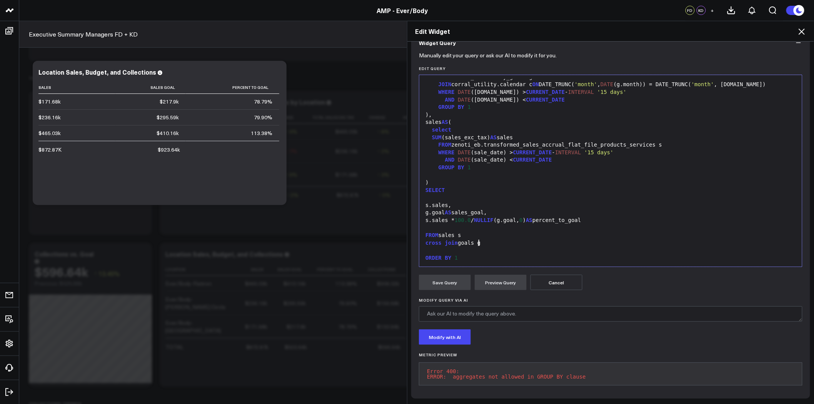
click at [478, 239] on div "cross join goals g" at bounding box center [610, 243] width 375 height 8
click at [496, 276] on button "Preview Query" at bounding box center [501, 282] width 52 height 15
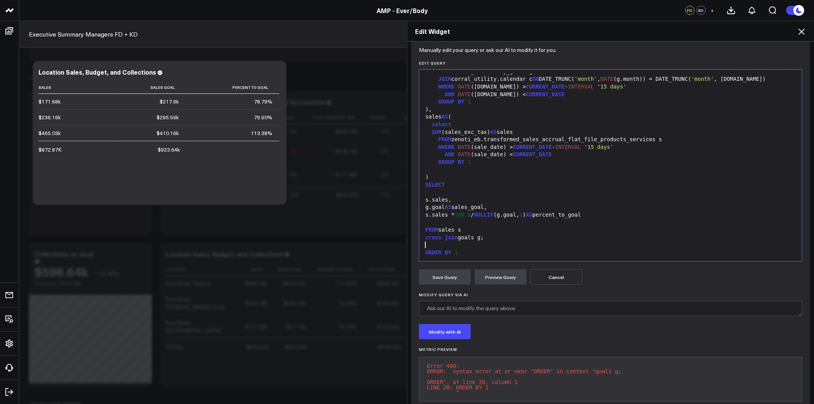
click at [479, 247] on div at bounding box center [610, 245] width 375 height 8
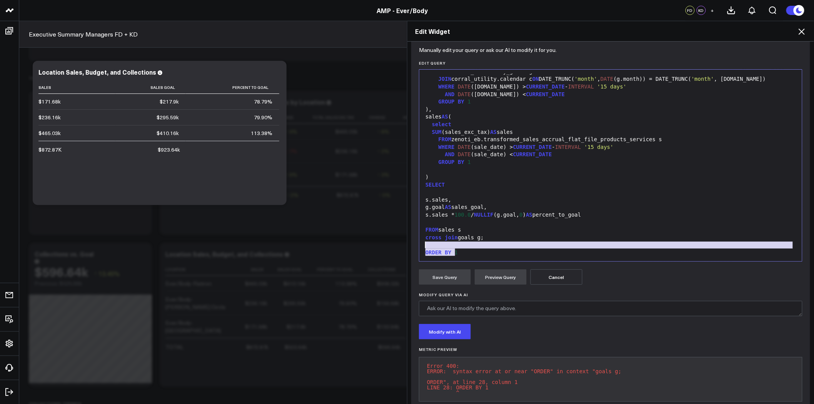
drag, startPoint x: 456, startPoint y: 253, endPoint x: 422, endPoint y: 247, distance: 34.9
click at [423, 247] on div "WITH goals AS ( Select SUM (g.goal / DATEDIFF( day , DATE_TRUNC( 'month' , DATE…" at bounding box center [610, 151] width 375 height 214
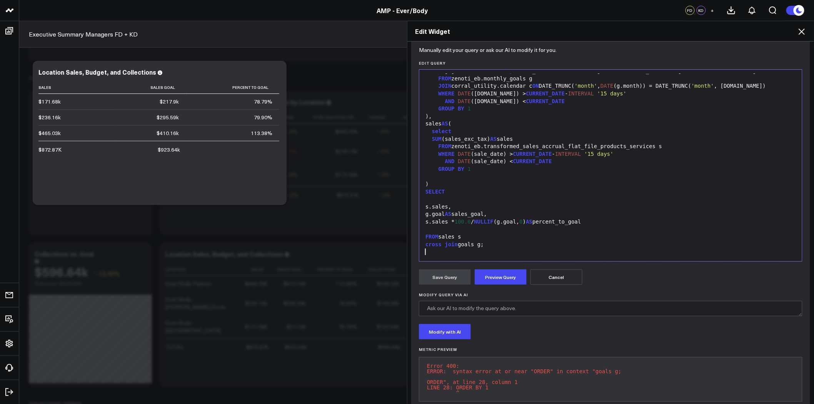
scroll to position [22, 0]
click at [489, 284] on button "Preview Query" at bounding box center [501, 276] width 52 height 15
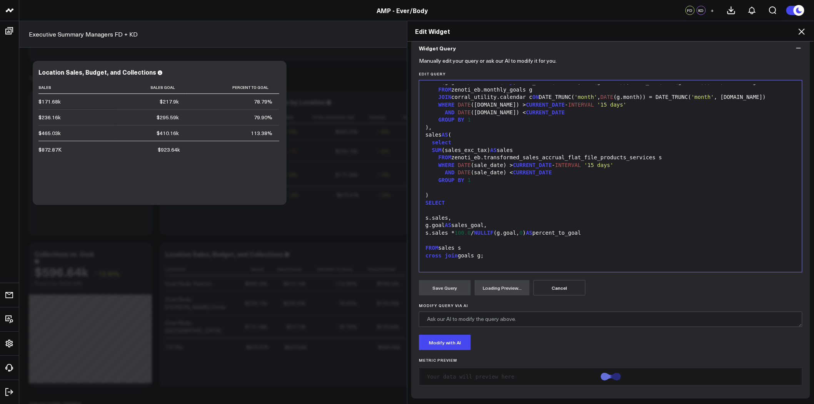
scroll to position [79, 0]
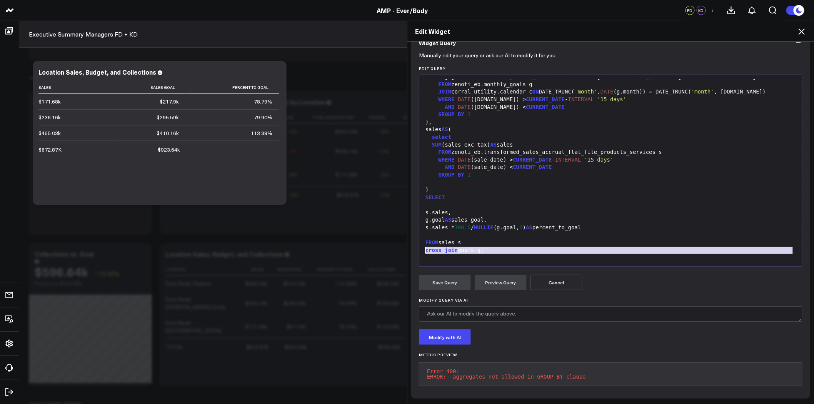
drag, startPoint x: 487, startPoint y: 248, endPoint x: 416, endPoint y: 244, distance: 70.5
click at [419, 244] on div "Selection deleted 99 1 2 3 4 5 6 7 8 9 10 11 12 13 14 15 16 17 18 19 20 21 22 2…" at bounding box center [611, 171] width 384 height 192
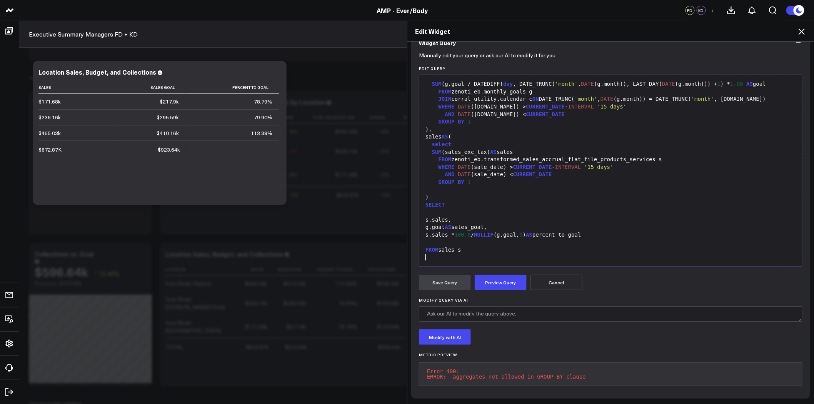
scroll to position [15, 0]
click at [501, 275] on button "Preview Query" at bounding box center [501, 282] width 52 height 15
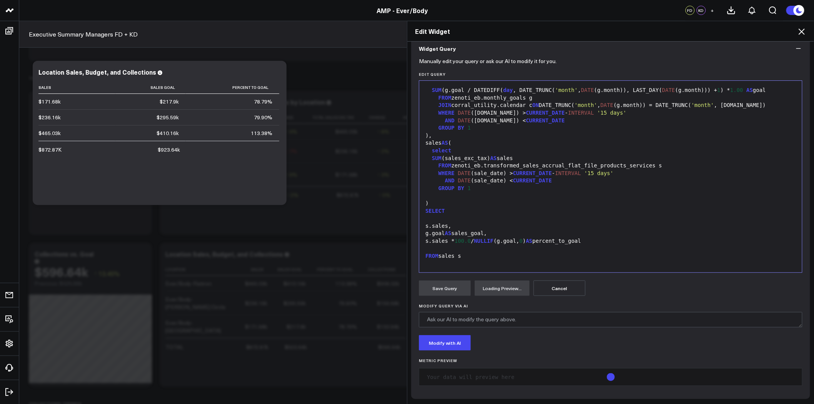
scroll to position [79, 0]
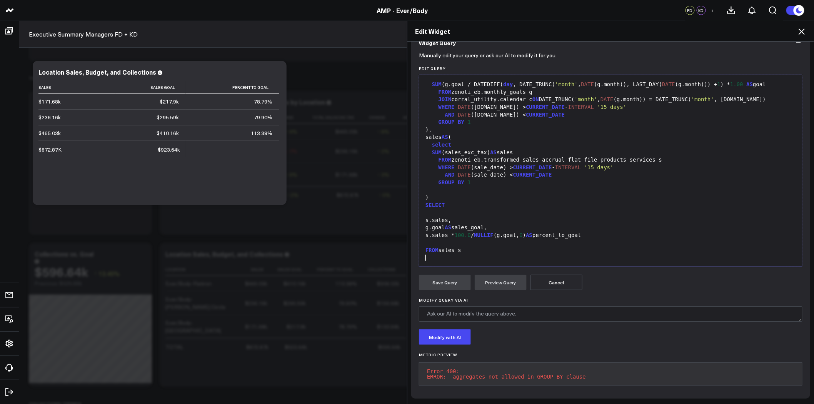
click at [483, 254] on div at bounding box center [610, 258] width 375 height 8
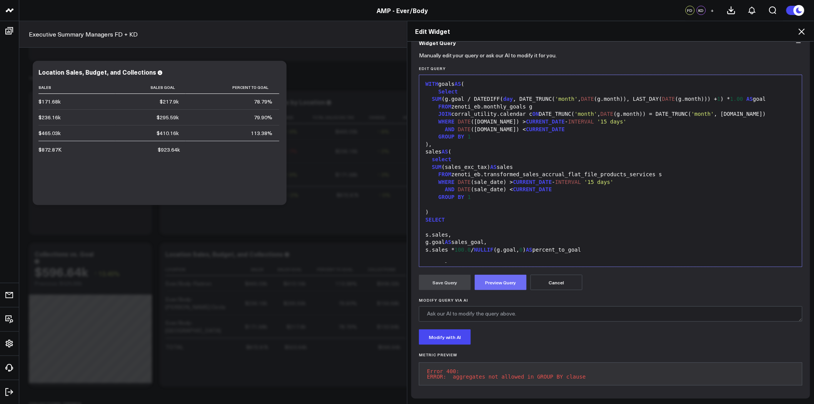
click at [506, 275] on button "Preview Query" at bounding box center [501, 282] width 52 height 15
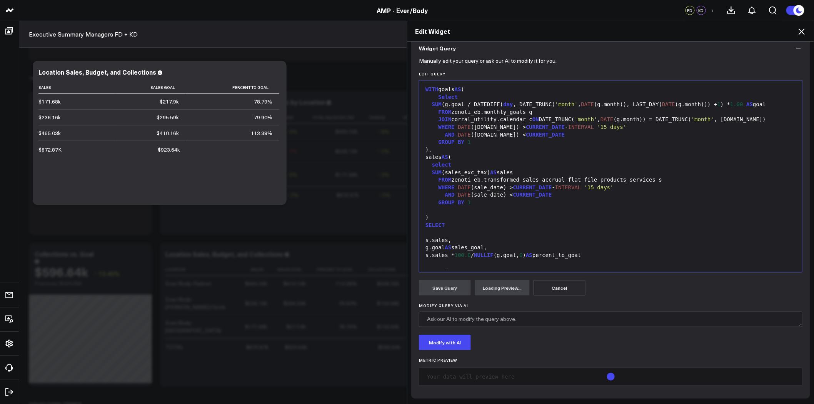
scroll to position [79, 0]
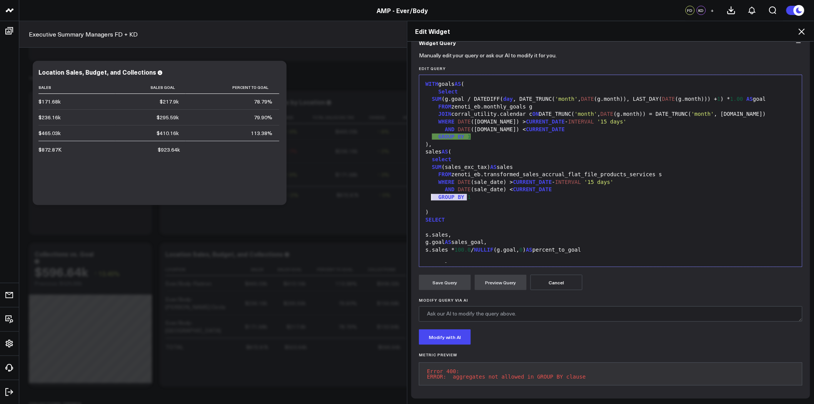
drag, startPoint x: 471, startPoint y: 194, endPoint x: 428, endPoint y: 194, distance: 42.7
click at [428, 194] on div "GROUP BY 1" at bounding box center [610, 198] width 375 height 8
drag, startPoint x: 478, startPoint y: 133, endPoint x: 434, endPoint y: 133, distance: 43.9
click at [434, 133] on div "GROUP BY 1" at bounding box center [610, 137] width 375 height 8
click at [497, 279] on button "Preview Query" at bounding box center [501, 282] width 52 height 15
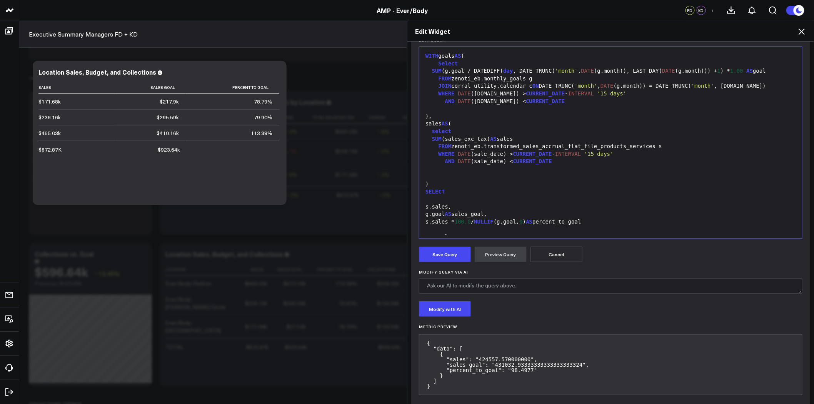
scroll to position [112, 0]
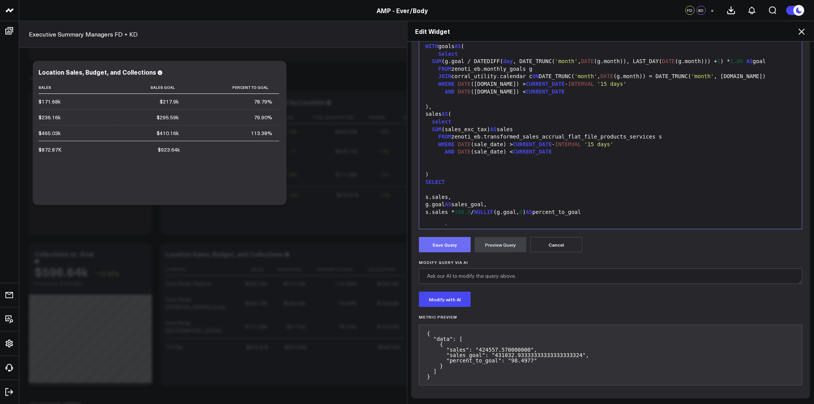
click at [456, 245] on button "Save Query" at bounding box center [445, 244] width 52 height 15
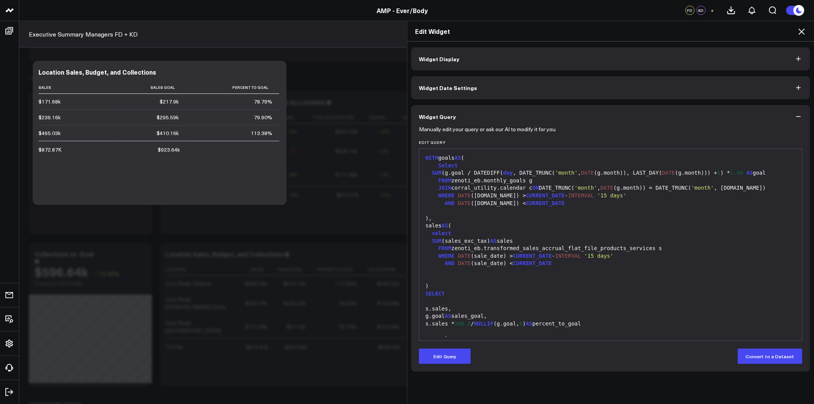
scroll to position [0, 0]
click at [532, 63] on button "Widget Display" at bounding box center [610, 58] width 399 height 23
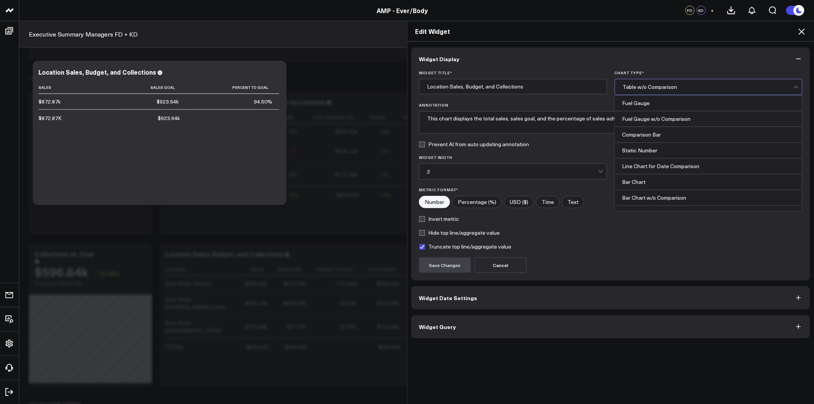
click at [709, 86] on div "Table w/o Comparison" at bounding box center [708, 87] width 171 height 6
click at [671, 108] on div "Fuel Gauge" at bounding box center [708, 103] width 187 height 16
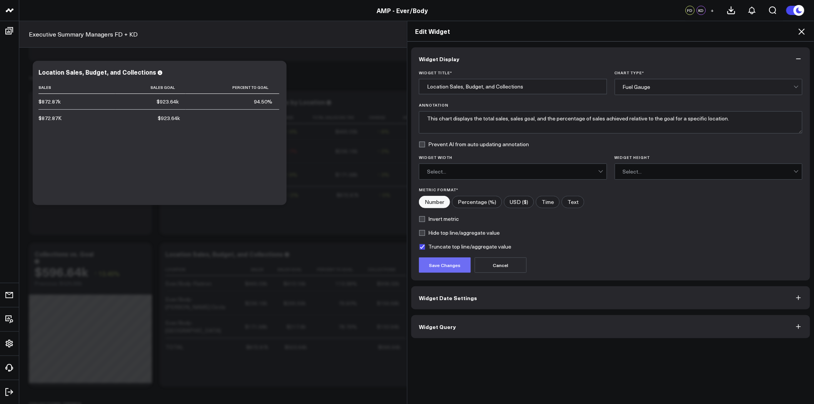
click at [459, 265] on button "Save Changes" at bounding box center [445, 264] width 52 height 15
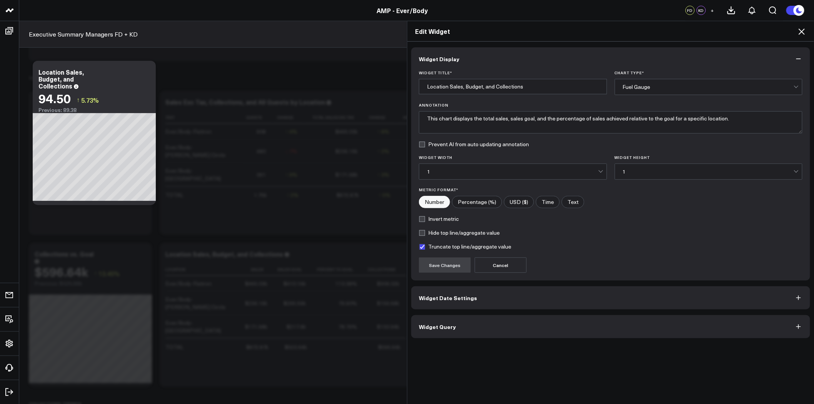
click at [466, 299] on span "Widget Date Settings" at bounding box center [448, 298] width 58 height 6
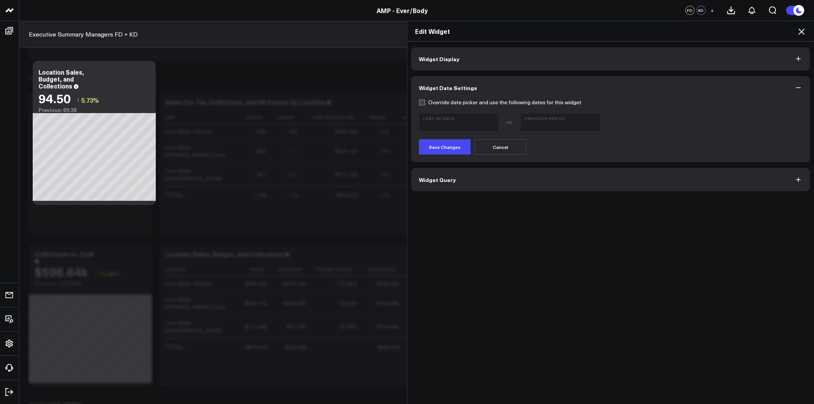
click at [800, 32] on icon at bounding box center [801, 31] width 9 height 9
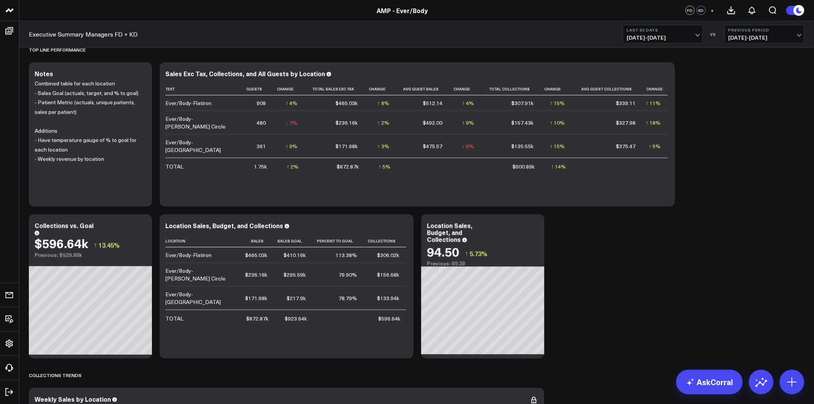
scroll to position [214, 0]
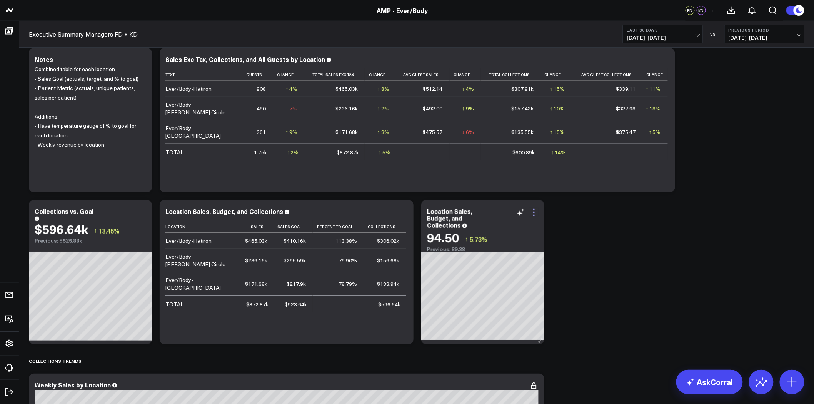
click at [534, 213] on icon at bounding box center [534, 213] width 2 height 2
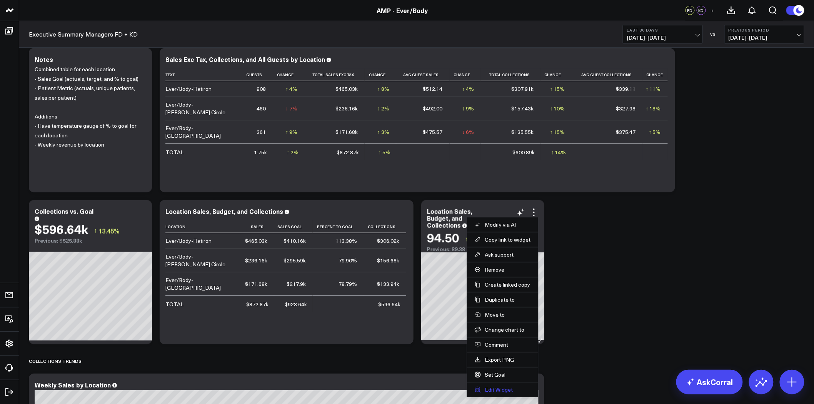
click at [496, 389] on button "Edit Widget" at bounding box center [503, 389] width 56 height 7
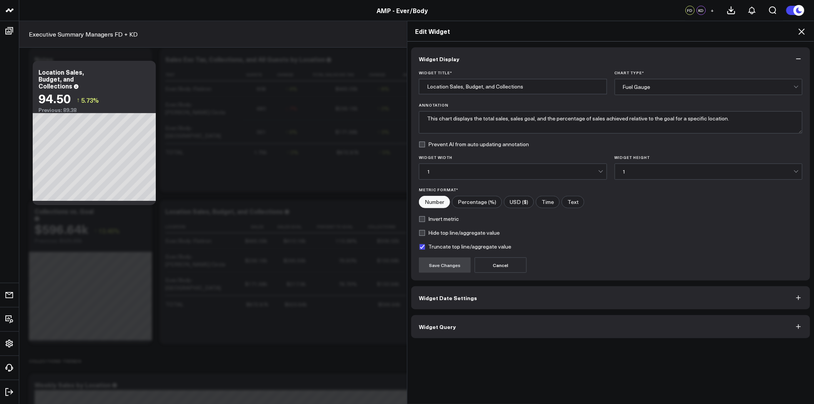
click at [493, 331] on button "Widget Query" at bounding box center [610, 326] width 399 height 23
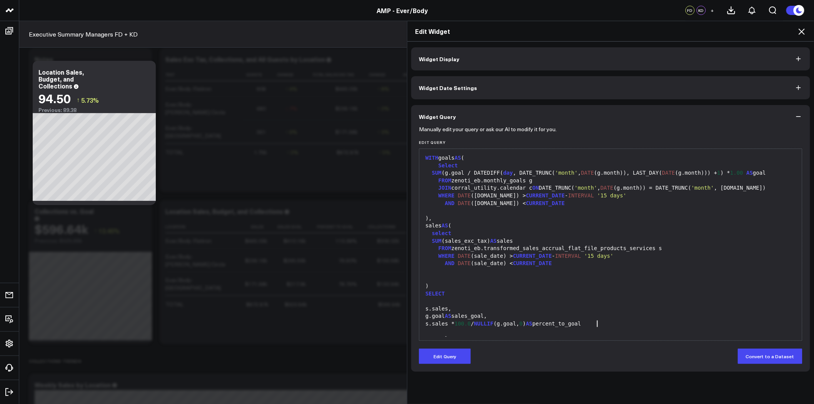
click at [607, 323] on div "s.sales * 100.0 / NULLIF (g.goal, 0 ) AS percent_to_goal" at bounding box center [610, 324] width 375 height 8
click at [447, 357] on button "Edit Query" at bounding box center [445, 356] width 52 height 15
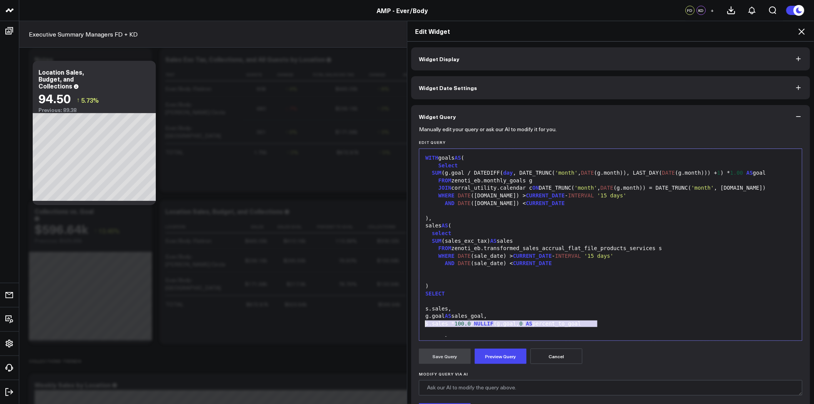
drag, startPoint x: 607, startPoint y: 321, endPoint x: 424, endPoint y: 326, distance: 183.2
click at [424, 326] on div "s.sales * 100.0 / NULLIF (g.goal, 0 ) AS percent_to_goal" at bounding box center [610, 324] width 375 height 8
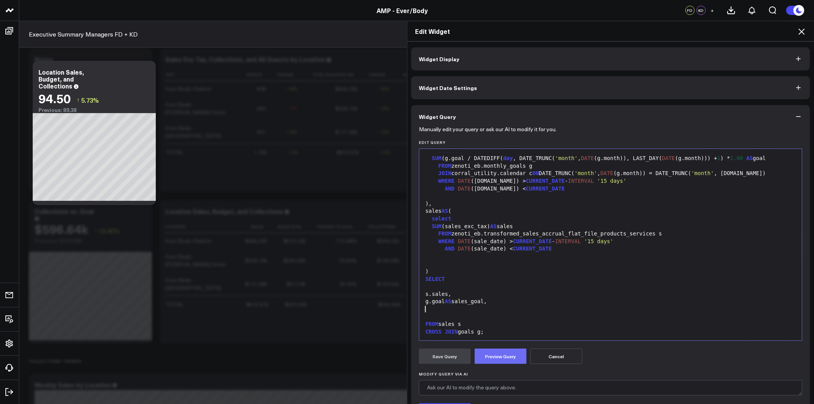
click at [505, 359] on button "Preview Query" at bounding box center [501, 356] width 52 height 15
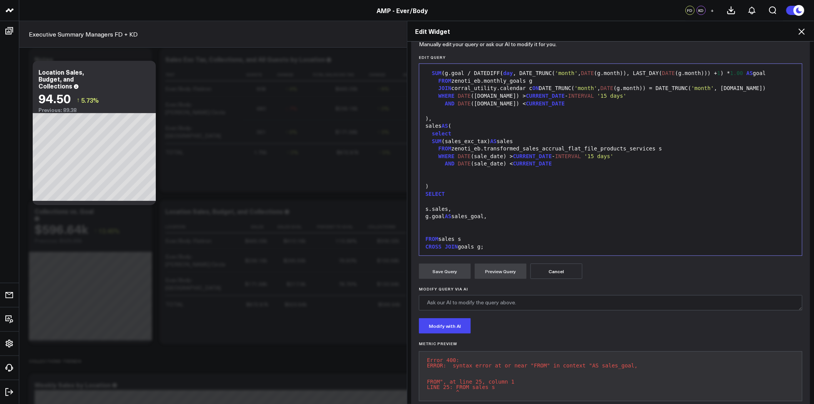
scroll to position [85, 0]
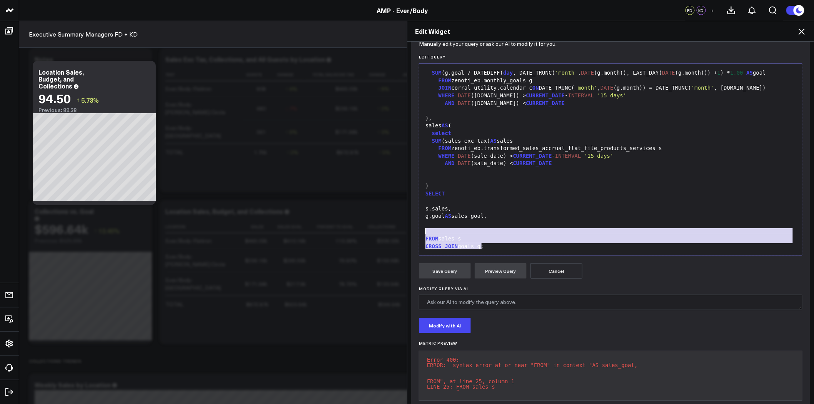
drag, startPoint x: 498, startPoint y: 245, endPoint x: 414, endPoint y: 227, distance: 85.4
click at [414, 227] on div "Manually edit your query or ask our AI to modify it for you. Edit Query Selecti…" at bounding box center [610, 228] width 399 height 371
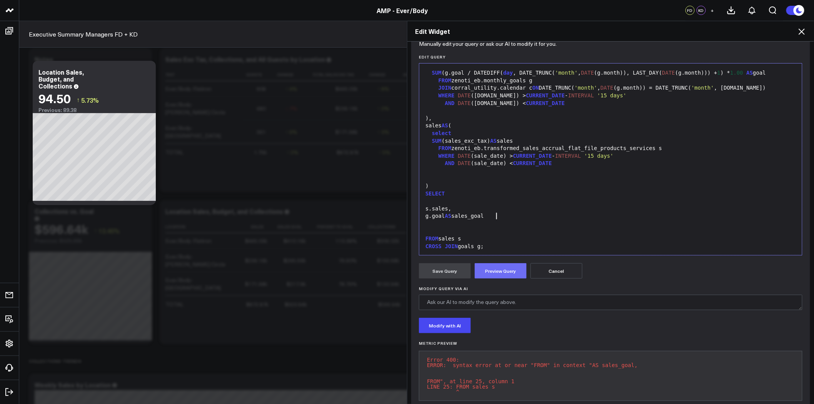
click at [503, 272] on button "Preview Query" at bounding box center [501, 270] width 52 height 15
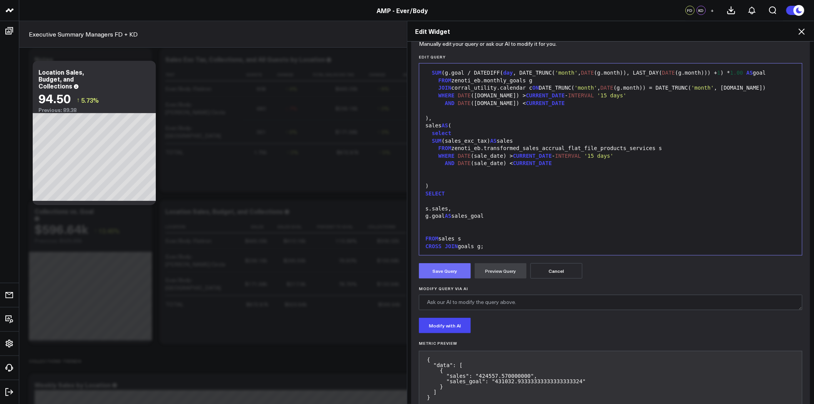
click at [443, 272] on button "Save Query" at bounding box center [445, 270] width 52 height 15
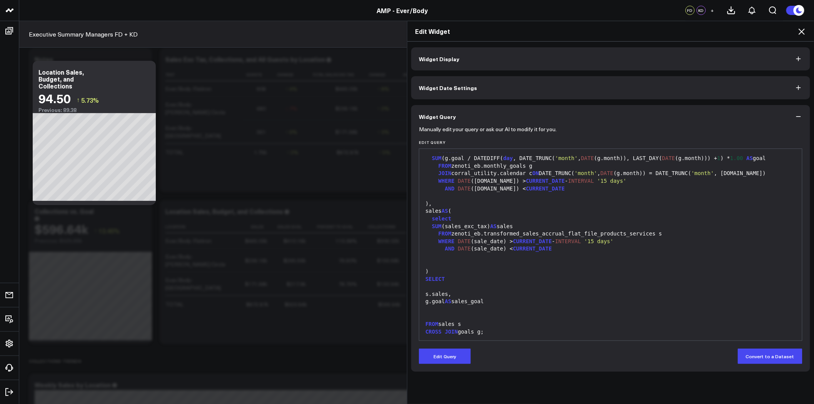
scroll to position [0, 0]
click at [803, 31] on icon at bounding box center [802, 31] width 6 height 6
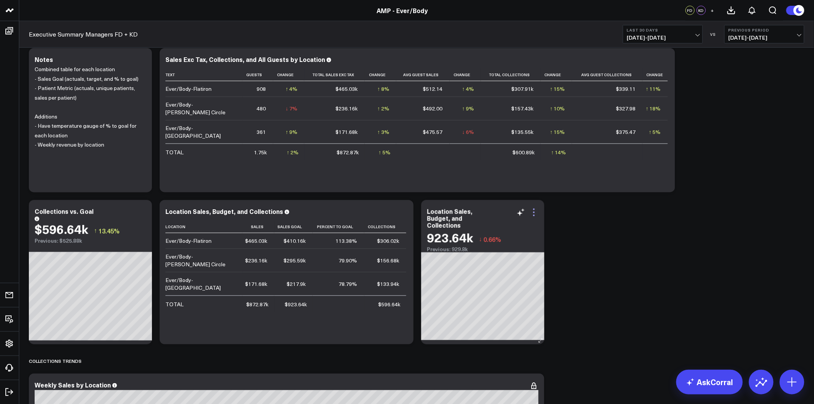
click at [533, 210] on icon at bounding box center [534, 212] width 9 height 9
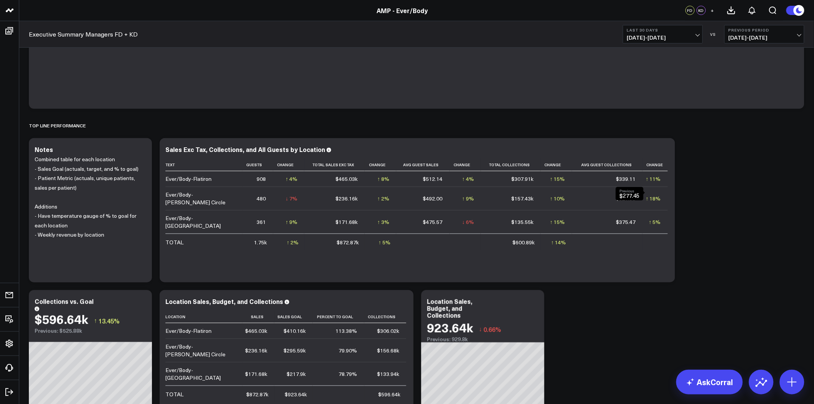
scroll to position [214, 0]
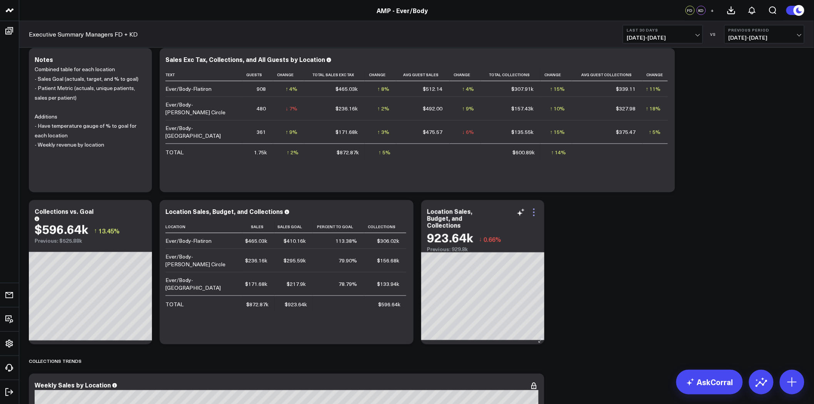
click at [535, 209] on icon at bounding box center [534, 212] width 9 height 9
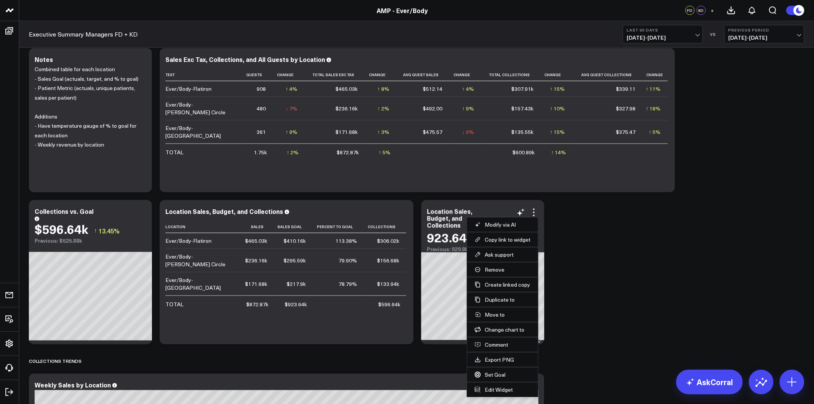
click at [504, 224] on button "Modify via AI" at bounding box center [503, 224] width 56 height 7
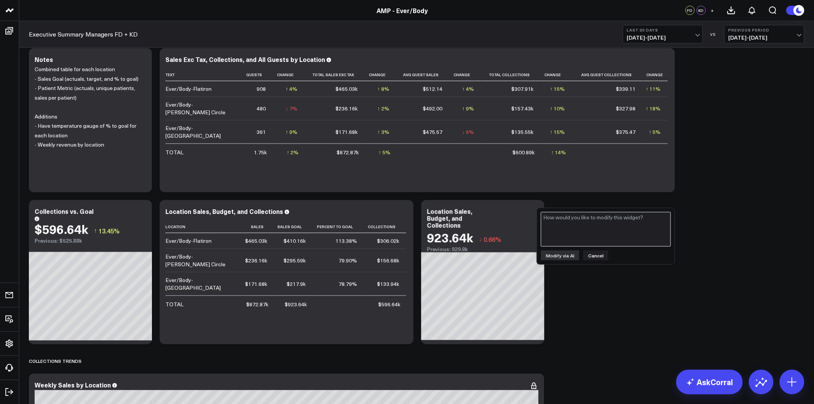
click at [577, 231] on textarea at bounding box center [606, 229] width 130 height 35
type textarea "g"
type textarea "modify so the gauge shows sales in progress to sales goal"
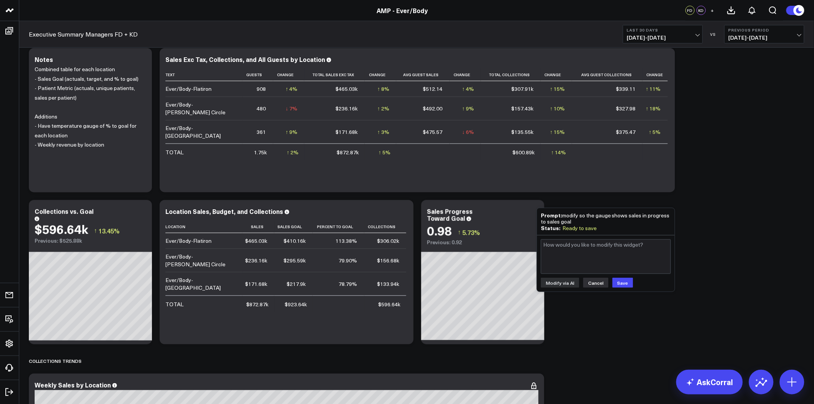
click at [599, 284] on button "Cancel" at bounding box center [595, 283] width 25 height 10
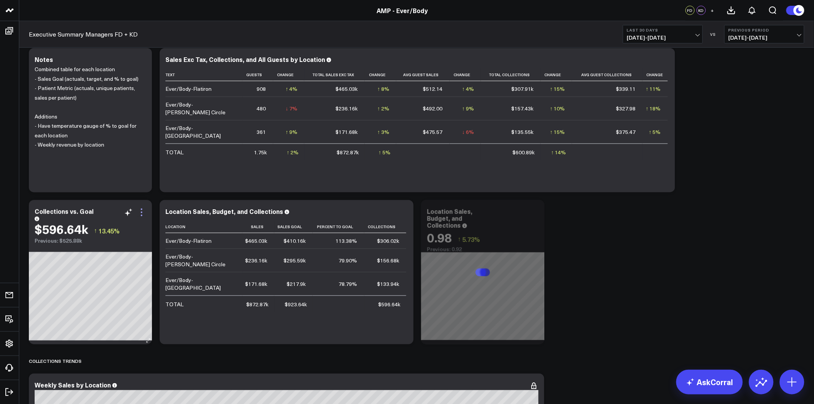
click at [141, 212] on icon at bounding box center [141, 212] width 9 height 9
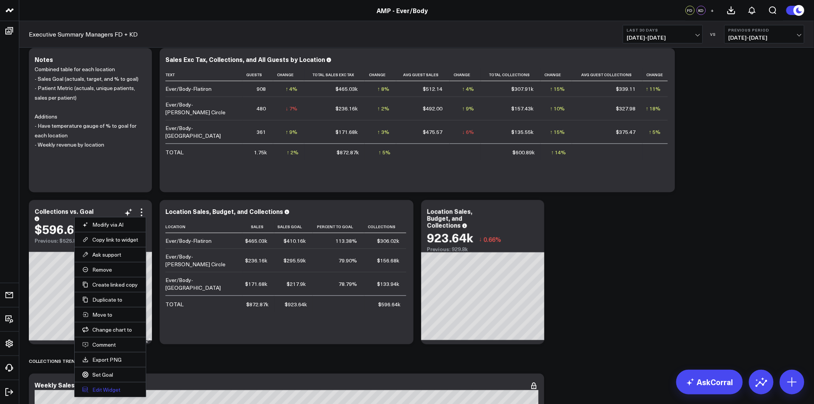
click at [113, 390] on button "Edit Widget" at bounding box center [110, 389] width 56 height 7
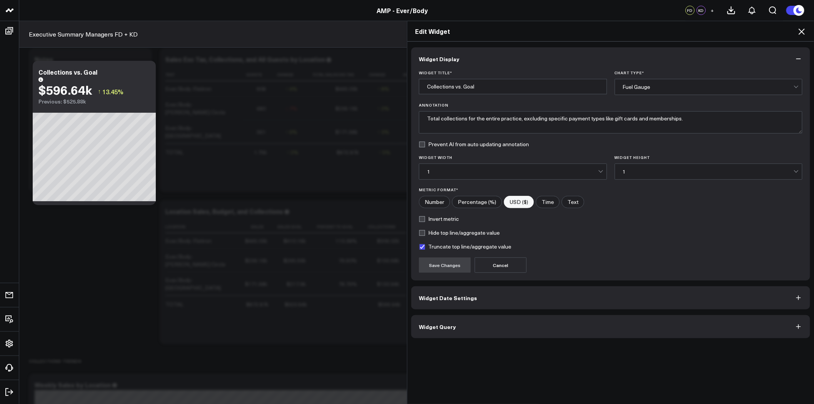
click at [483, 332] on button "Widget Query" at bounding box center [610, 326] width 399 height 23
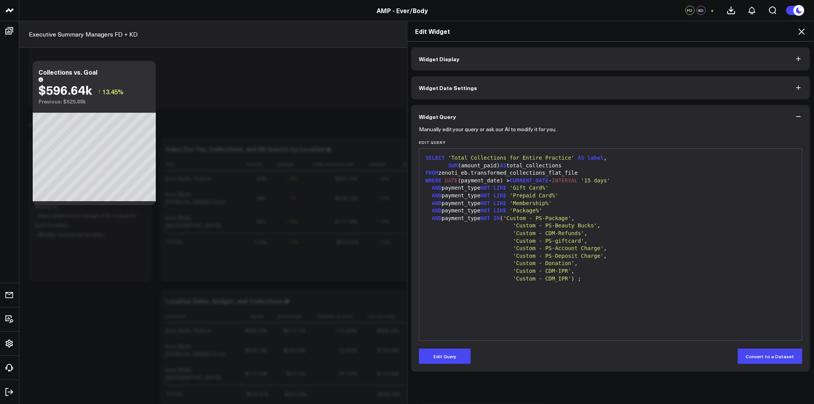
scroll to position [128, 0]
click at [799, 31] on icon at bounding box center [801, 31] width 9 height 9
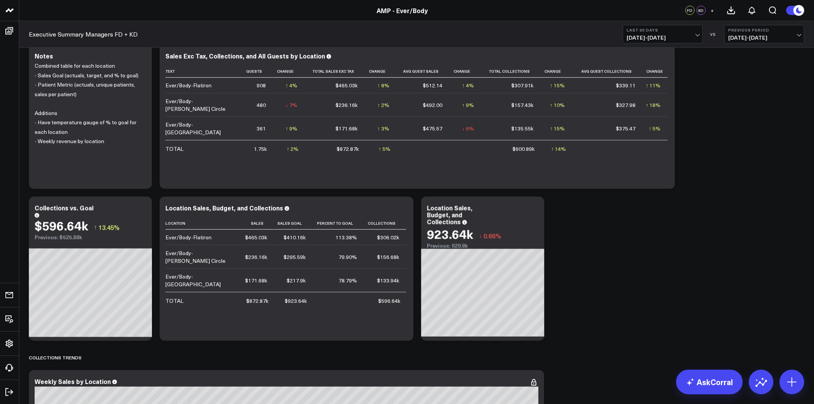
scroll to position [256, 0]
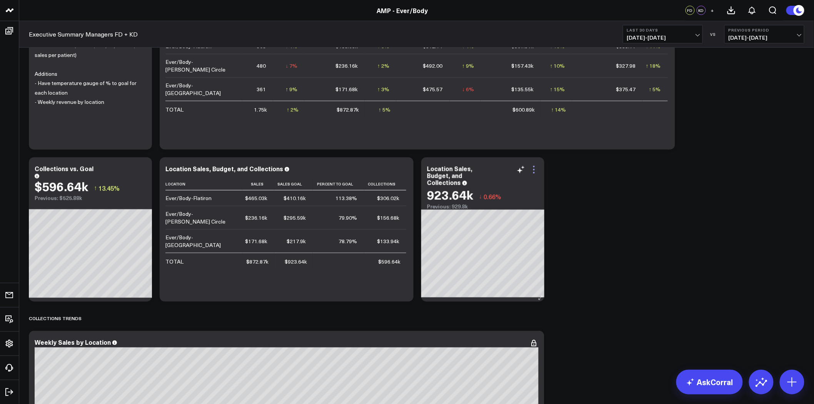
click at [536, 170] on icon at bounding box center [534, 169] width 9 height 9
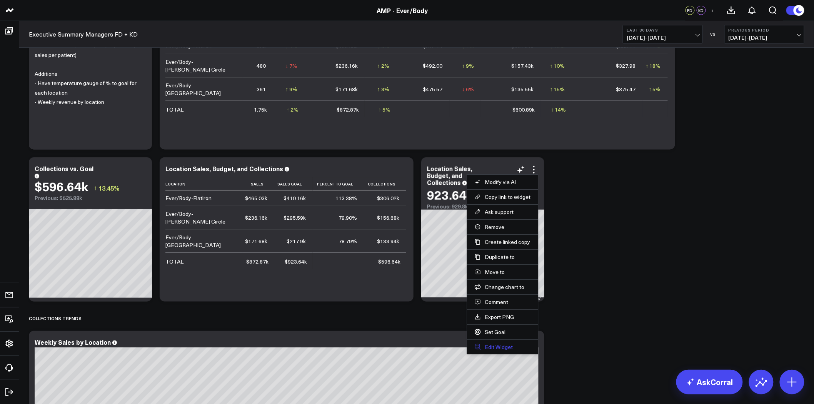
click at [500, 347] on button "Edit Widget" at bounding box center [503, 347] width 56 height 7
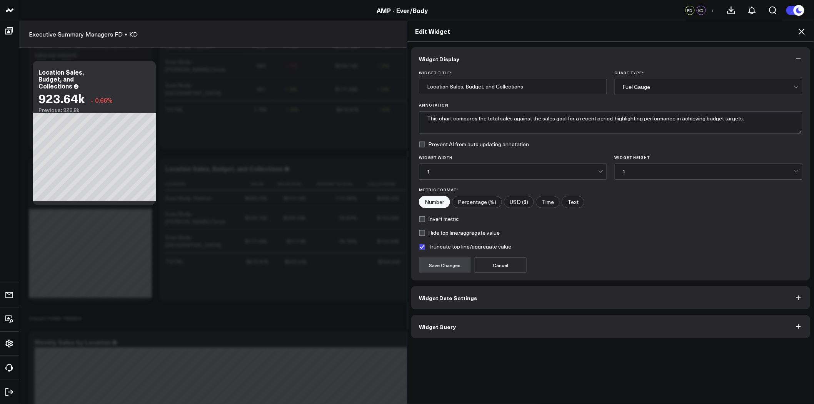
click at [516, 323] on button "Widget Query" at bounding box center [610, 326] width 399 height 23
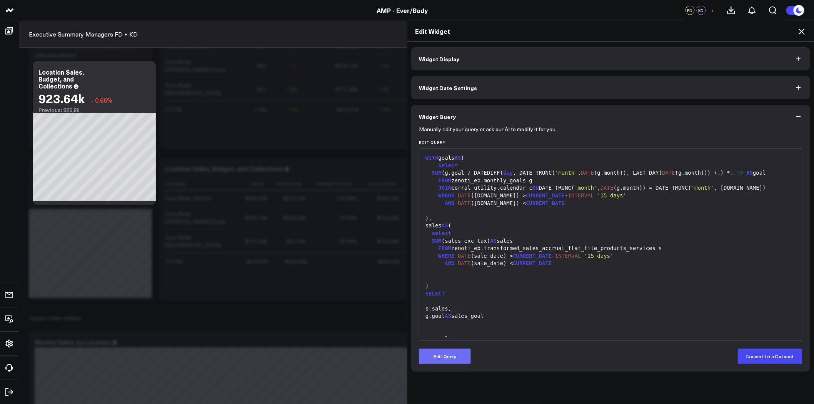
click at [455, 357] on button "Edit Query" at bounding box center [445, 356] width 52 height 15
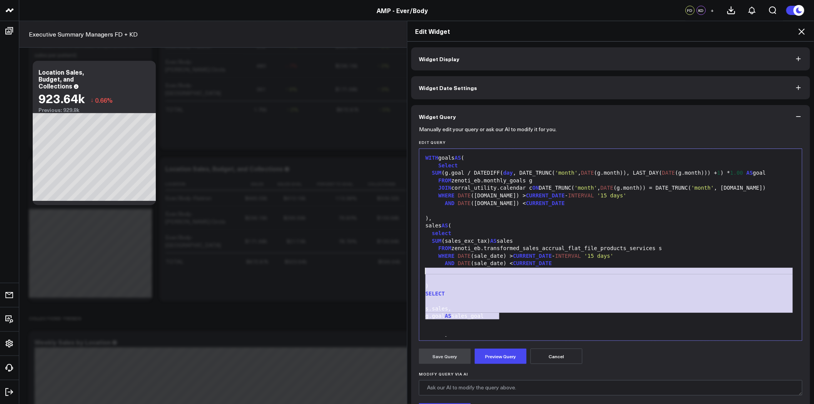
drag, startPoint x: 498, startPoint y: 316, endPoint x: 423, endPoint y: 274, distance: 85.6
click at [423, 274] on div "WITH goals AS ( Select SUM (g.goal / DATEDIFF( day , DATE_TRUNC( 'month' , DATE…" at bounding box center [610, 252] width 375 height 199
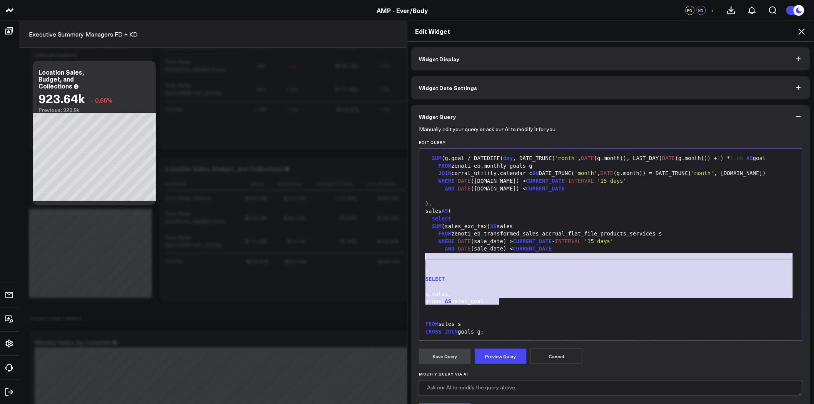
scroll to position [43, 0]
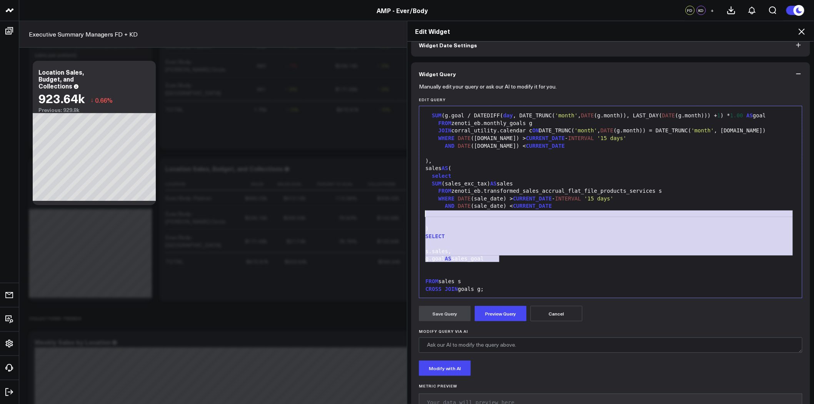
click at [482, 281] on div "FROM sales s" at bounding box center [610, 282] width 375 height 8
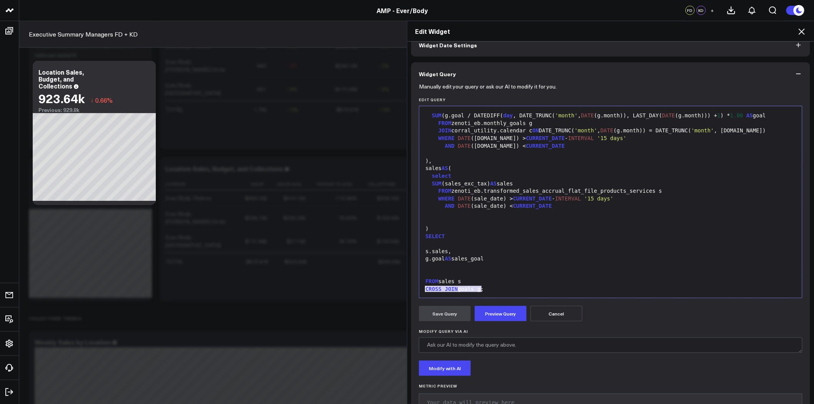
drag, startPoint x: 491, startPoint y: 291, endPoint x: 418, endPoint y: 289, distance: 72.4
click at [419, 289] on div "99 1 2 3 4 5 6 7 8 9 10 11 12 13 14 15 16 17 18 19 20 21 22 23 24 25 26 › ⌄ WIT…" at bounding box center [611, 202] width 384 height 192
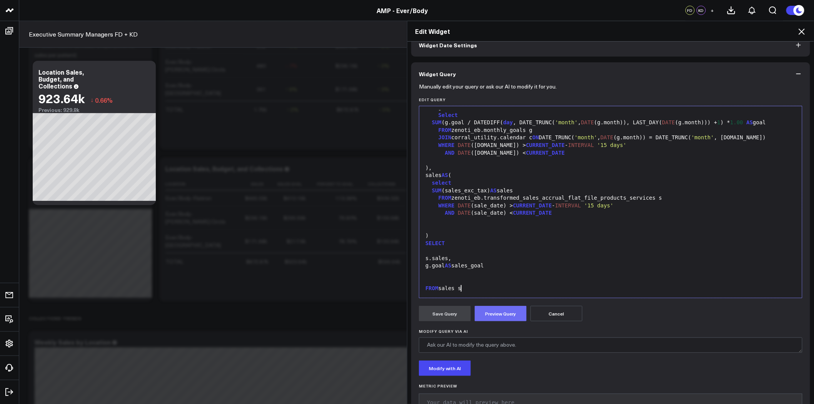
scroll to position [8, 0]
click at [498, 314] on button "Preview Query" at bounding box center [501, 313] width 52 height 15
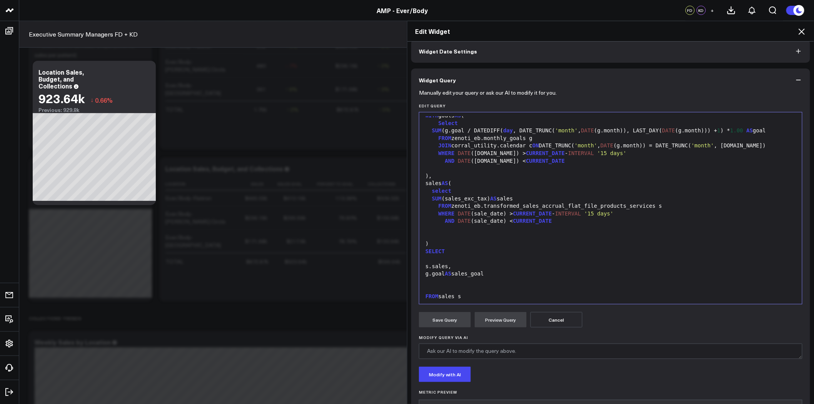
scroll to position [7, 0]
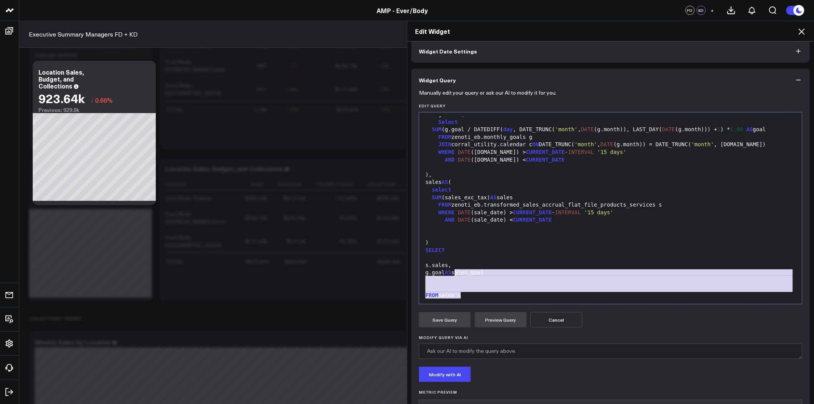
drag, startPoint x: 480, startPoint y: 295, endPoint x: 453, endPoint y: 272, distance: 35.4
click at [453, 272] on div "WITH goals AS ( Select SUM (g.goal / DATEDIFF( day , DATE_TRUNC( 'month' , DATE…" at bounding box center [610, 205] width 375 height 192
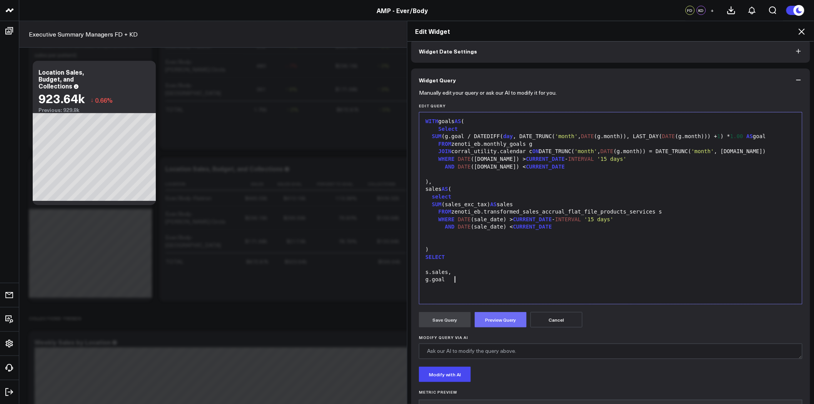
click at [505, 316] on button "Preview Query" at bounding box center [501, 319] width 52 height 15
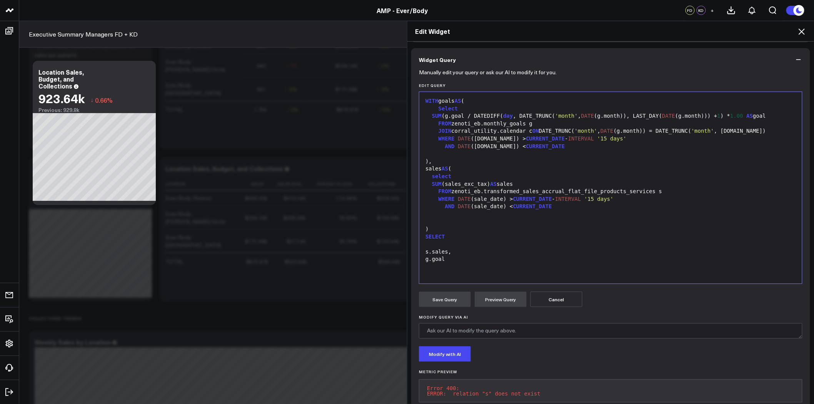
scroll to position [37, 0]
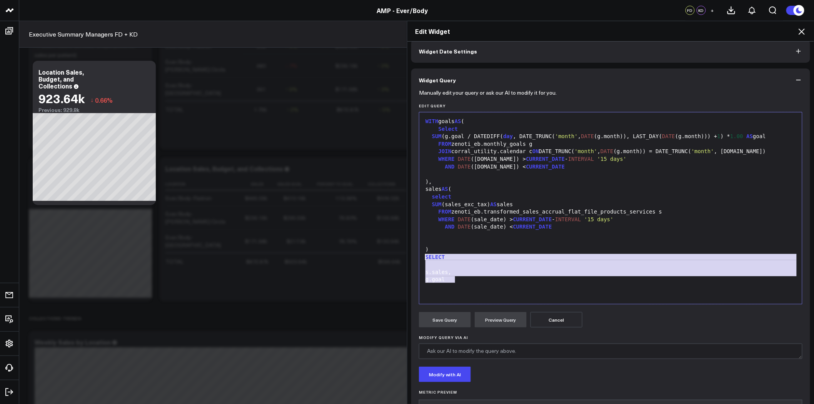
drag, startPoint x: 479, startPoint y: 279, endPoint x: 419, endPoint y: 259, distance: 63.4
click at [419, 259] on div "Selection deleted 99 1 2 3 4 5 6 7 8 9 10 11 12 13 14 15 16 17 18 19 20 21 22 ›…" at bounding box center [611, 208] width 384 height 192
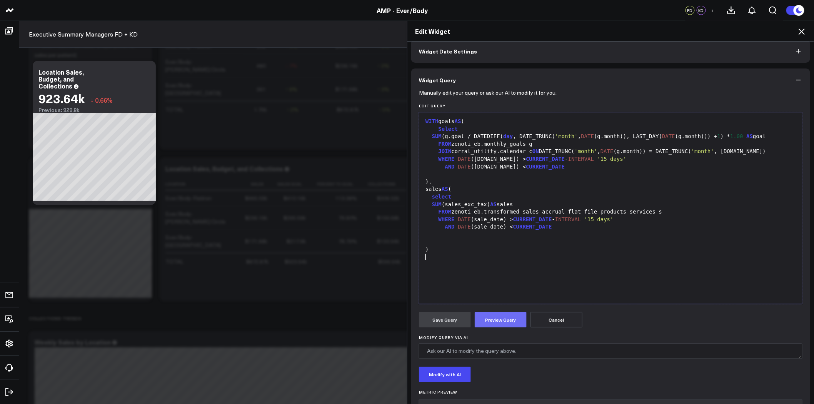
click at [498, 321] on button "Preview Query" at bounding box center [501, 319] width 52 height 15
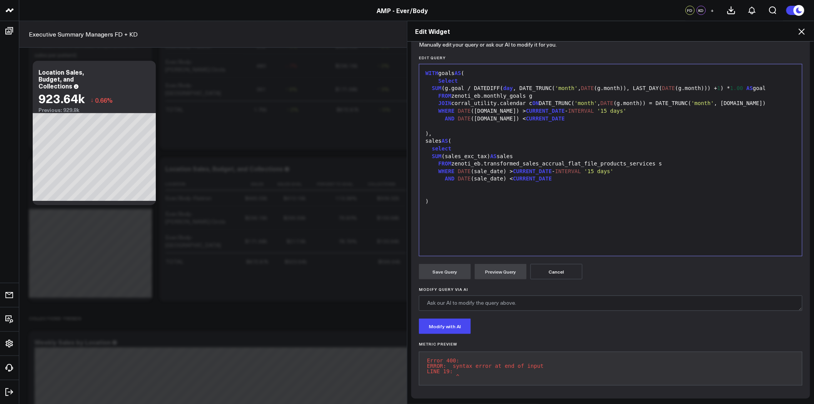
scroll to position [90, 0]
click at [478, 198] on div ")" at bounding box center [610, 202] width 375 height 8
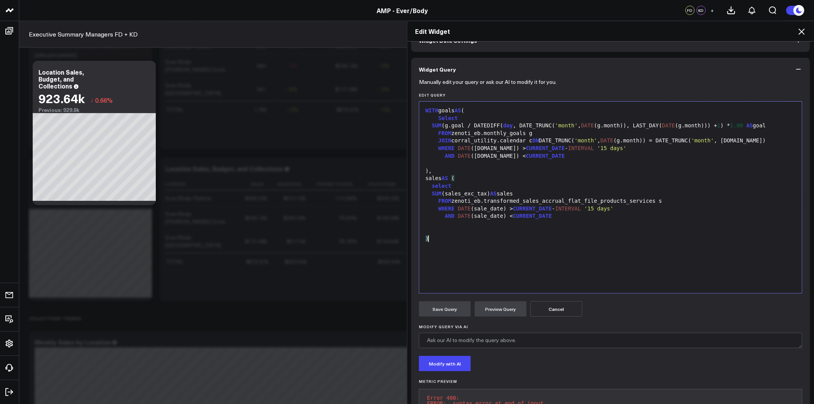
click at [435, 226] on div at bounding box center [610, 224] width 375 height 8
click at [438, 111] on div "WITH goals AS (" at bounding box center [610, 111] width 375 height 8
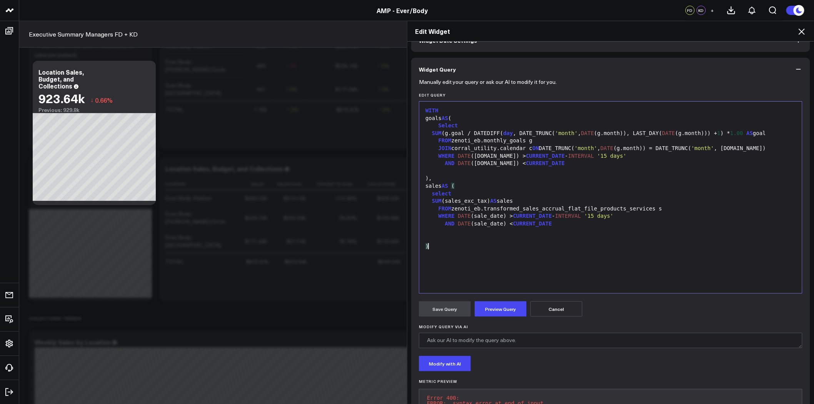
click at [439, 248] on div ")" at bounding box center [610, 247] width 375 height 8
click at [501, 313] on button "Preview Query" at bounding box center [501, 308] width 52 height 15
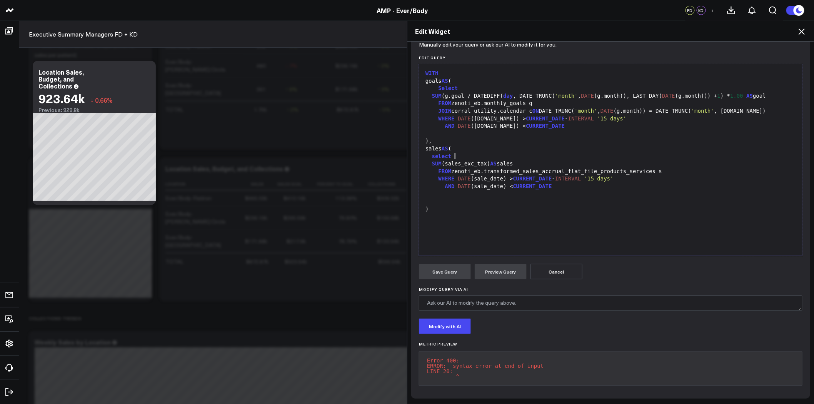
click at [525, 153] on div "select" at bounding box center [610, 157] width 375 height 8
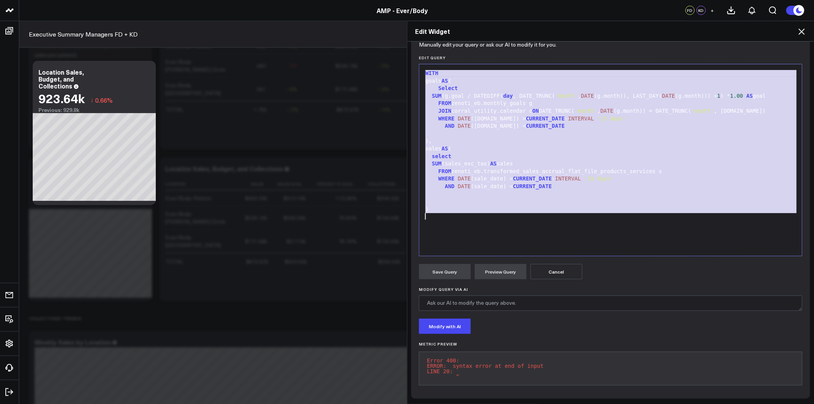
copy div "WITH goals AS ( Select SUM (g.goal / DATEDIFF( day , DATE_TRUNC( 'month' , DATE…"
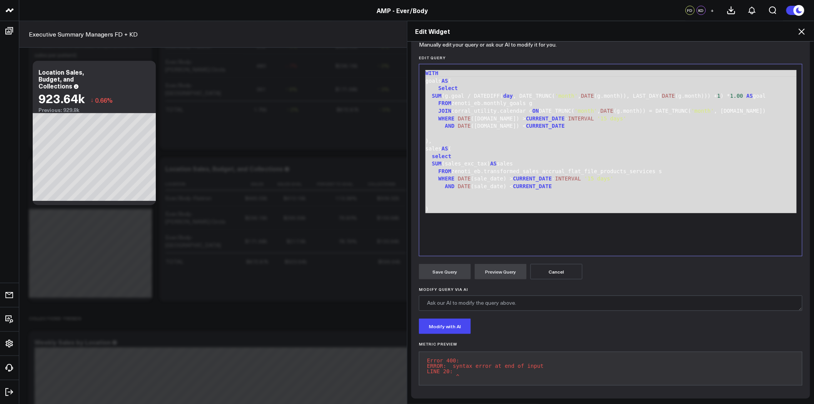
click at [800, 31] on icon at bounding box center [801, 31] width 9 height 9
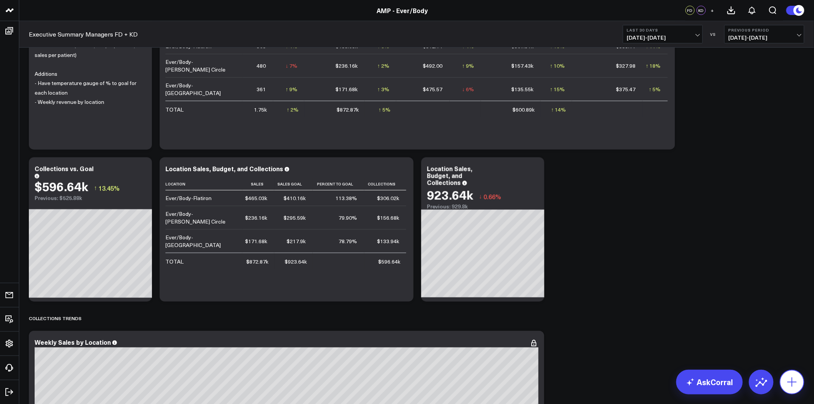
click at [796, 385] on icon at bounding box center [792, 382] width 12 height 12
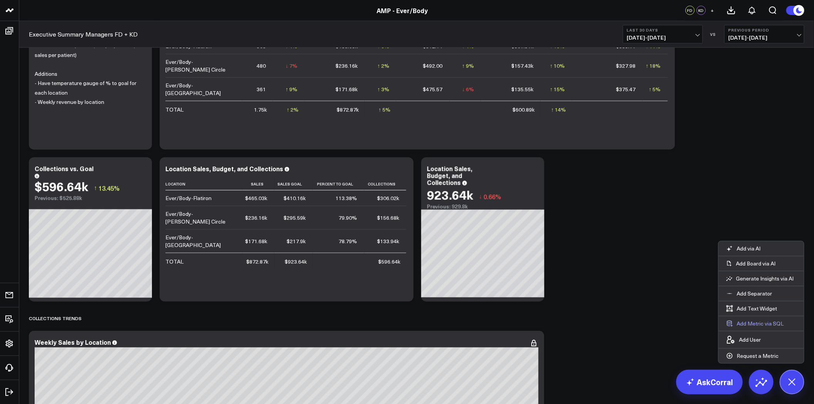
click at [767, 325] on button "Add Metric via SQL" at bounding box center [755, 323] width 73 height 15
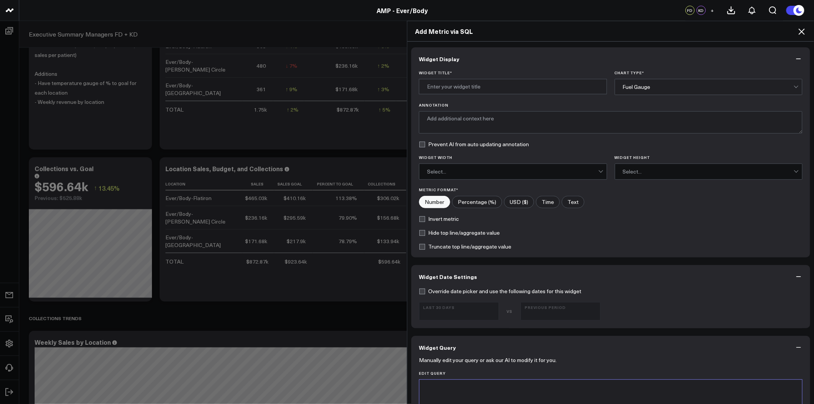
click at [799, 33] on icon at bounding box center [801, 31] width 9 height 9
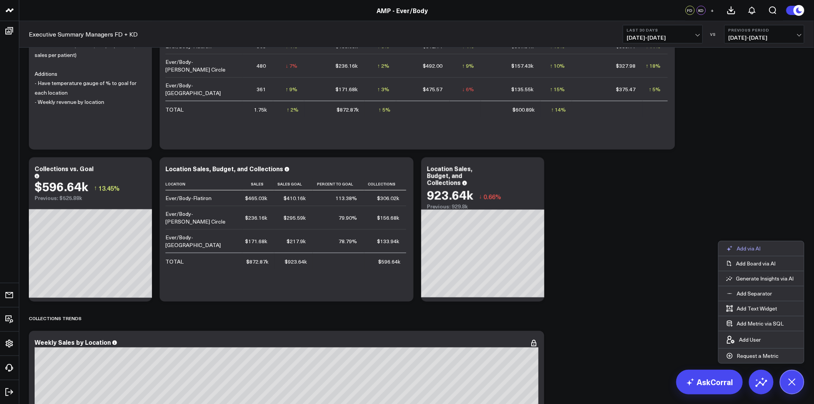
click at [760, 248] on p "Add via AI" at bounding box center [749, 248] width 24 height 7
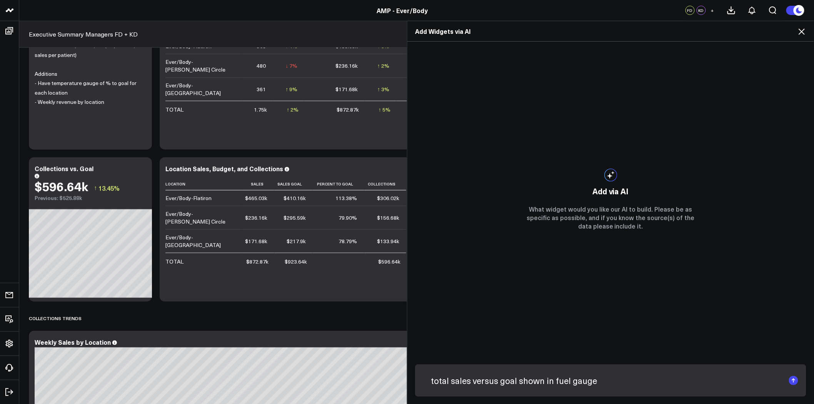
type textarea "total sales versus goal shown in fuel gauge"
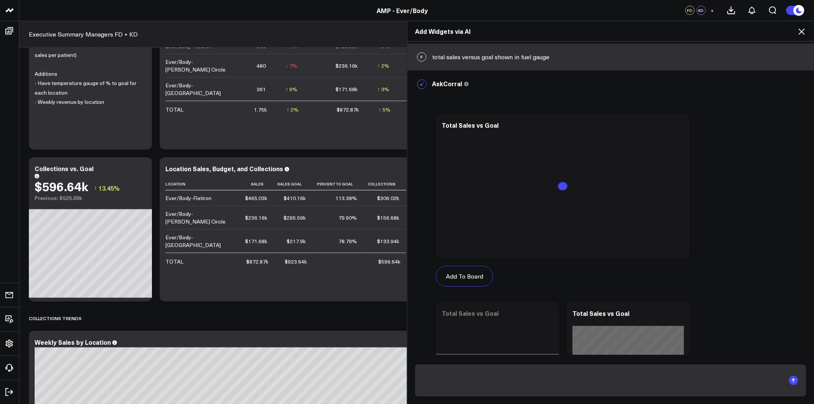
scroll to position [147, 0]
